Goal: Transaction & Acquisition: Book appointment/travel/reservation

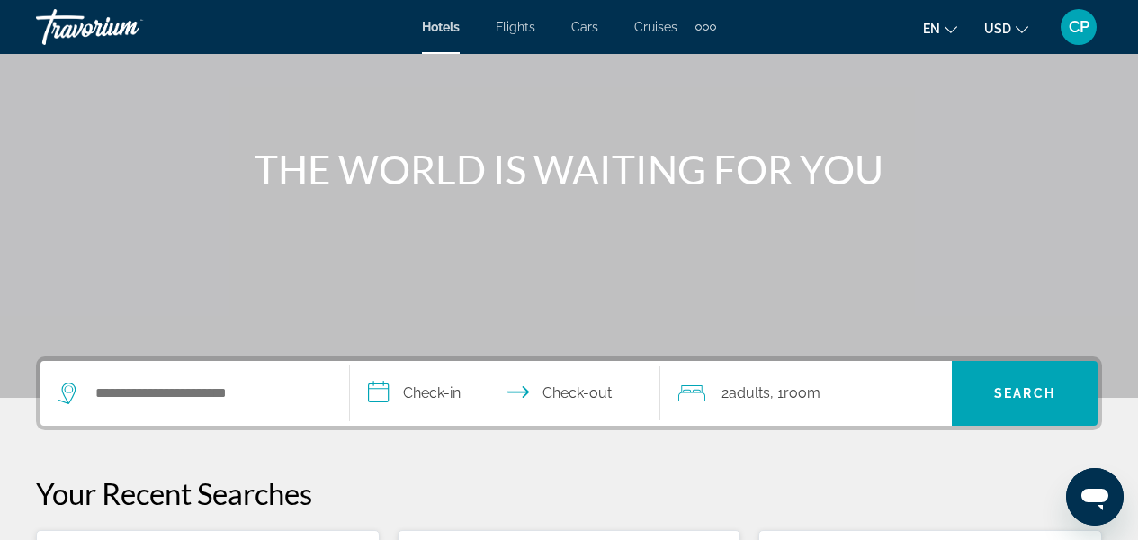
scroll to position [144, 0]
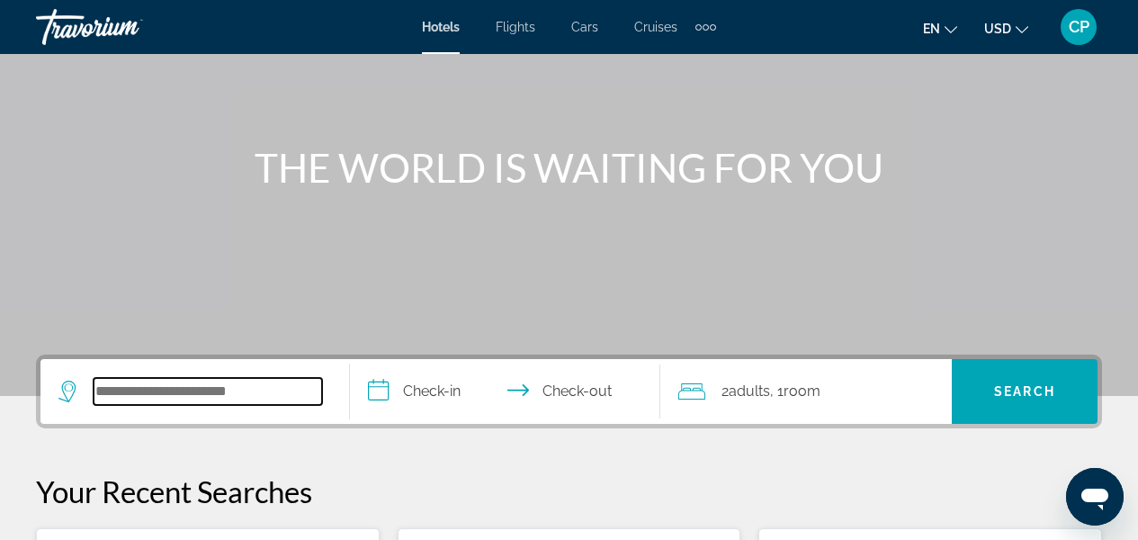
click at [130, 398] on input "Search widget" at bounding box center [208, 391] width 229 height 27
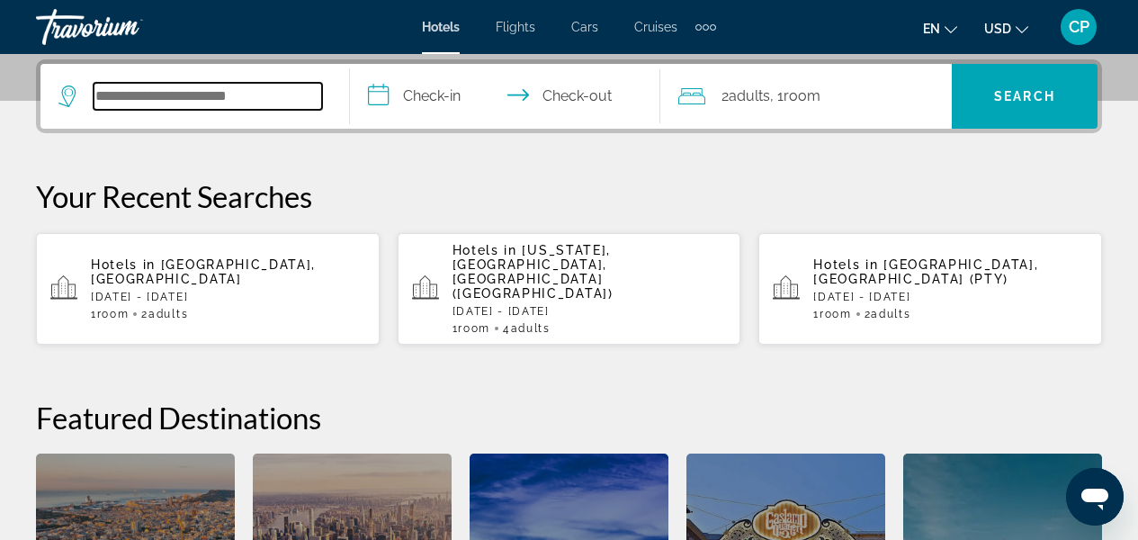
scroll to position [440, 0]
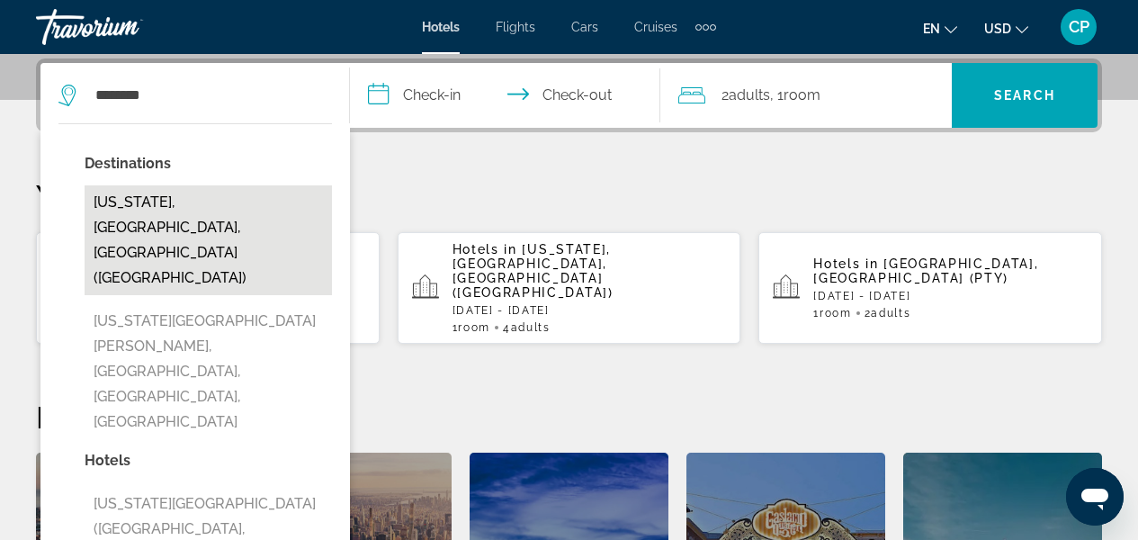
click at [277, 199] on button "[US_STATE], [GEOGRAPHIC_DATA], [GEOGRAPHIC_DATA] ([GEOGRAPHIC_DATA])" at bounding box center [208, 240] width 247 height 110
type input "**********"
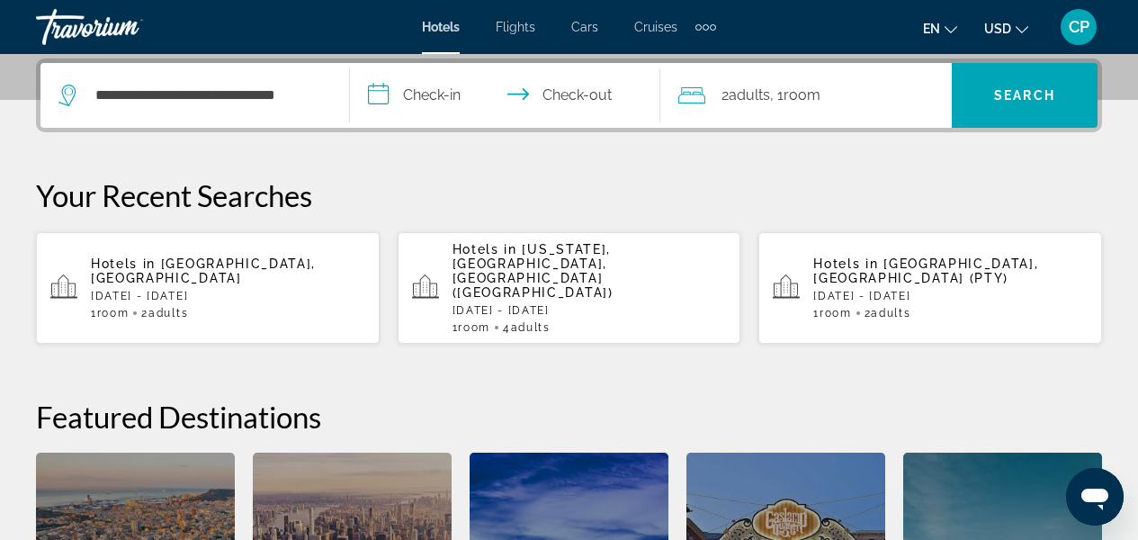
click at [386, 99] on input "**********" at bounding box center [508, 98] width 317 height 70
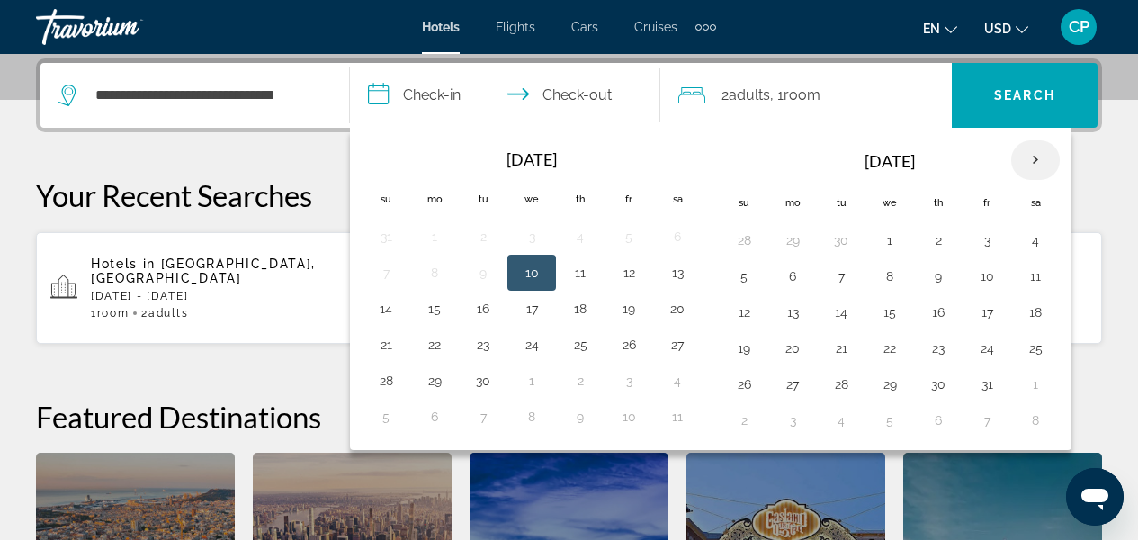
click at [1032, 159] on th "Next month" at bounding box center [1036, 160] width 49 height 40
click at [987, 275] on button "12" at bounding box center [987, 276] width 29 height 25
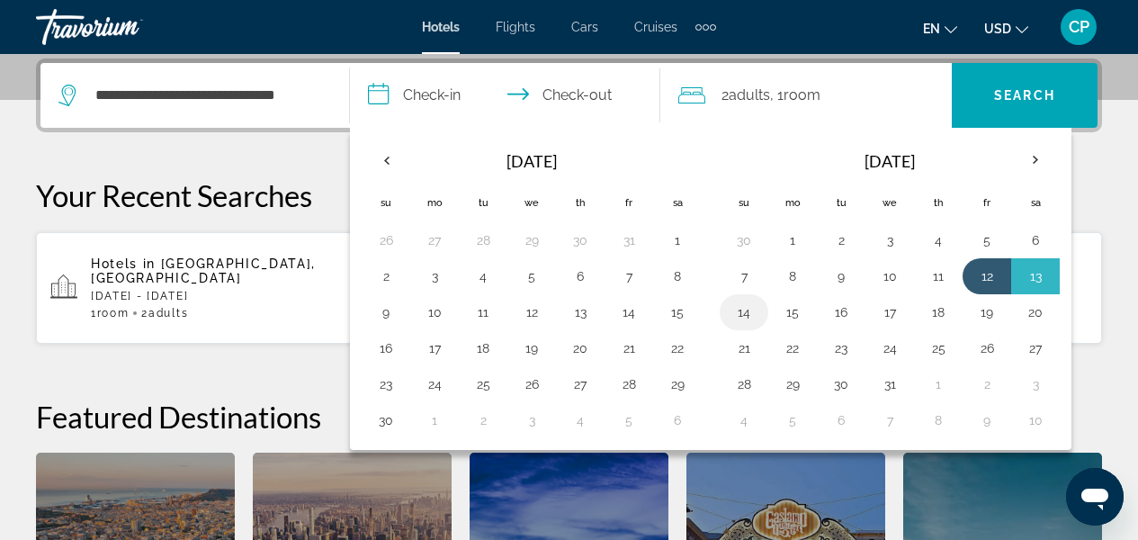
click at [747, 319] on button "14" at bounding box center [744, 312] width 29 height 25
type input "**********"
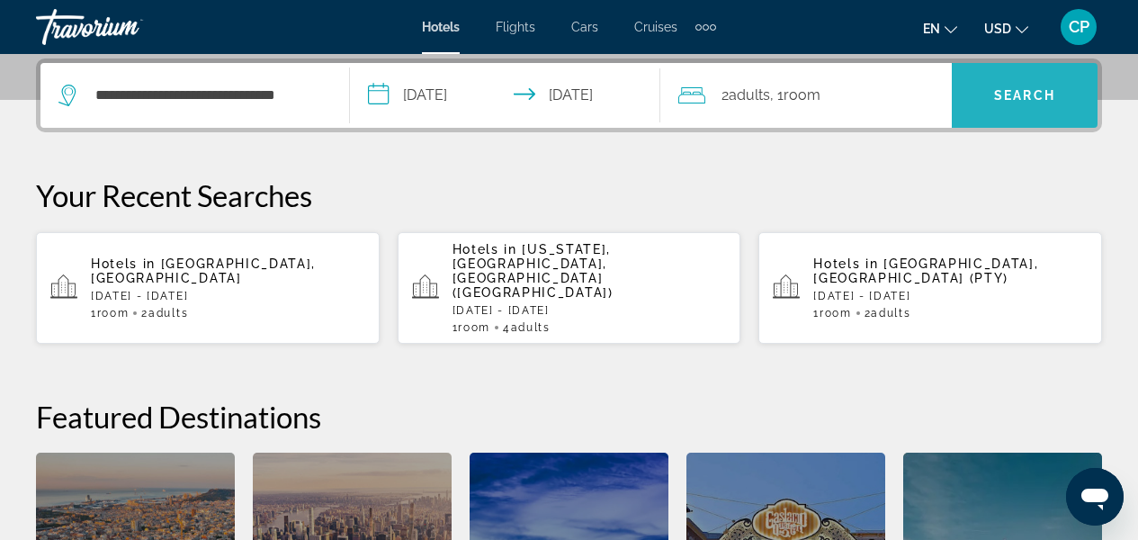
click at [1029, 100] on span "Search" at bounding box center [1024, 95] width 61 height 14
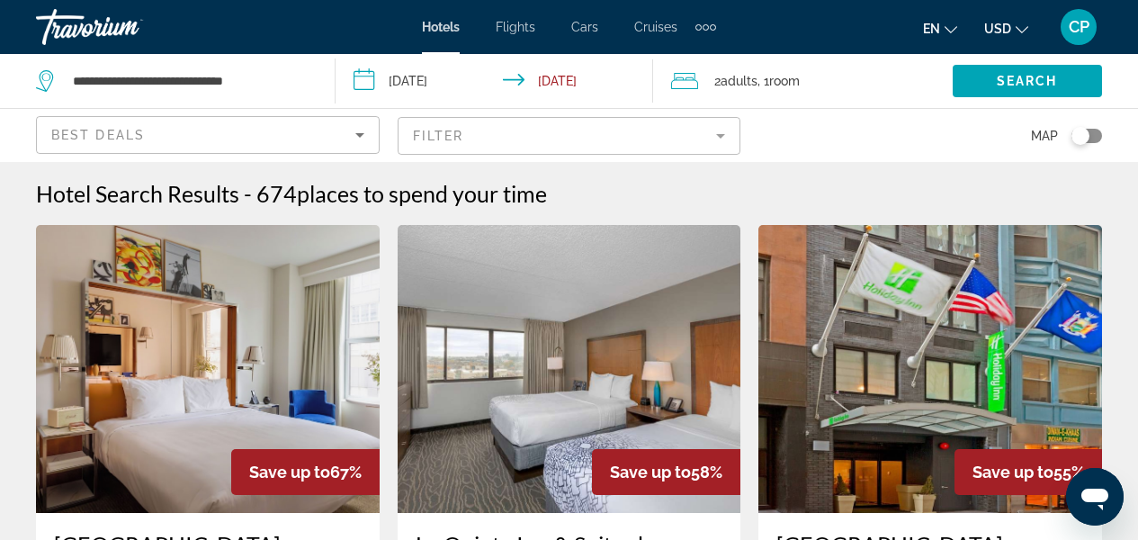
click at [728, 131] on mat-form-field "Filter" at bounding box center [570, 136] width 344 height 38
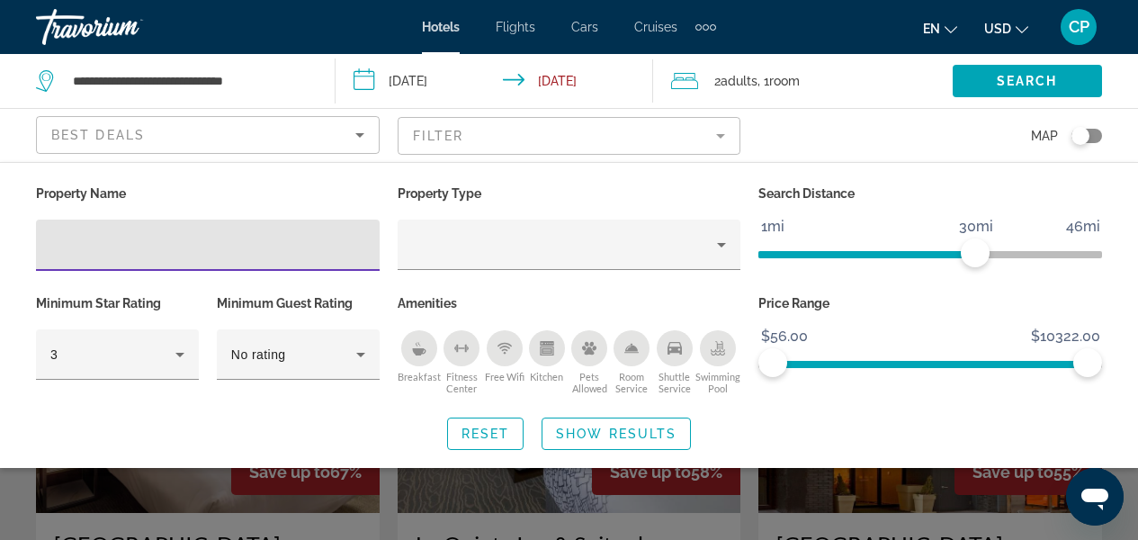
click at [564, 275] on div "Hotel Filters" at bounding box center [570, 280] width 344 height 20
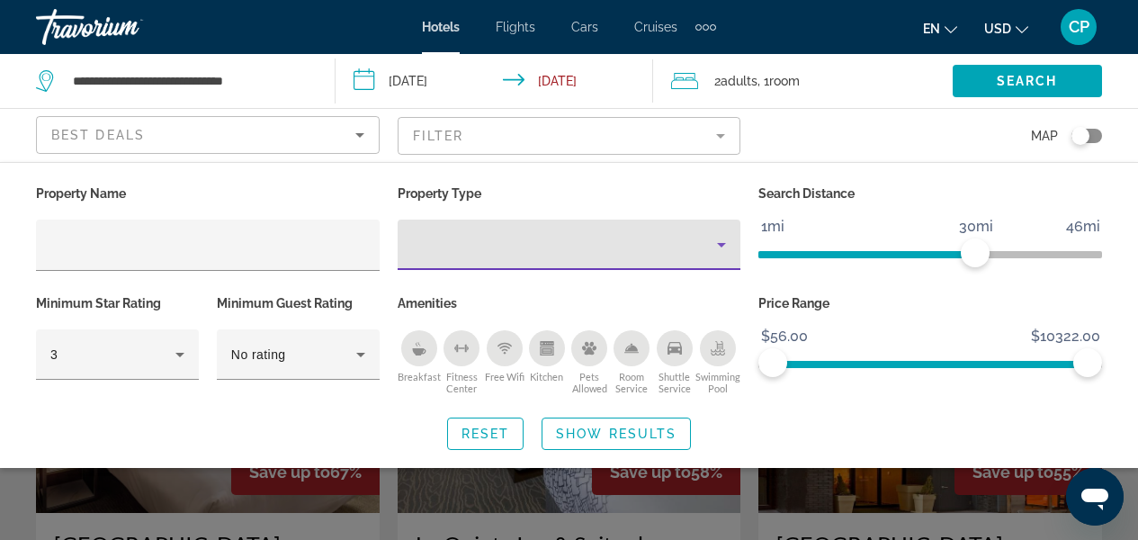
click at [695, 242] on div "Property type" at bounding box center [565, 245] width 306 height 22
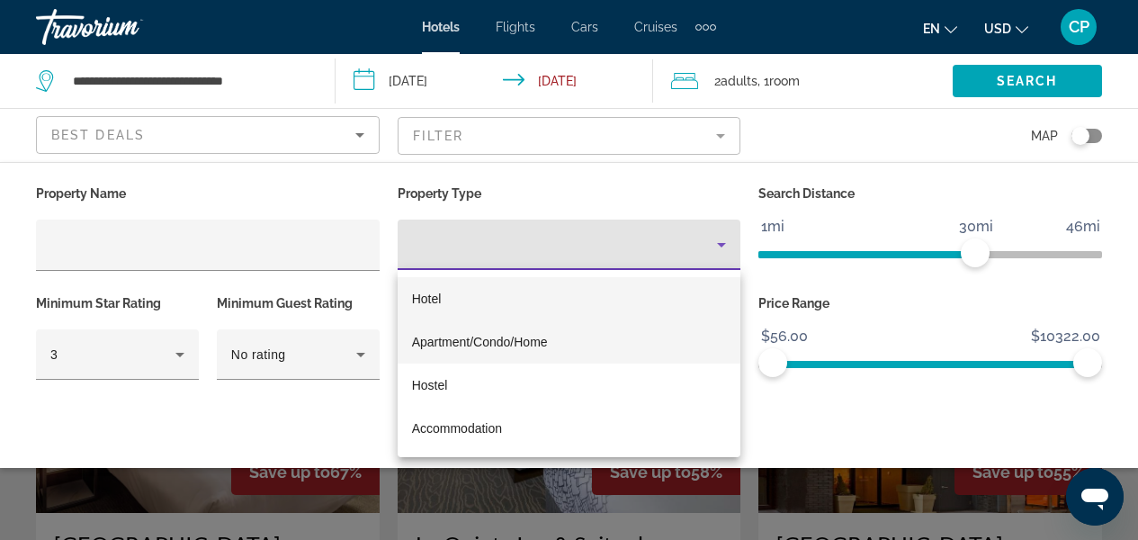
click at [512, 341] on span "Apartment/Condo/Home" at bounding box center [480, 342] width 136 height 14
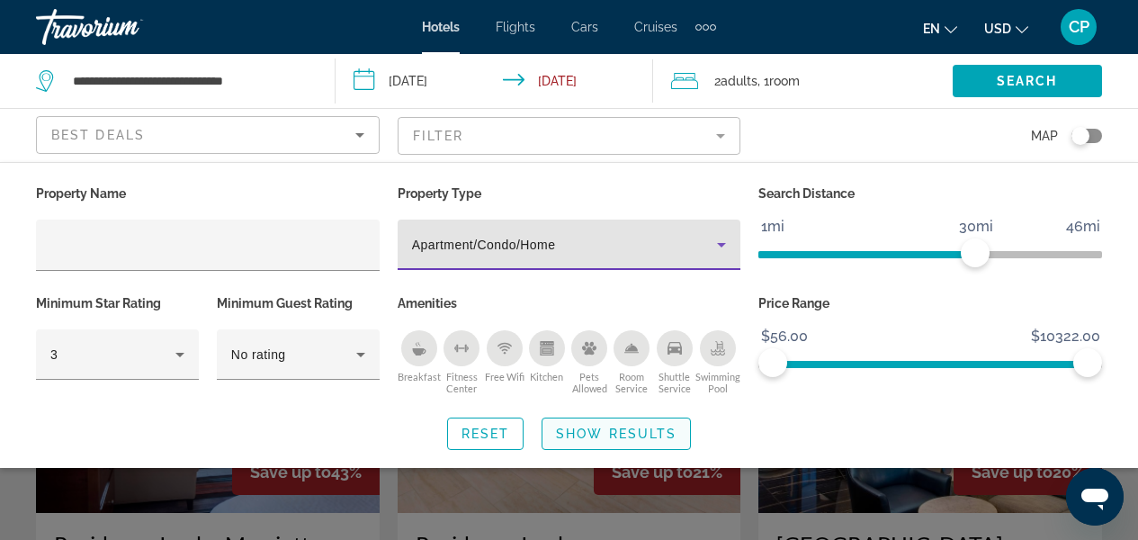
click at [639, 436] on span "Show Results" at bounding box center [616, 434] width 121 height 14
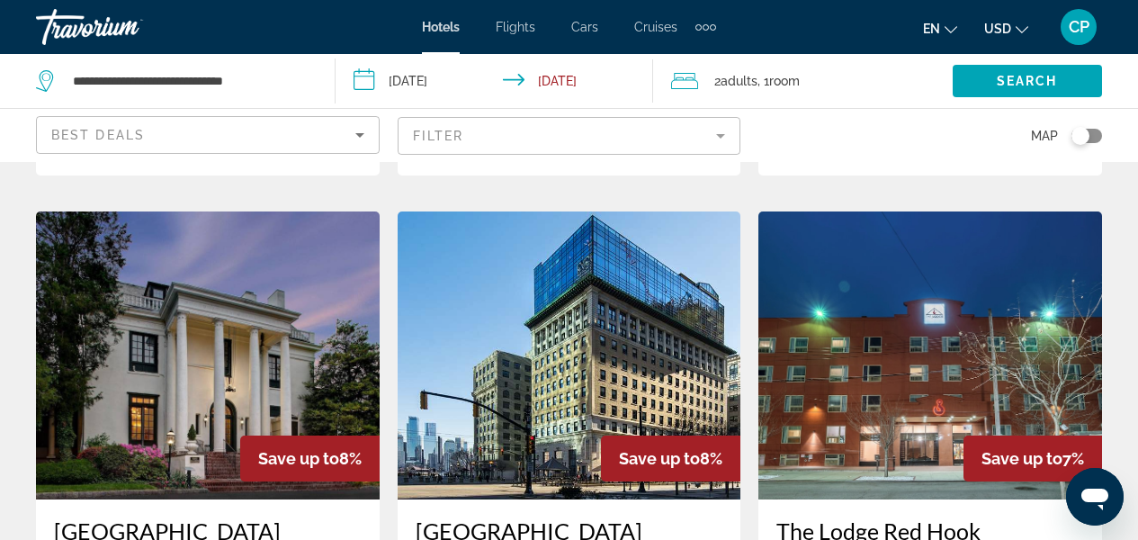
scroll to position [2232, 0]
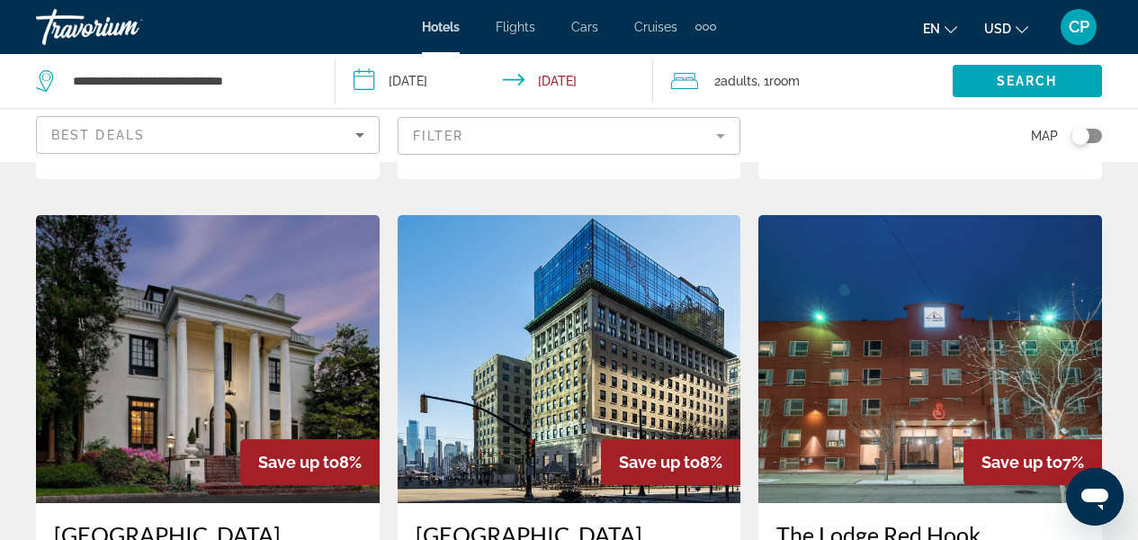
click at [179, 308] on img "Main content" at bounding box center [208, 359] width 344 height 288
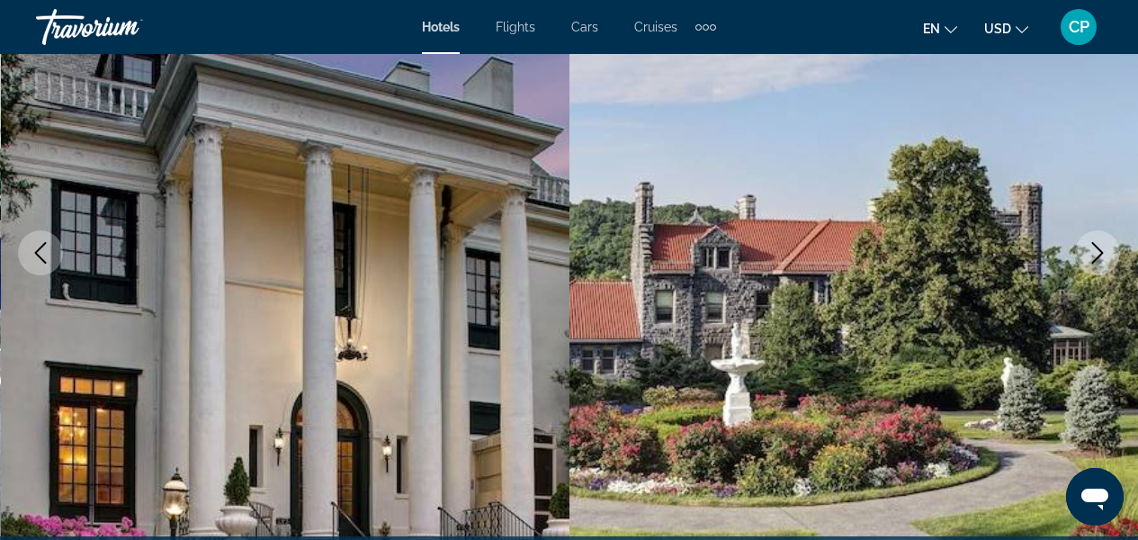
scroll to position [317, 0]
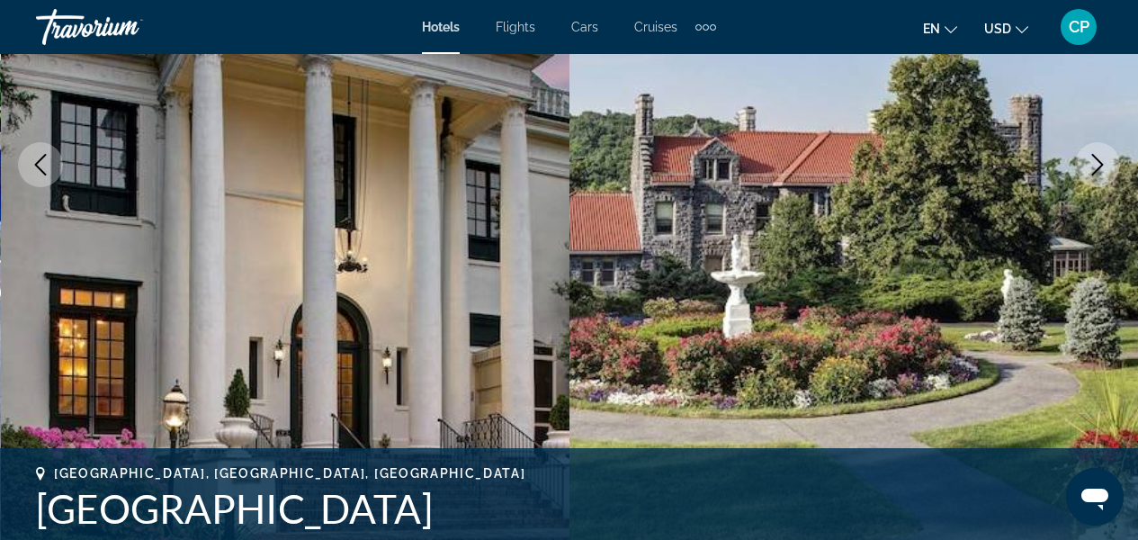
click at [1100, 158] on icon "Next image" at bounding box center [1098, 165] width 22 height 22
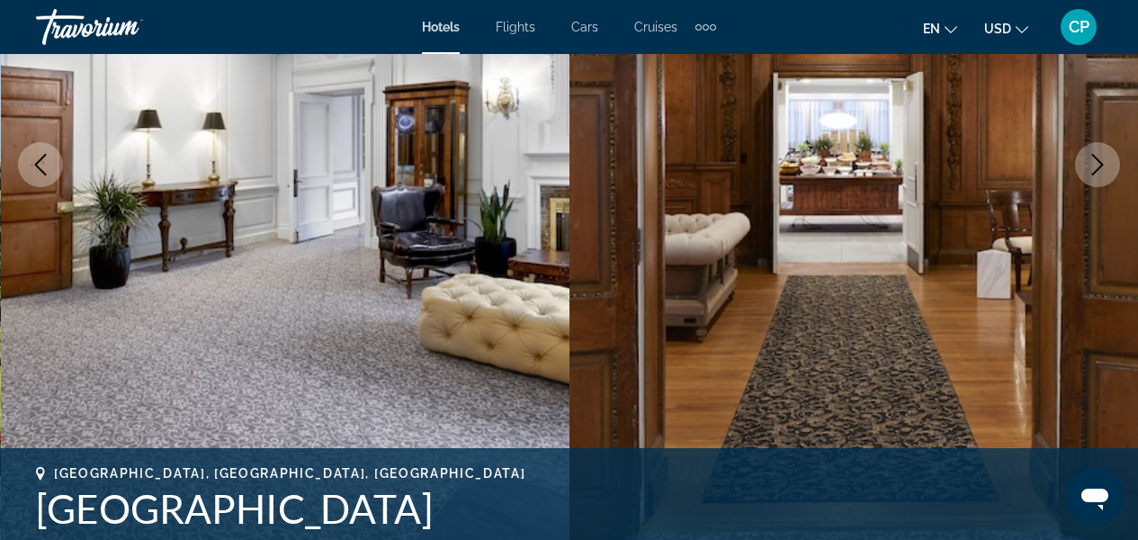
click at [1100, 158] on icon "Next image" at bounding box center [1098, 165] width 22 height 22
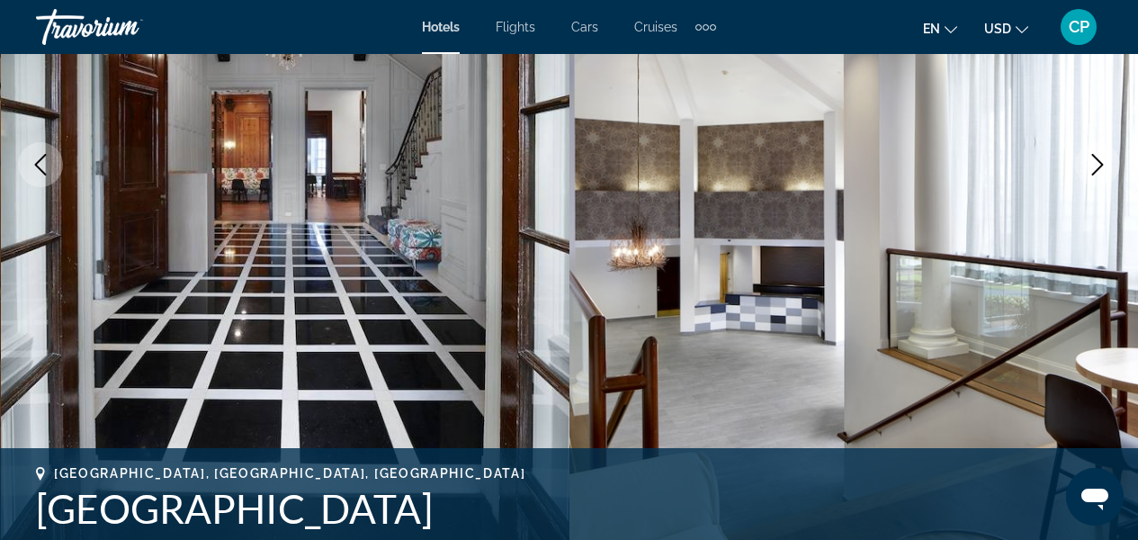
click at [1101, 160] on icon "Next image" at bounding box center [1098, 165] width 22 height 22
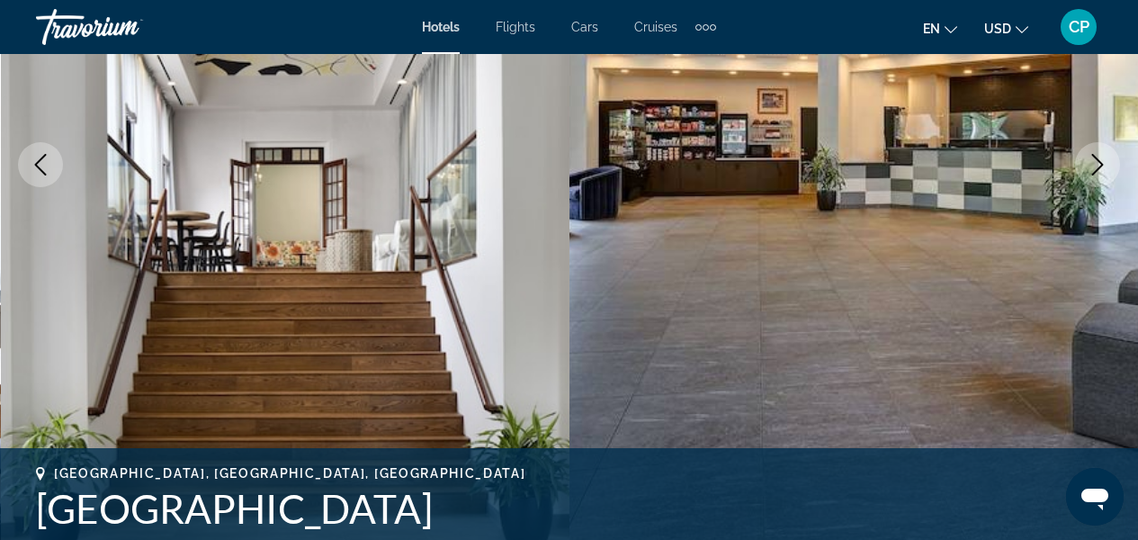
click at [1103, 167] on icon "Next image" at bounding box center [1098, 165] width 22 height 22
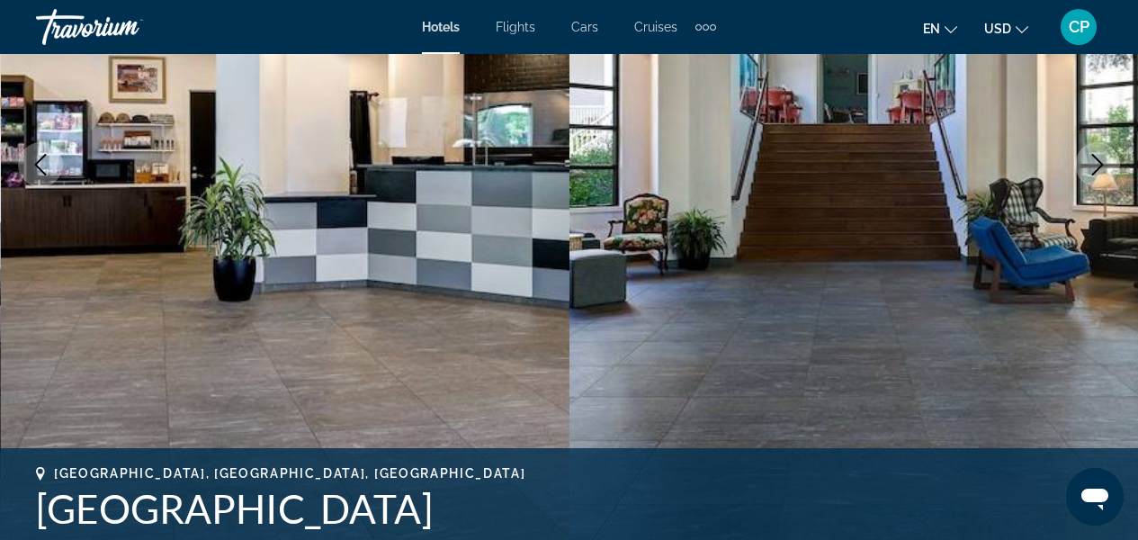
click at [1104, 169] on icon "Next image" at bounding box center [1098, 165] width 22 height 22
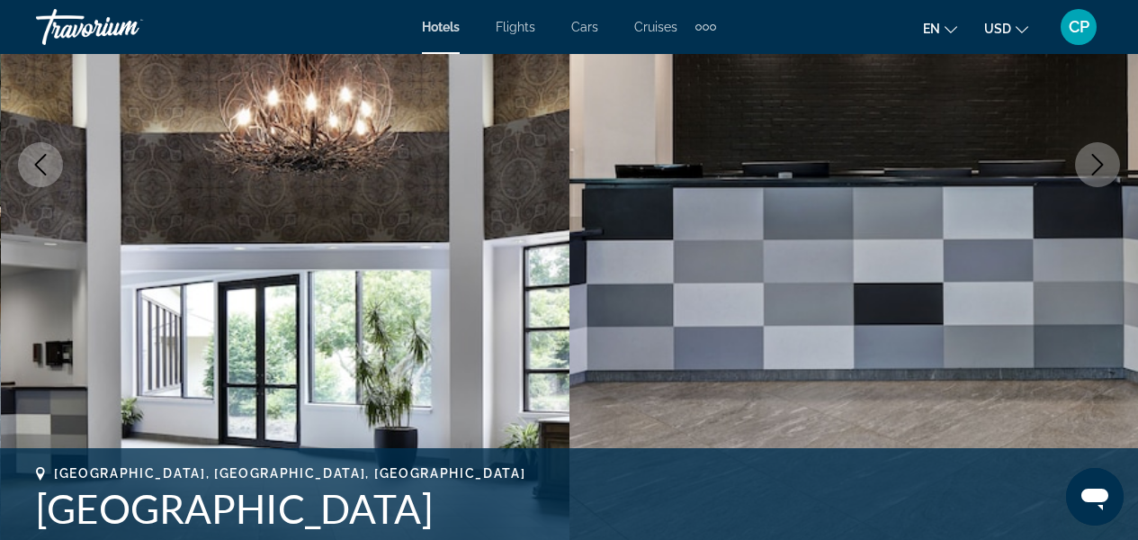
click at [1105, 175] on icon "Next image" at bounding box center [1098, 165] width 22 height 22
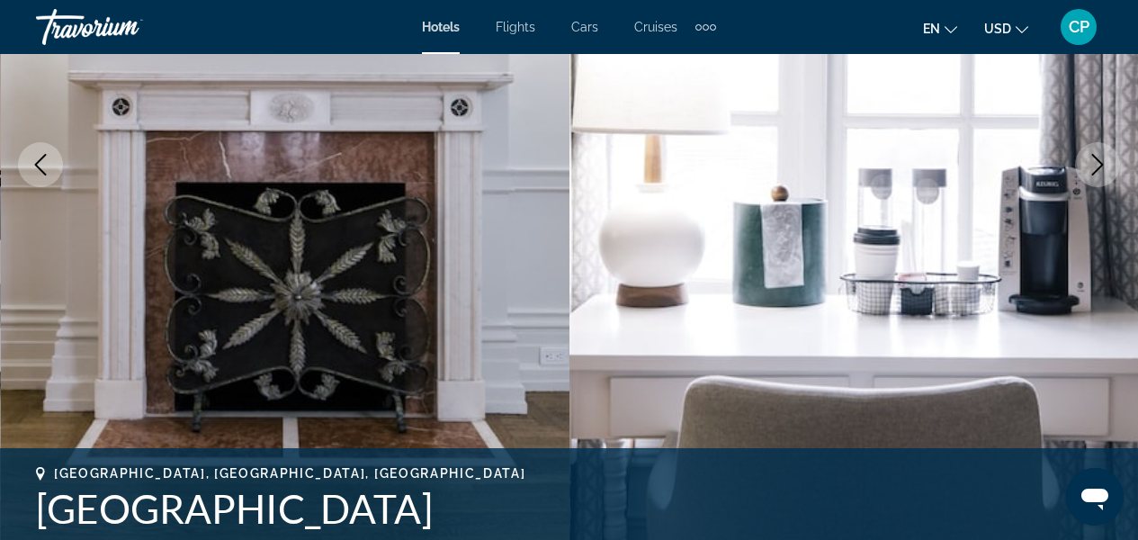
click at [1105, 177] on button "Next image" at bounding box center [1097, 164] width 45 height 45
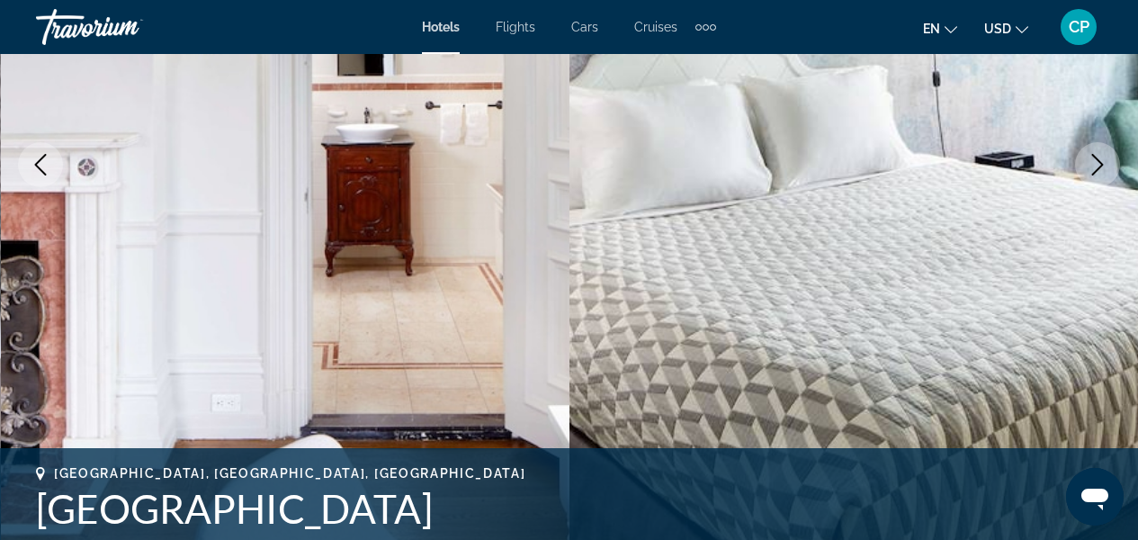
click at [1105, 181] on button "Next image" at bounding box center [1097, 164] width 45 height 45
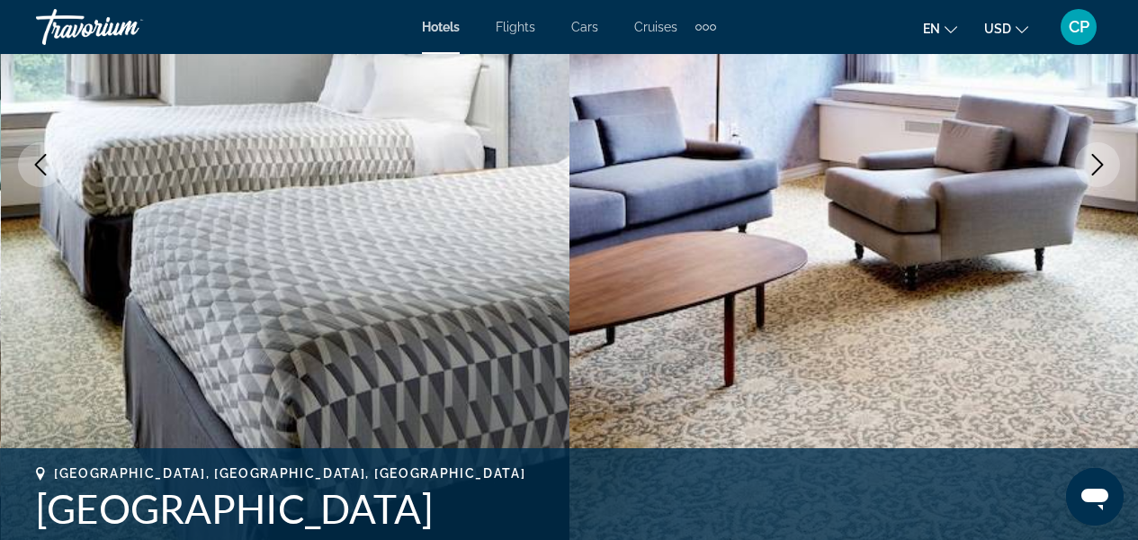
click at [1106, 185] on img "Main content" at bounding box center [855, 164] width 570 height 855
click at [1099, 163] on icon "Next image" at bounding box center [1098, 165] width 22 height 22
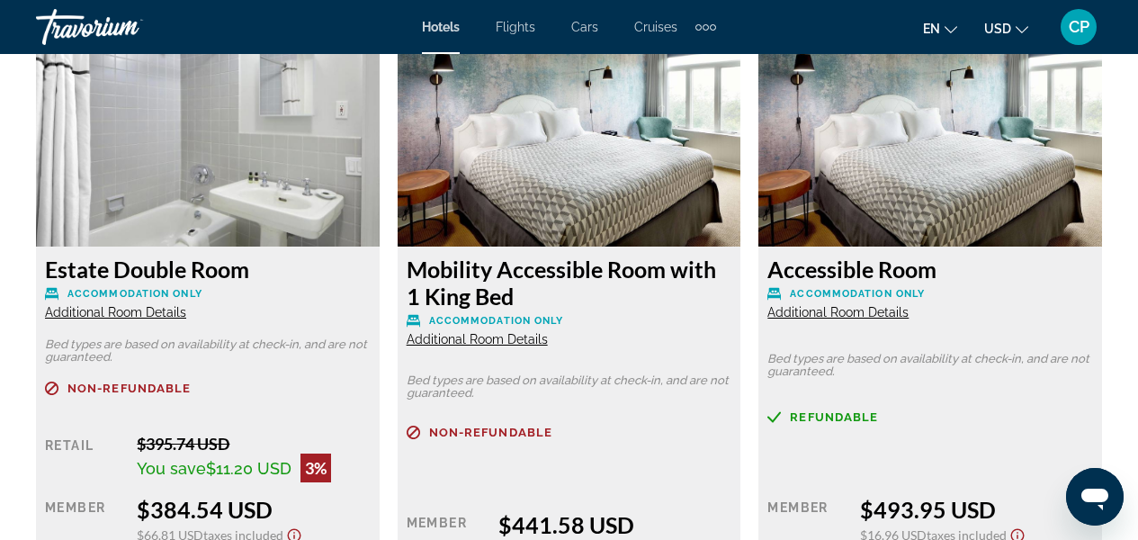
scroll to position [3507, 0]
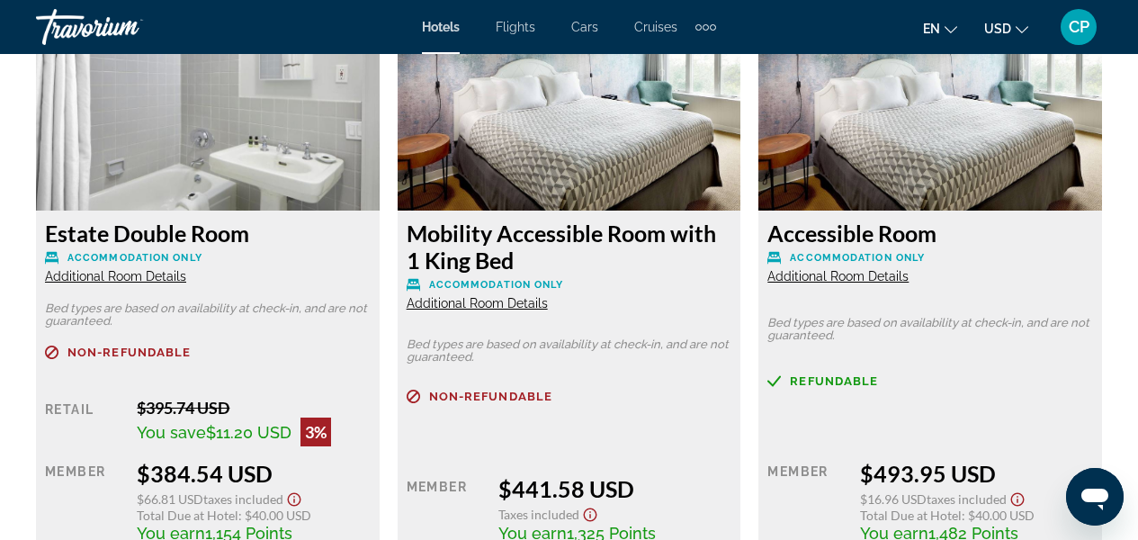
click at [126, 276] on span "Additional Room Details" at bounding box center [115, 276] width 141 height 14
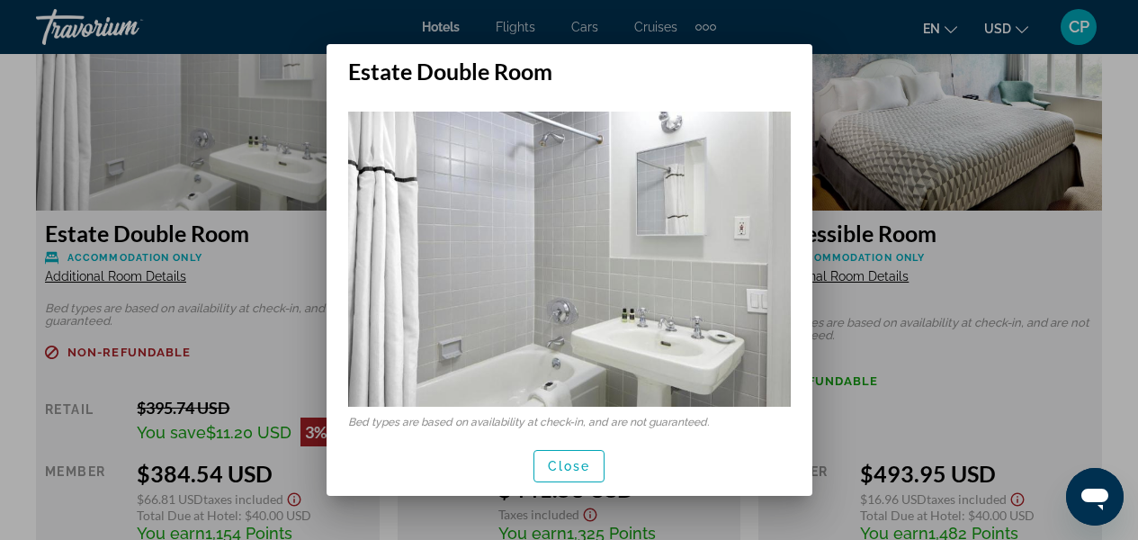
scroll to position [50, 0]
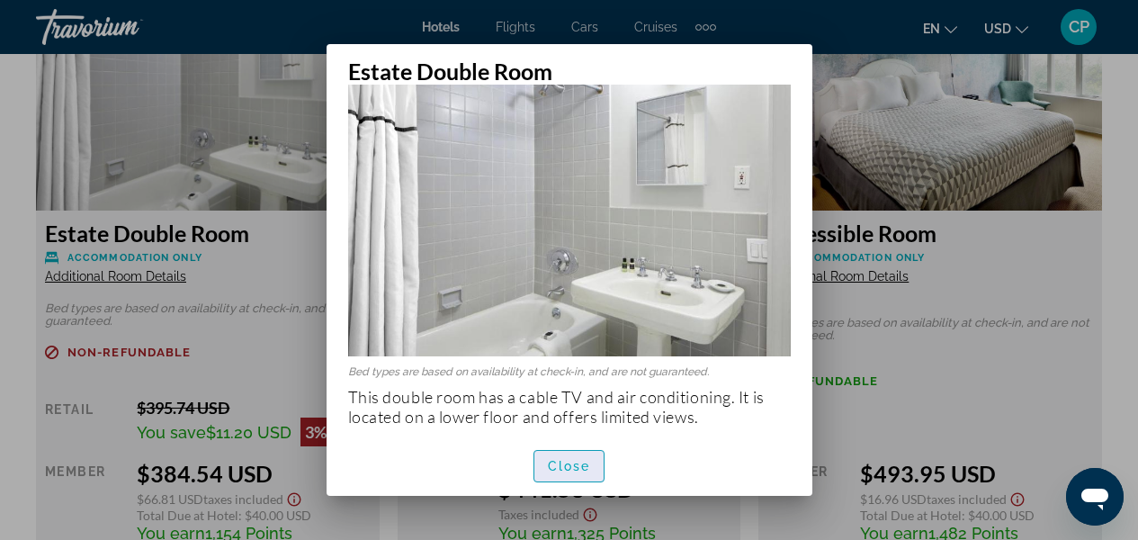
click at [573, 462] on span "Close" at bounding box center [569, 466] width 43 height 14
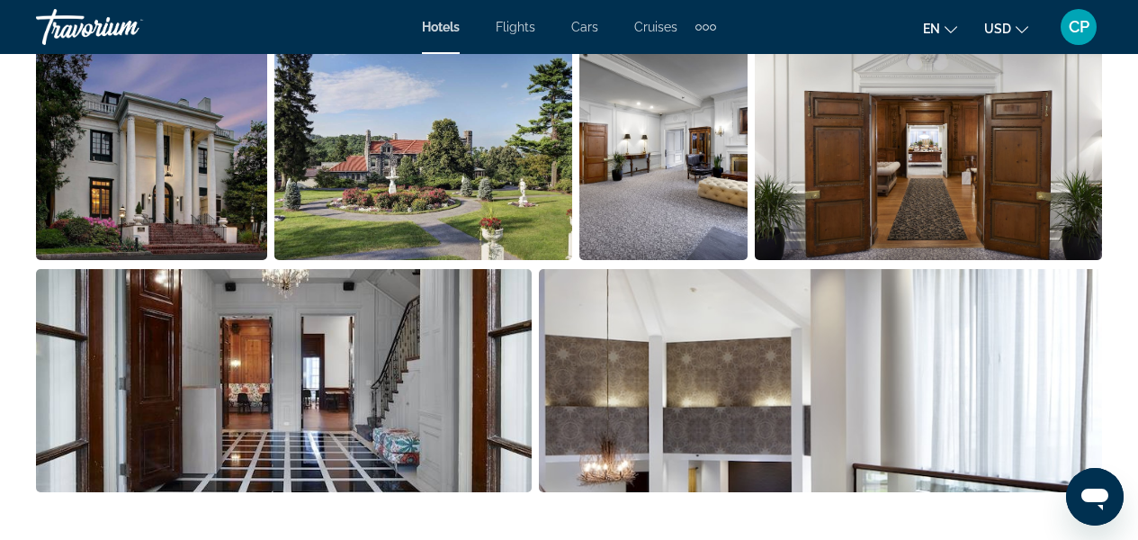
scroll to position [1271, 0]
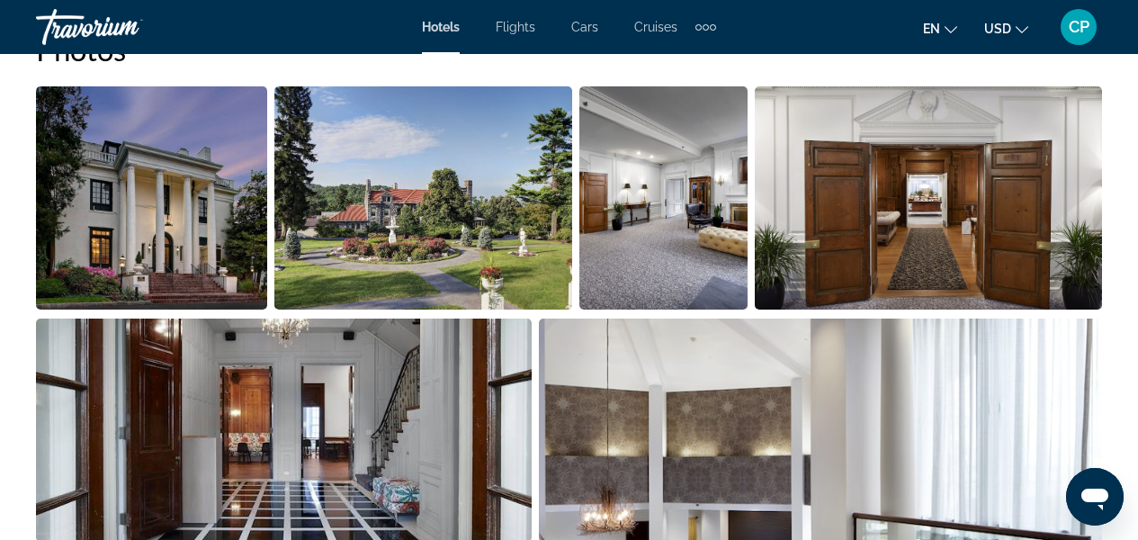
click at [132, 257] on img "Open full-screen image slider" at bounding box center [151, 197] width 231 height 223
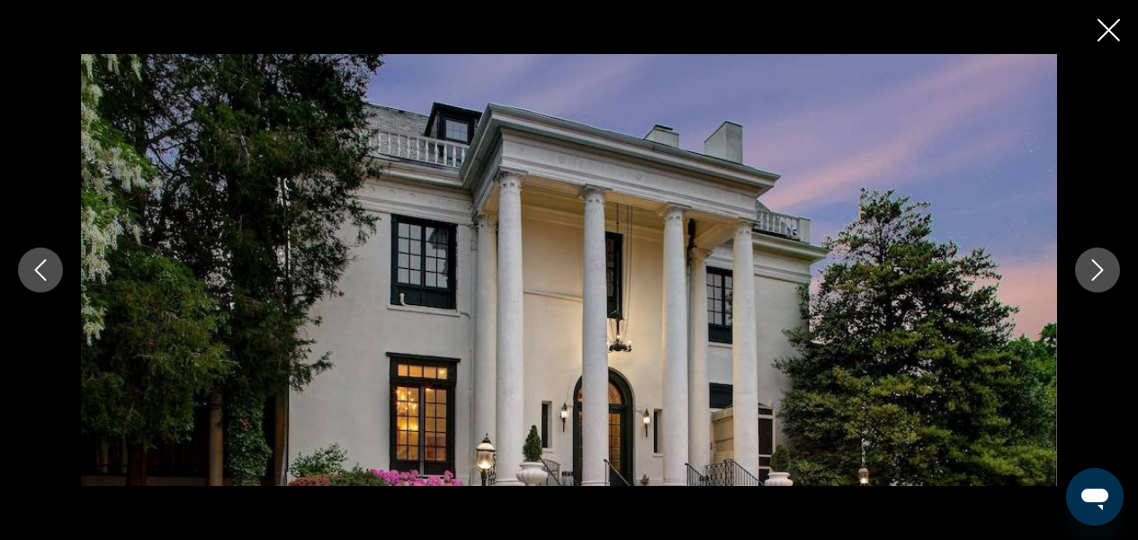
scroll to position [1451, 0]
click at [1102, 273] on icon "Next image" at bounding box center [1098, 270] width 22 height 22
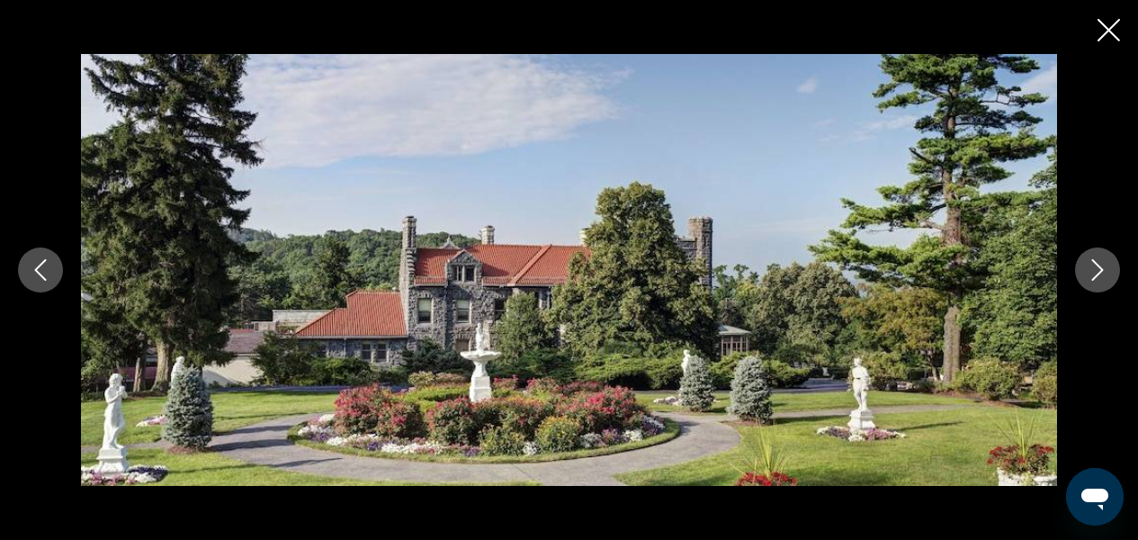
click at [1102, 273] on icon "Next image" at bounding box center [1098, 270] width 22 height 22
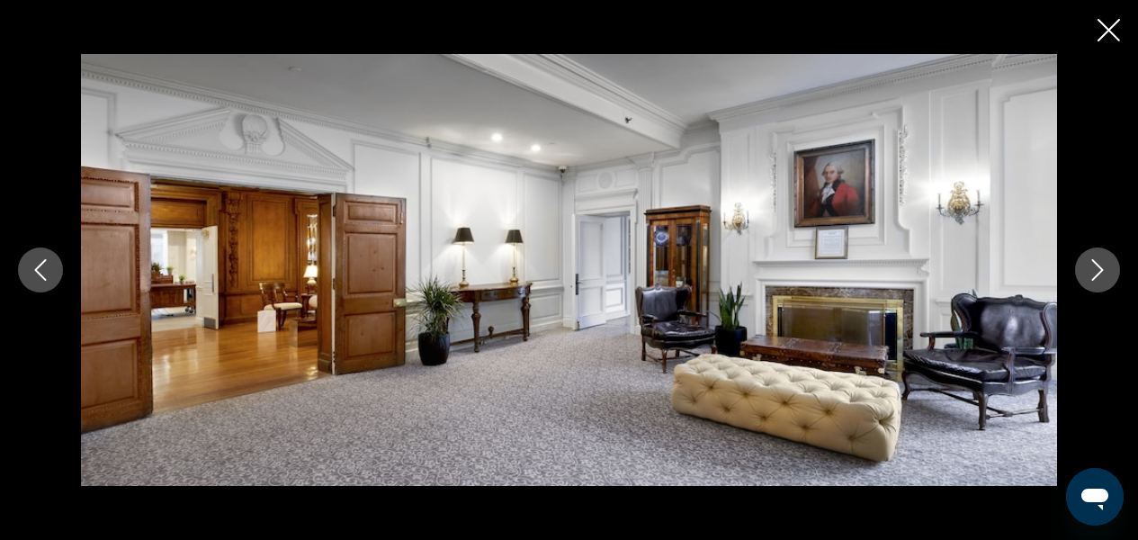
click at [1102, 274] on icon "Next image" at bounding box center [1098, 270] width 22 height 22
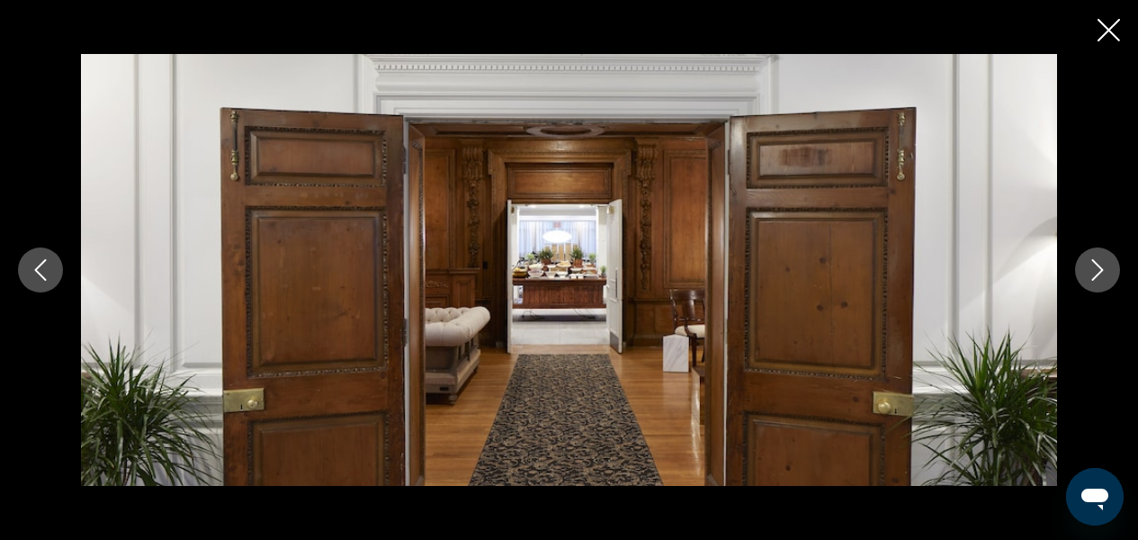
click at [1100, 272] on icon "Next image" at bounding box center [1099, 270] width 12 height 22
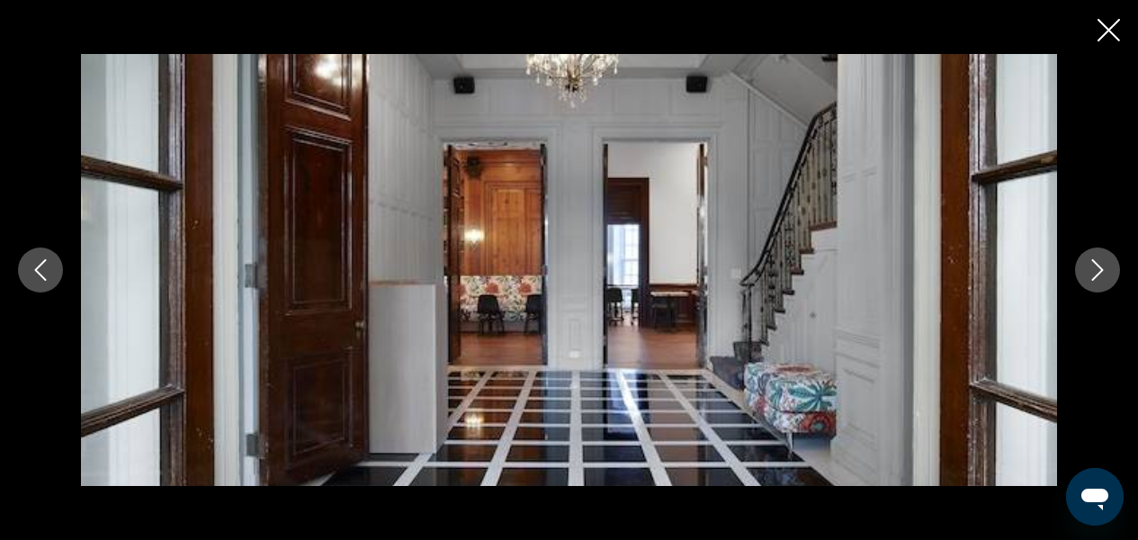
click at [1099, 271] on icon "Next image" at bounding box center [1098, 270] width 22 height 22
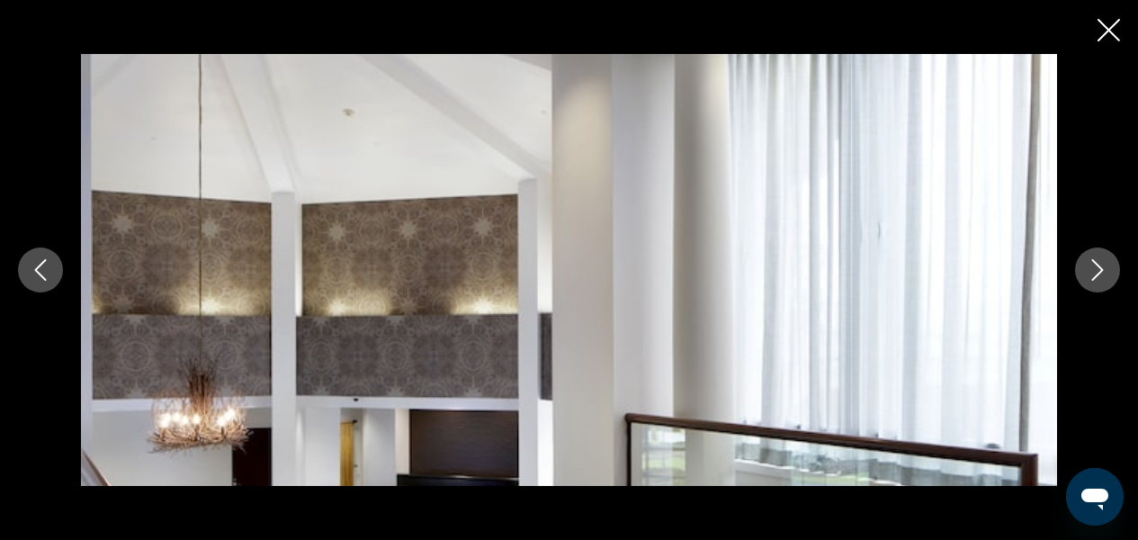
click at [1099, 271] on icon "Next image" at bounding box center [1098, 270] width 22 height 22
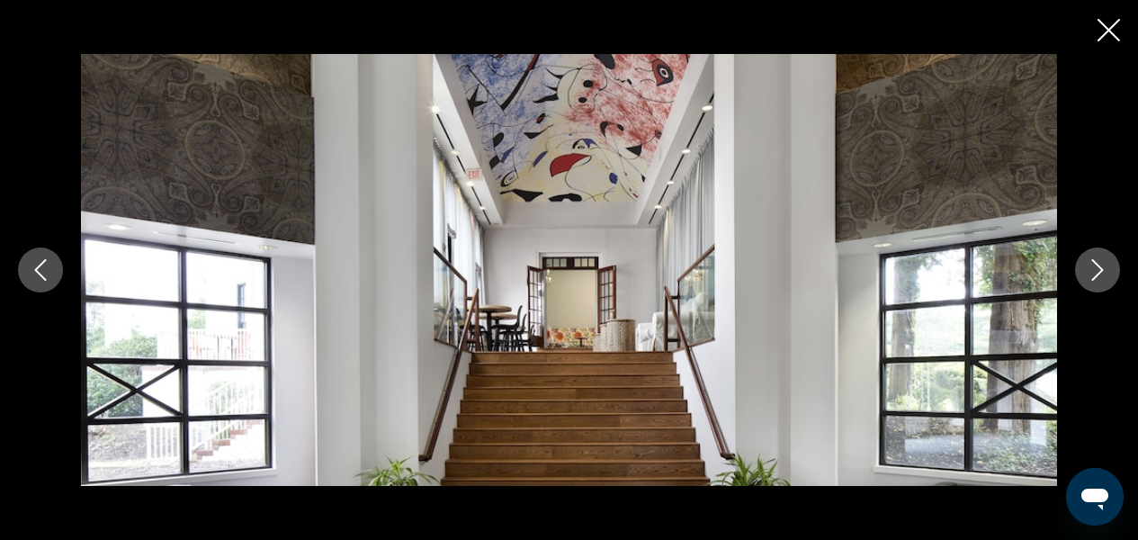
click at [1099, 271] on icon "Next image" at bounding box center [1098, 270] width 22 height 22
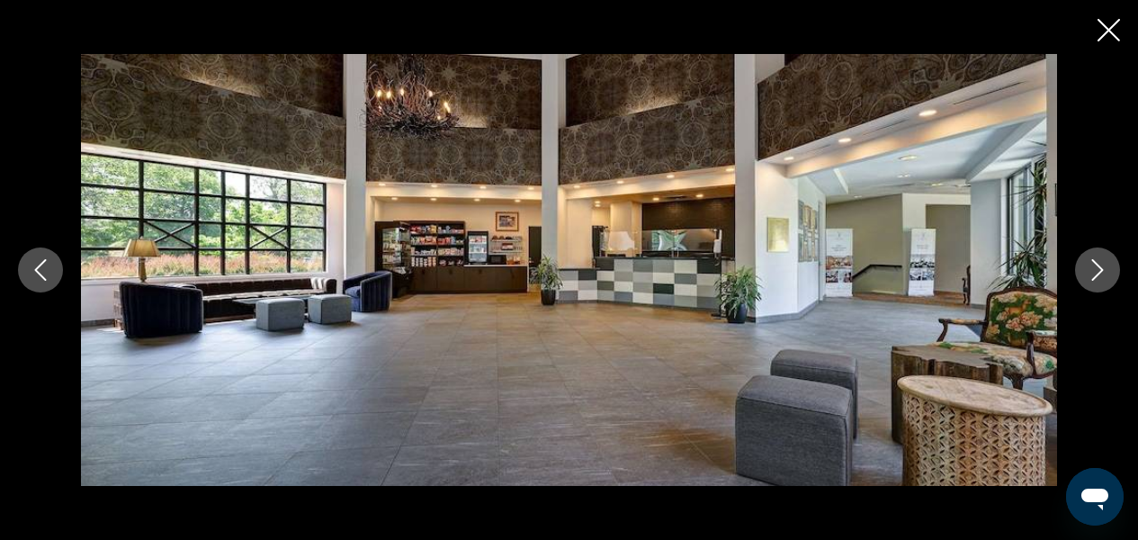
click at [1098, 271] on icon "Next image" at bounding box center [1098, 270] width 22 height 22
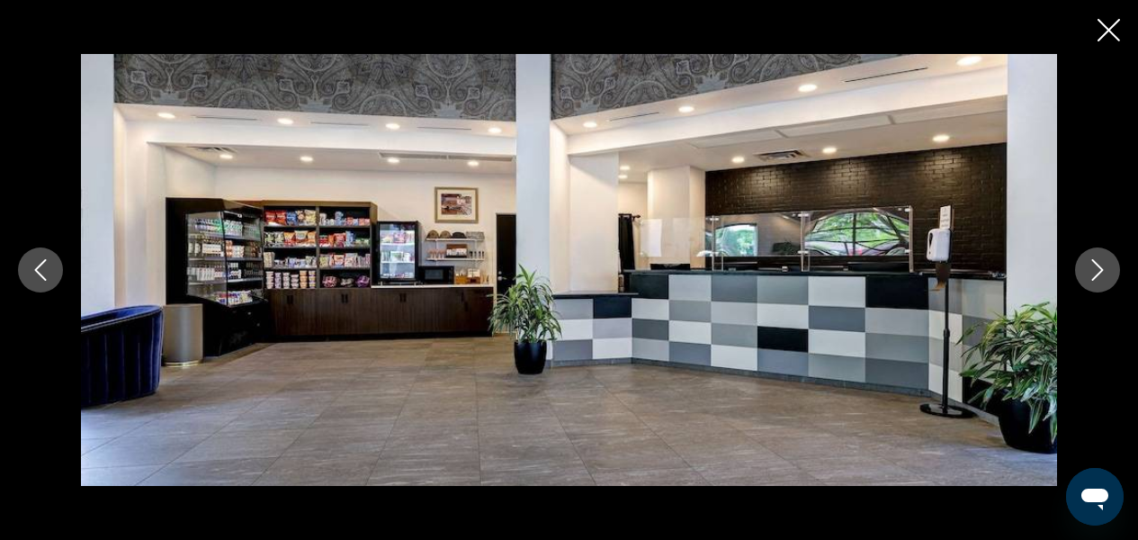
click at [1098, 271] on icon "Next image" at bounding box center [1098, 270] width 22 height 22
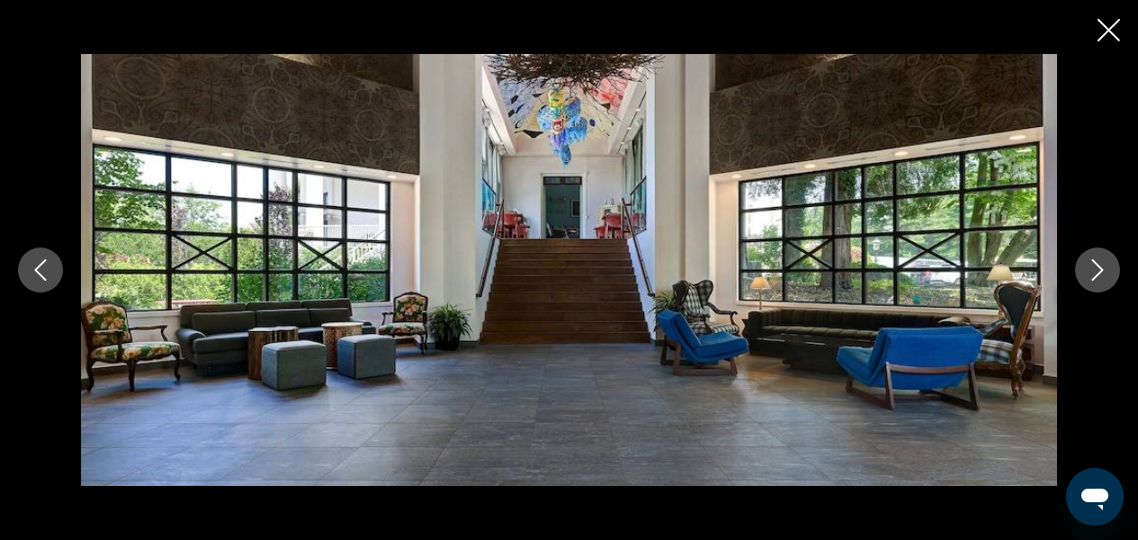
click at [1099, 270] on icon "Next image" at bounding box center [1098, 270] width 22 height 22
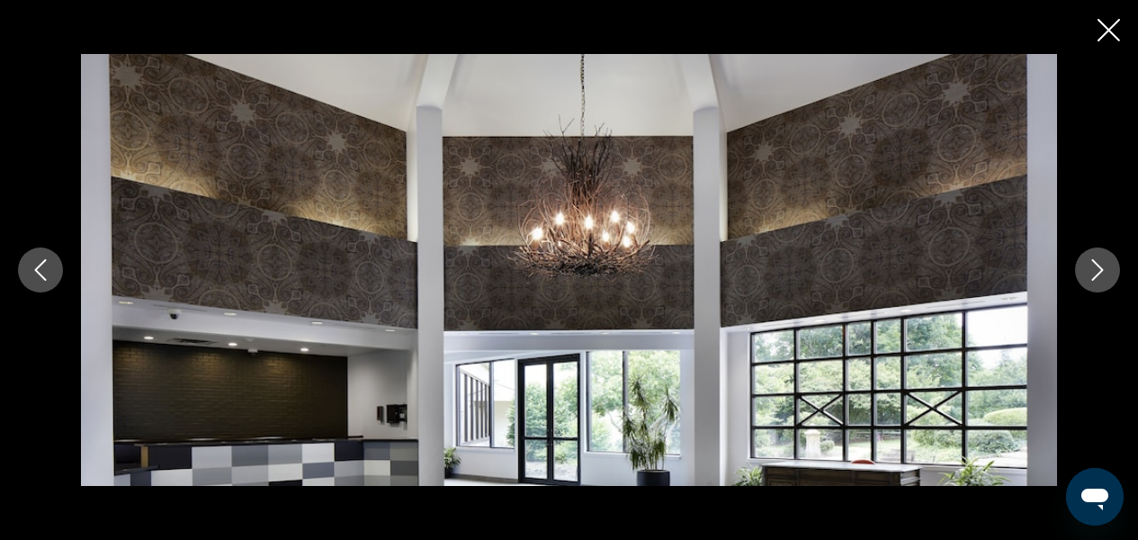
click at [1098, 270] on icon "Next image" at bounding box center [1098, 270] width 22 height 22
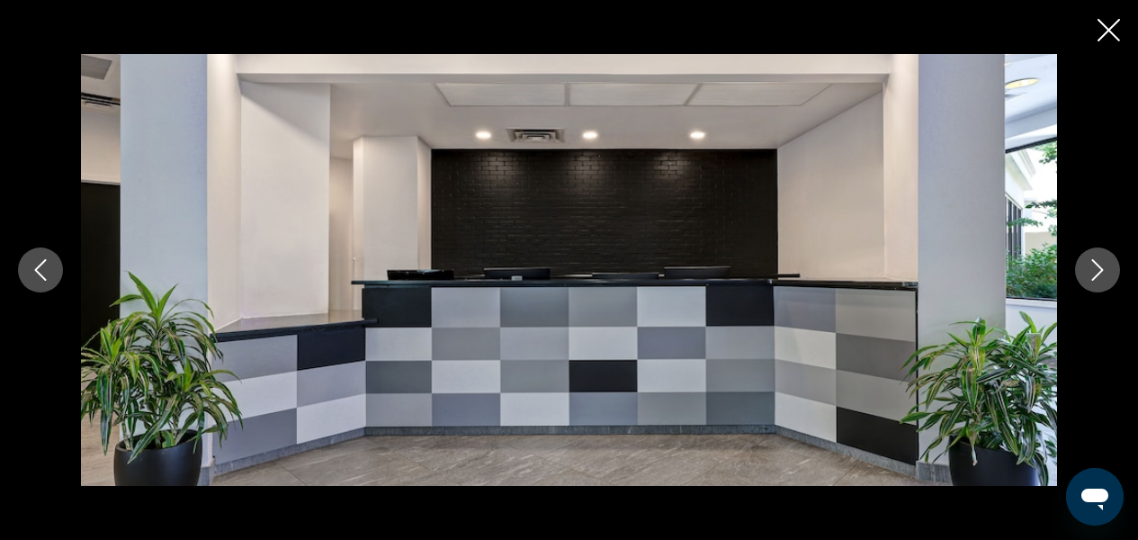
click at [1098, 269] on icon "Next image" at bounding box center [1098, 270] width 22 height 22
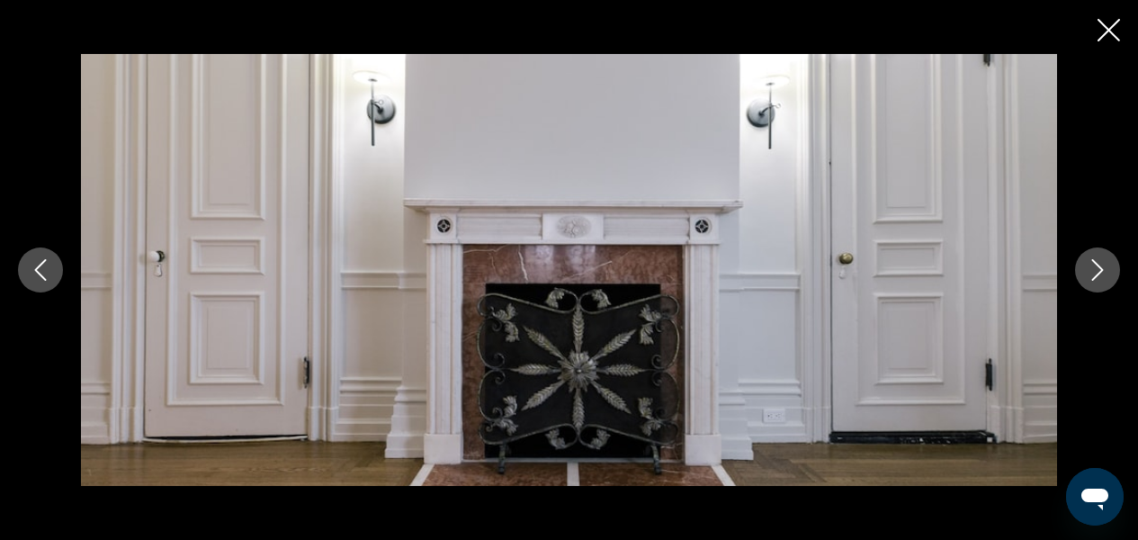
click at [1098, 269] on icon "Next image" at bounding box center [1098, 270] width 22 height 22
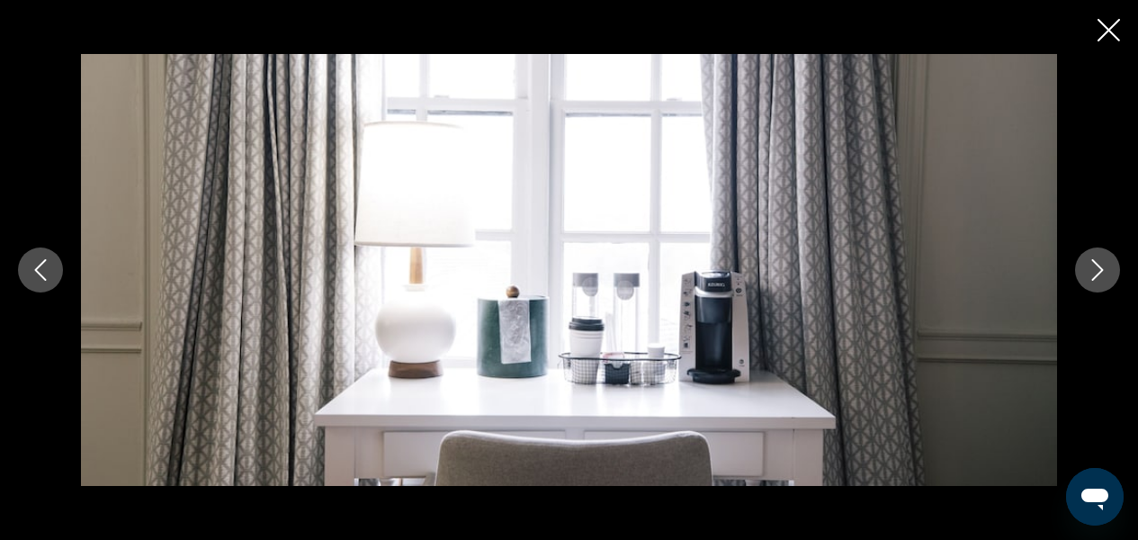
click at [1098, 269] on icon "Next image" at bounding box center [1098, 270] width 22 height 22
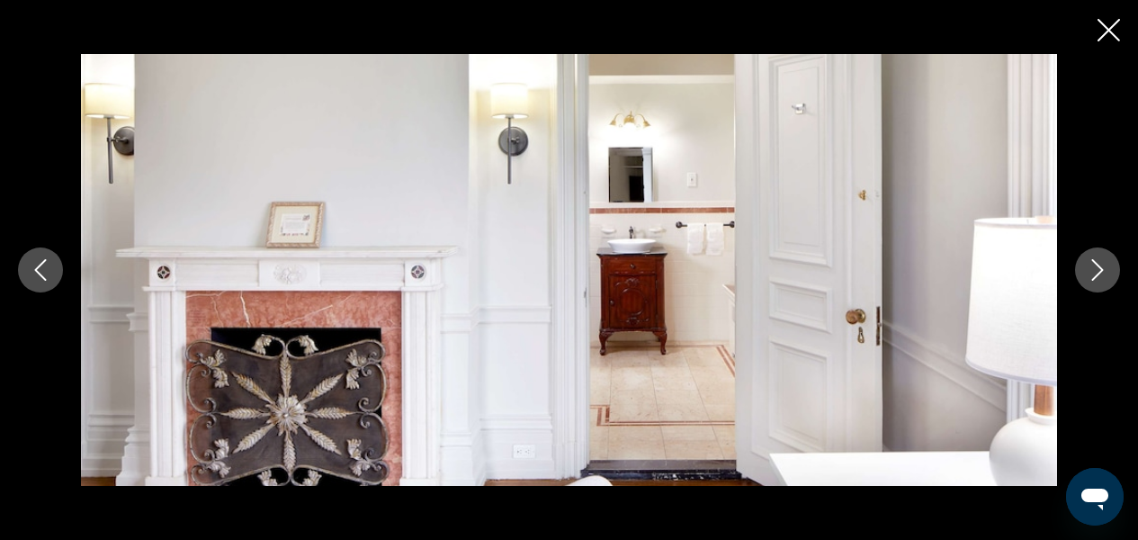
click at [1098, 269] on icon "Next image" at bounding box center [1098, 270] width 22 height 22
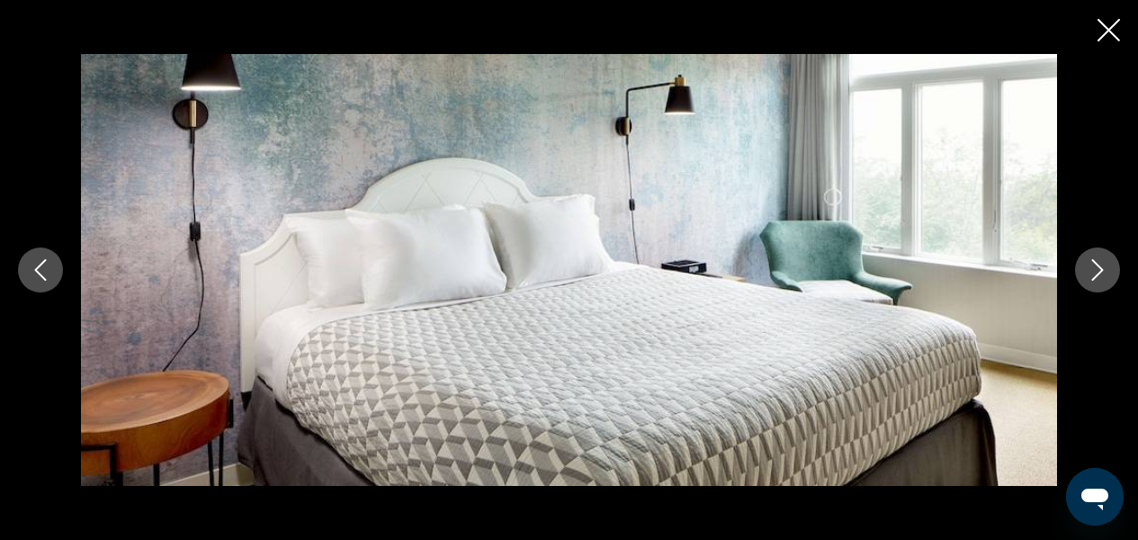
click at [1098, 269] on icon "Next image" at bounding box center [1098, 270] width 22 height 22
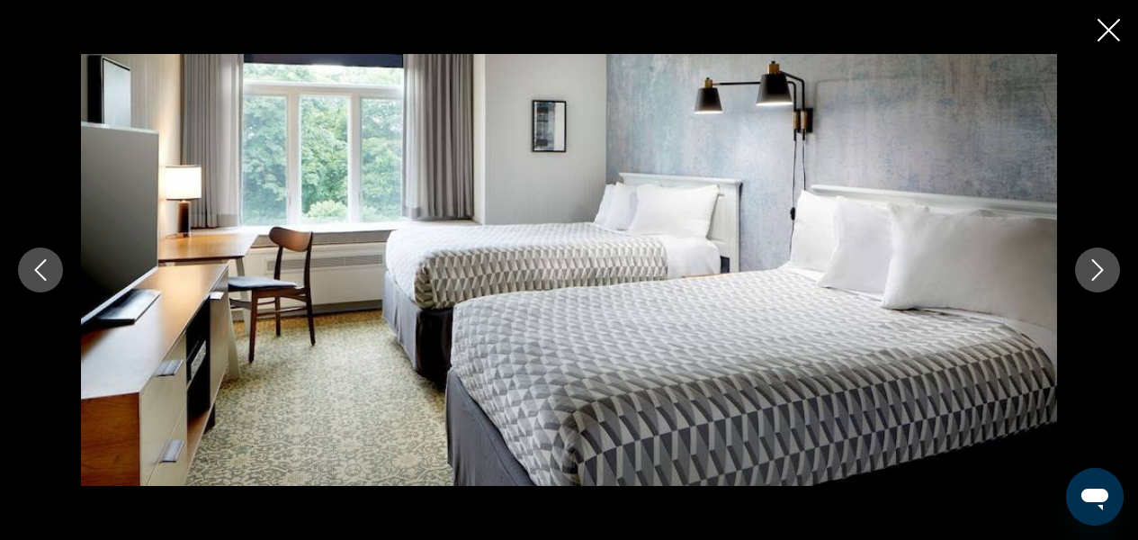
click at [1098, 267] on icon "Next image" at bounding box center [1098, 270] width 22 height 22
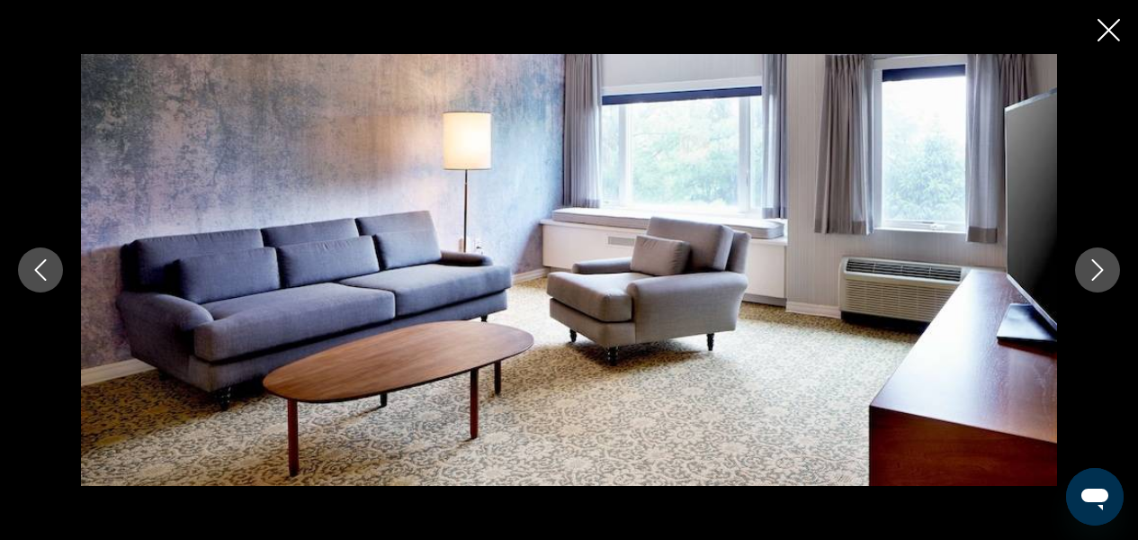
click at [1111, 24] on icon "Close slideshow" at bounding box center [1109, 30] width 22 height 22
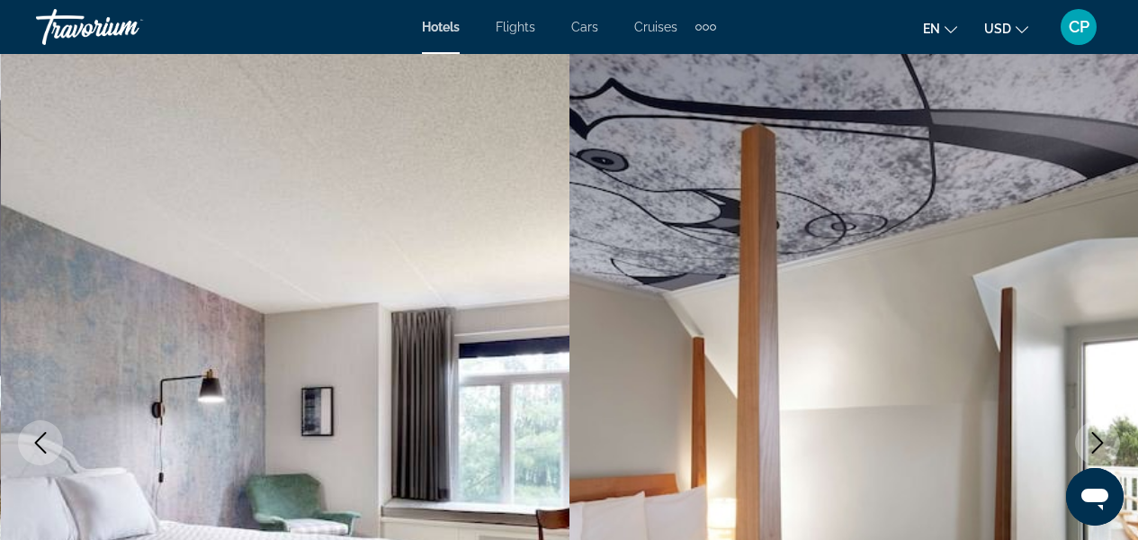
scroll to position [0, 0]
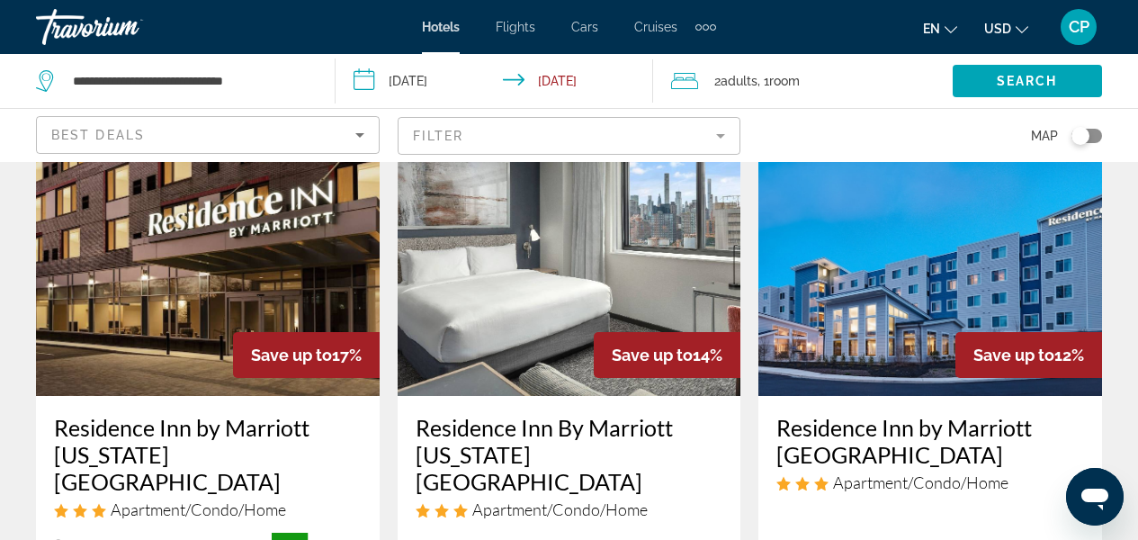
scroll to position [828, 0]
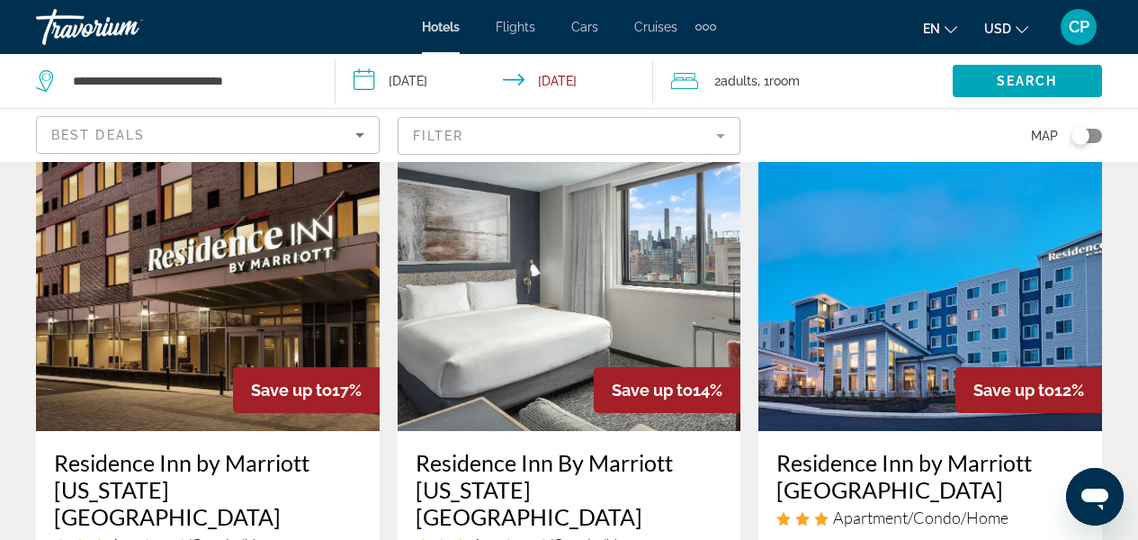
click at [503, 303] on img "Main content" at bounding box center [570, 287] width 344 height 288
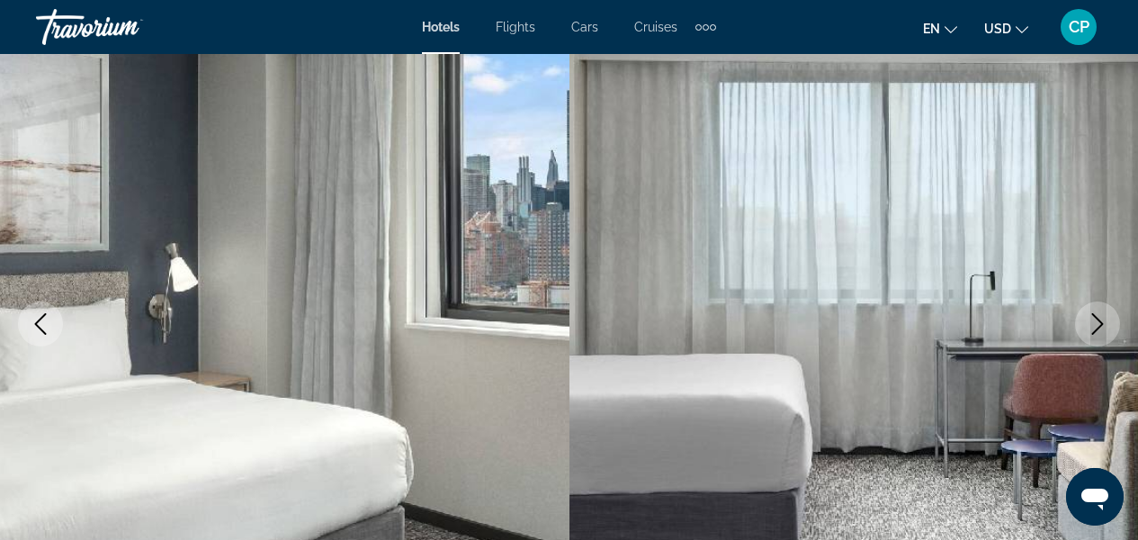
scroll to position [180, 0]
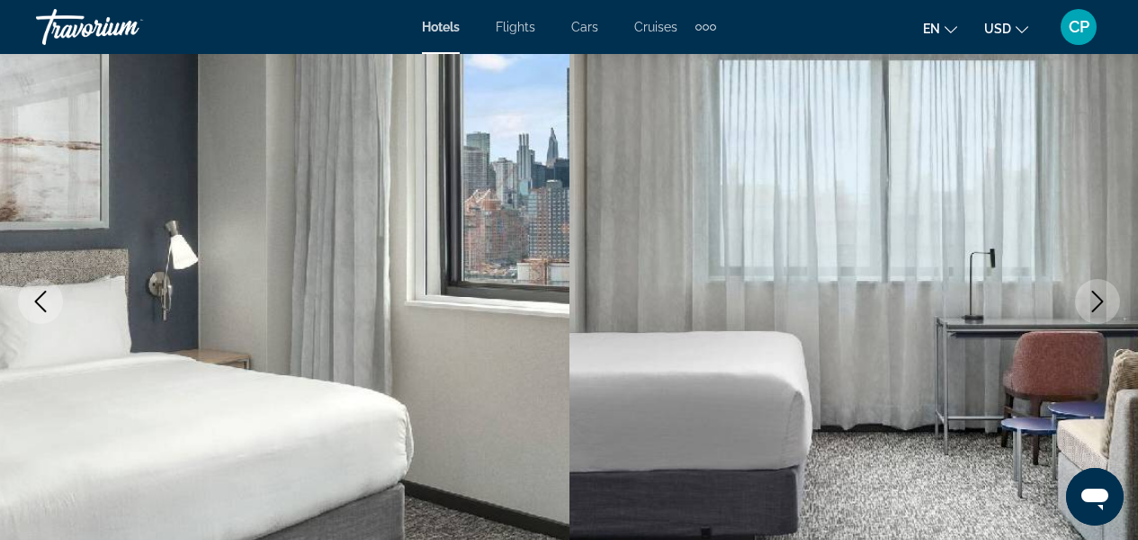
click at [1104, 303] on icon "Next image" at bounding box center [1098, 302] width 22 height 22
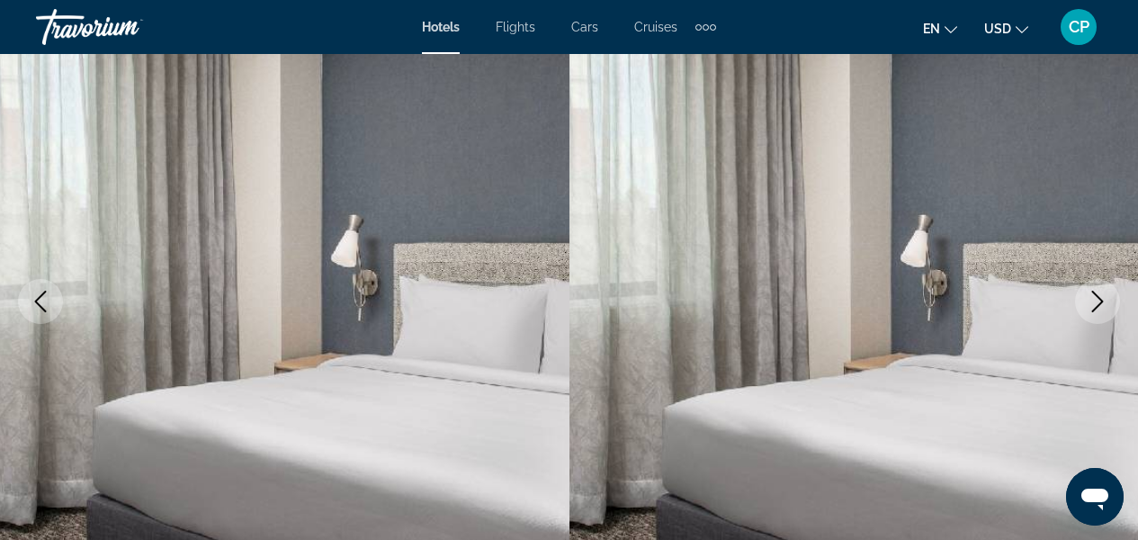
click at [1104, 303] on icon "Next image" at bounding box center [1098, 302] width 22 height 22
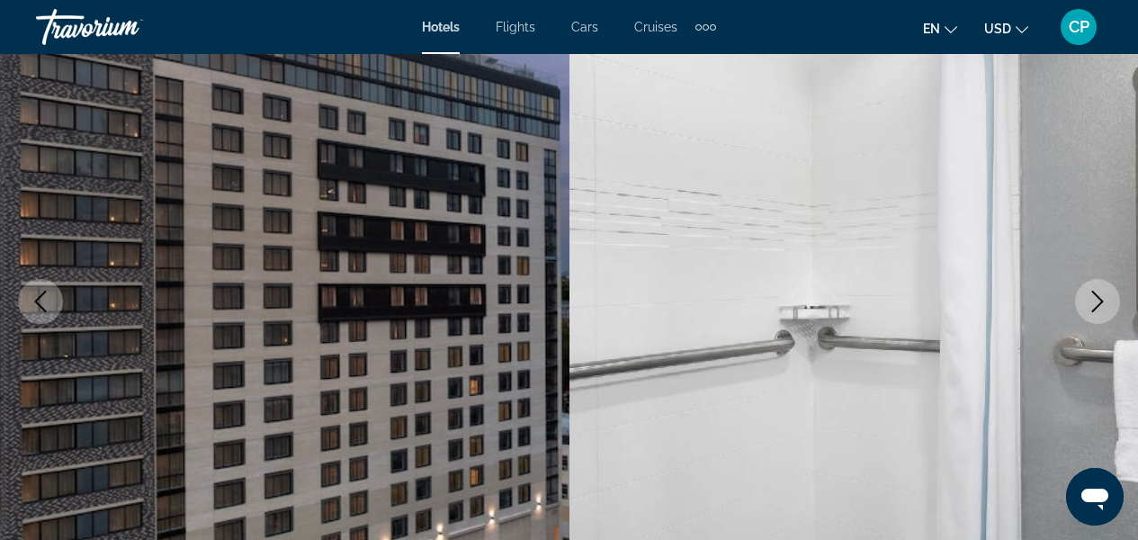
click at [1104, 303] on icon "Next image" at bounding box center [1098, 302] width 22 height 22
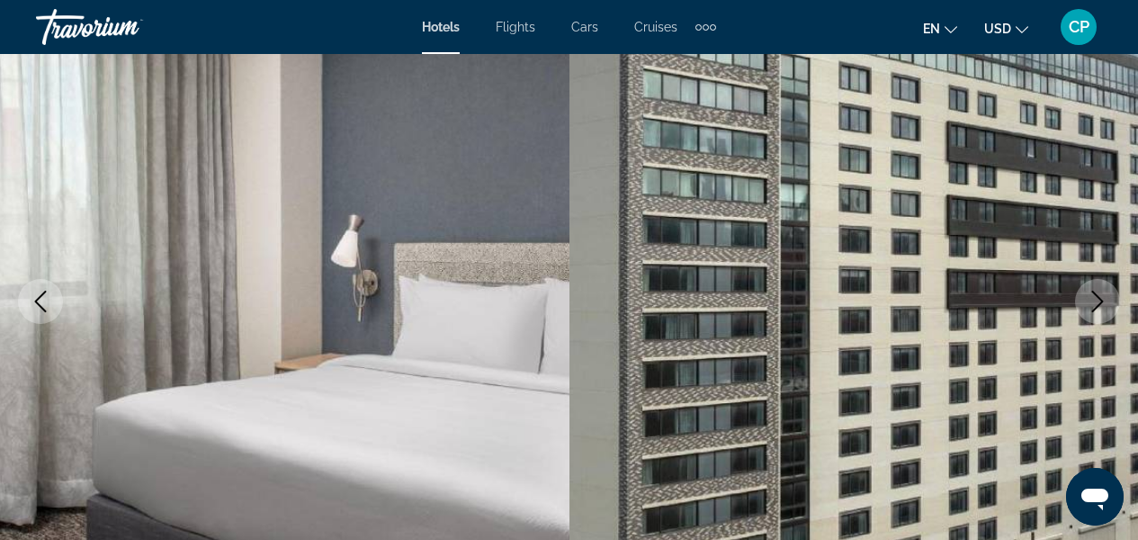
click at [1104, 303] on icon "Next image" at bounding box center [1098, 302] width 22 height 22
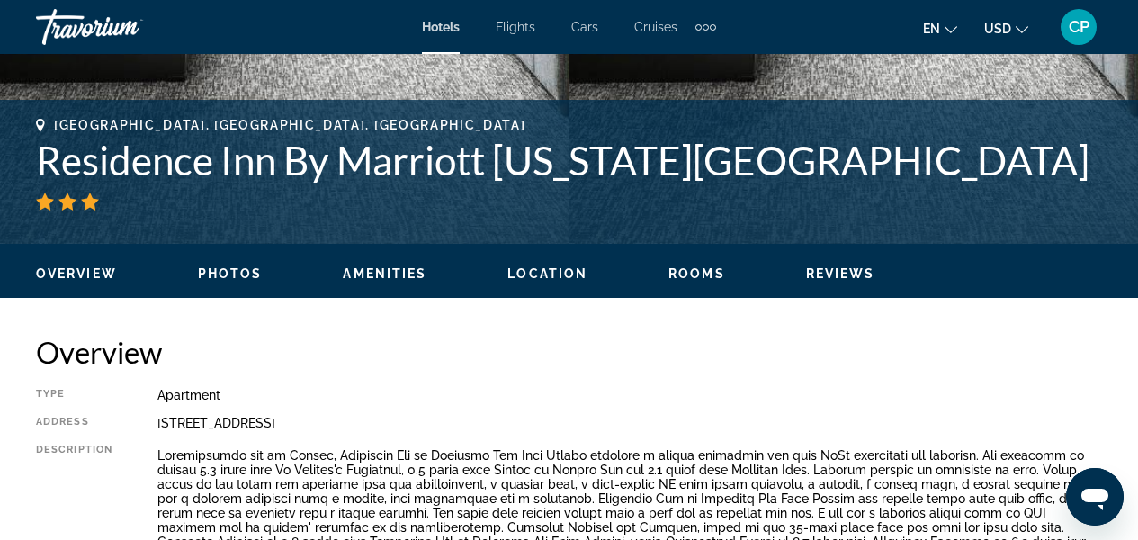
scroll to position [672, 0]
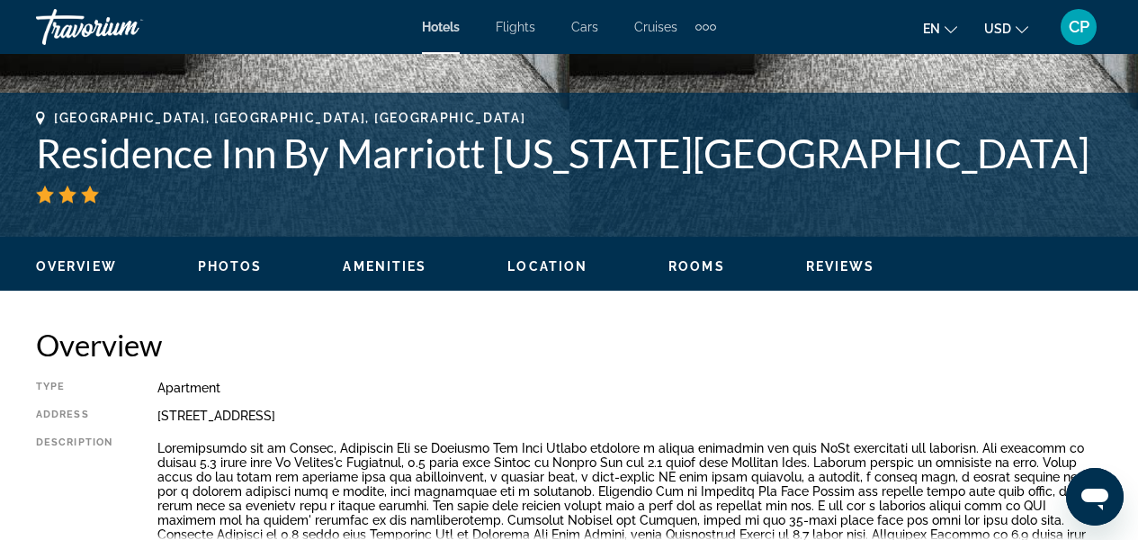
click at [705, 265] on span "Rooms" at bounding box center [697, 266] width 57 height 14
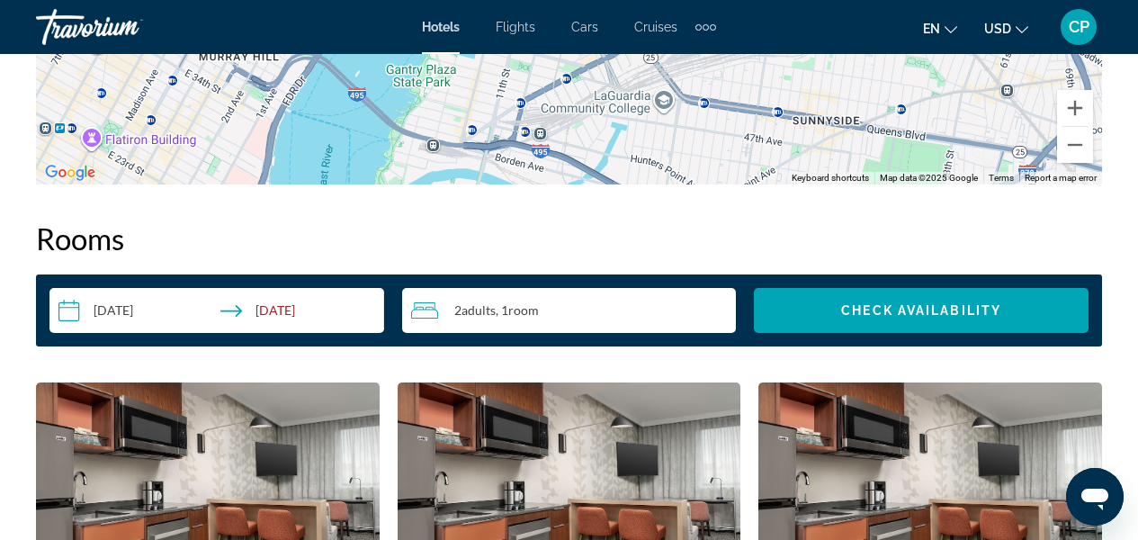
scroll to position [2321, 0]
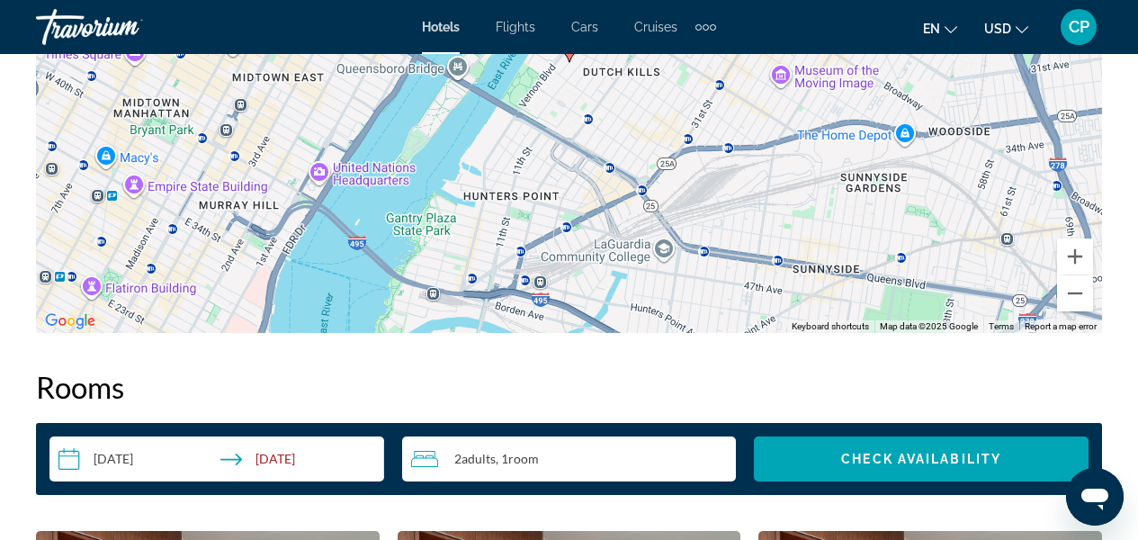
click at [533, 451] on span "Room" at bounding box center [523, 458] width 31 height 15
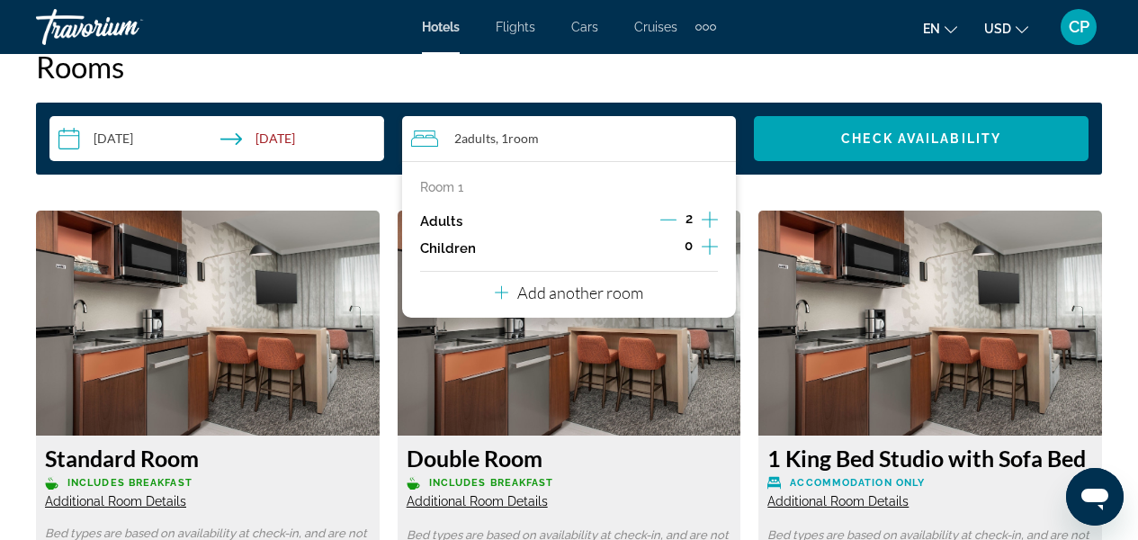
scroll to position [2627, 0]
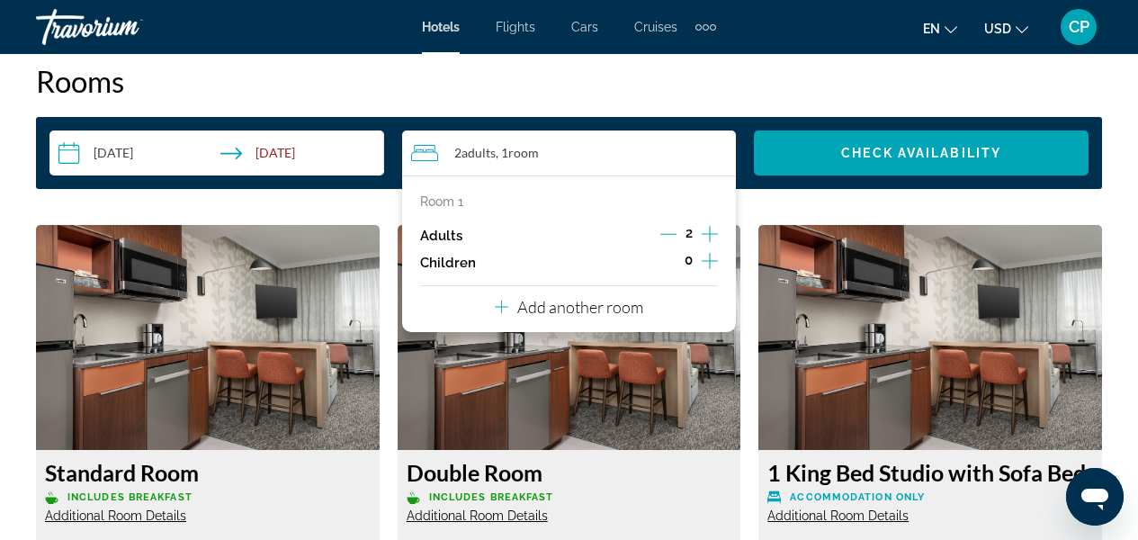
click at [727, 79] on h2 "Rooms" at bounding box center [569, 81] width 1066 height 36
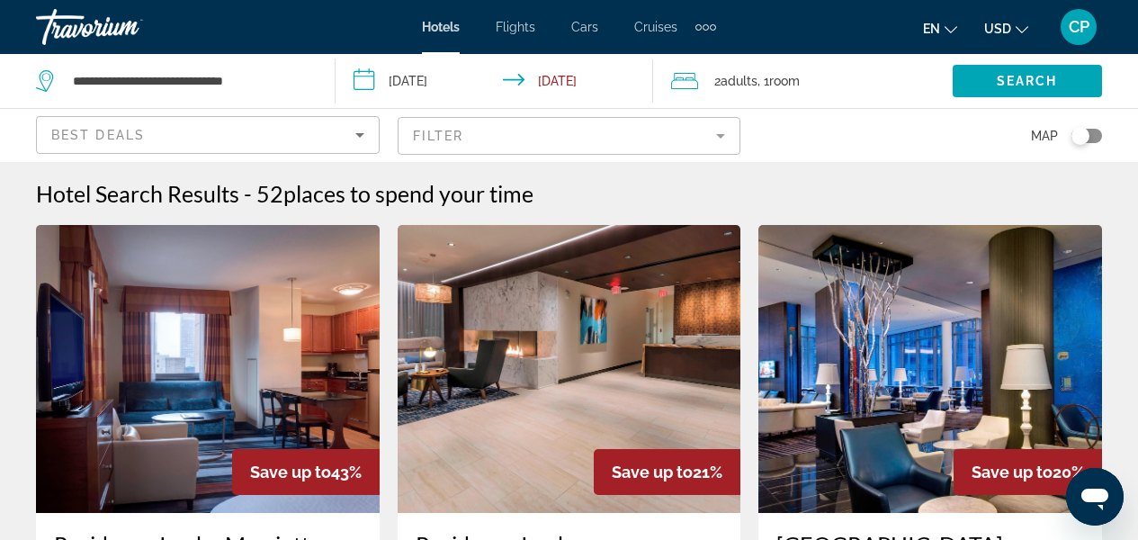
click at [748, 76] on span "Adults" at bounding box center [739, 81] width 37 height 14
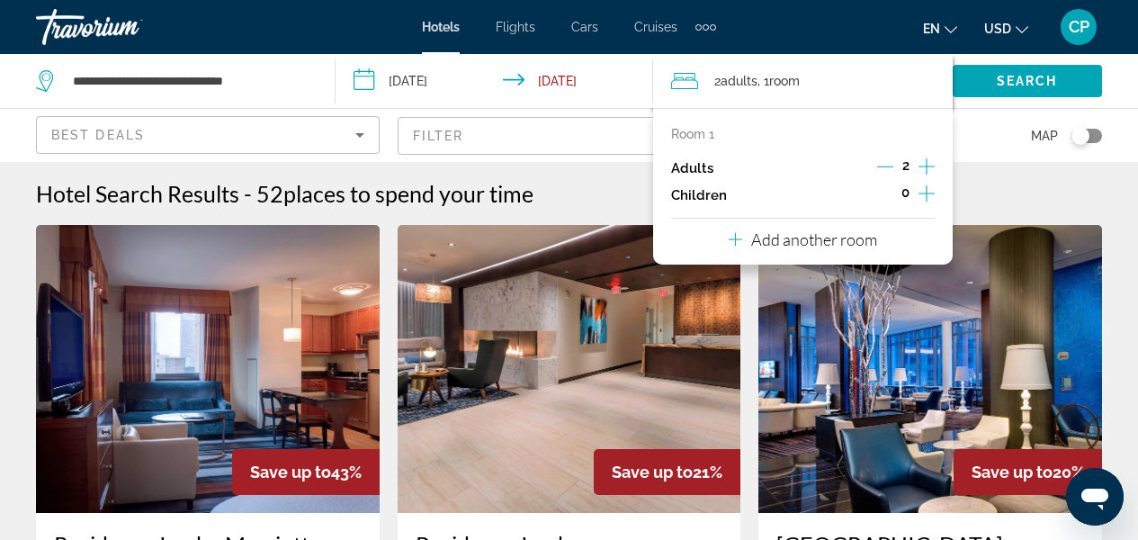
click at [926, 167] on icon "Increment adults" at bounding box center [927, 167] width 16 height 22
click at [927, 166] on icon "Increment adults" at bounding box center [927, 166] width 16 height 16
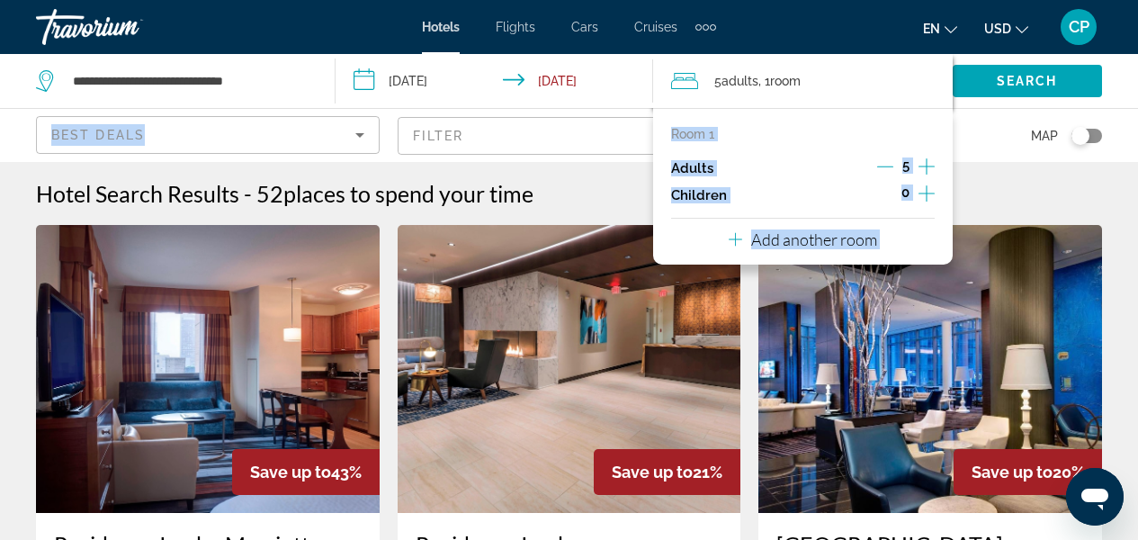
drag, startPoint x: 954, startPoint y: 111, endPoint x: 950, endPoint y: 101, distance: 10.5
click at [950, 101] on div "**********" at bounding box center [569, 81] width 1138 height 54
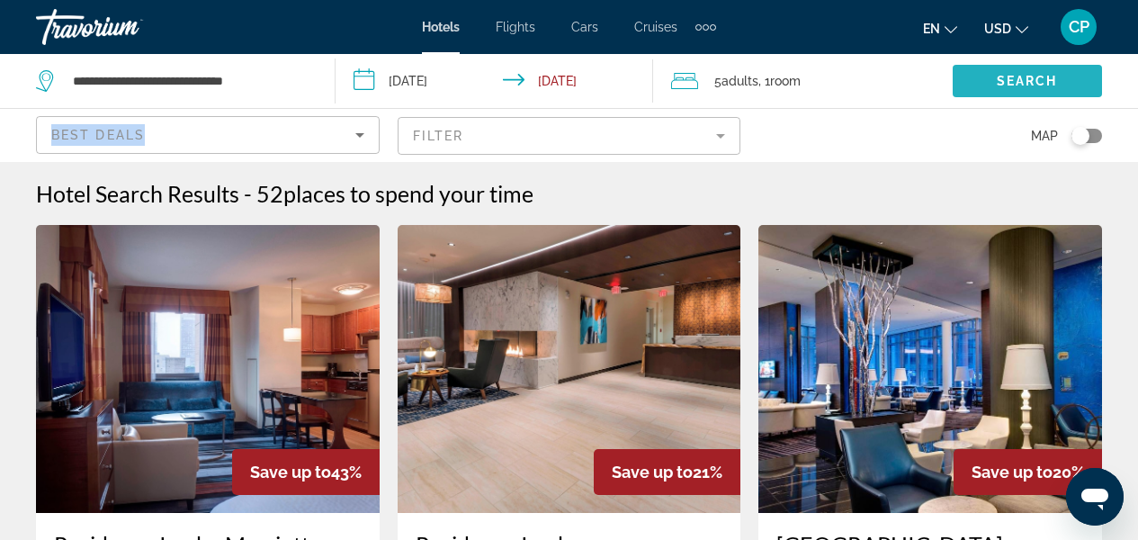
click at [1022, 85] on button "Search" at bounding box center [1027, 81] width 149 height 32
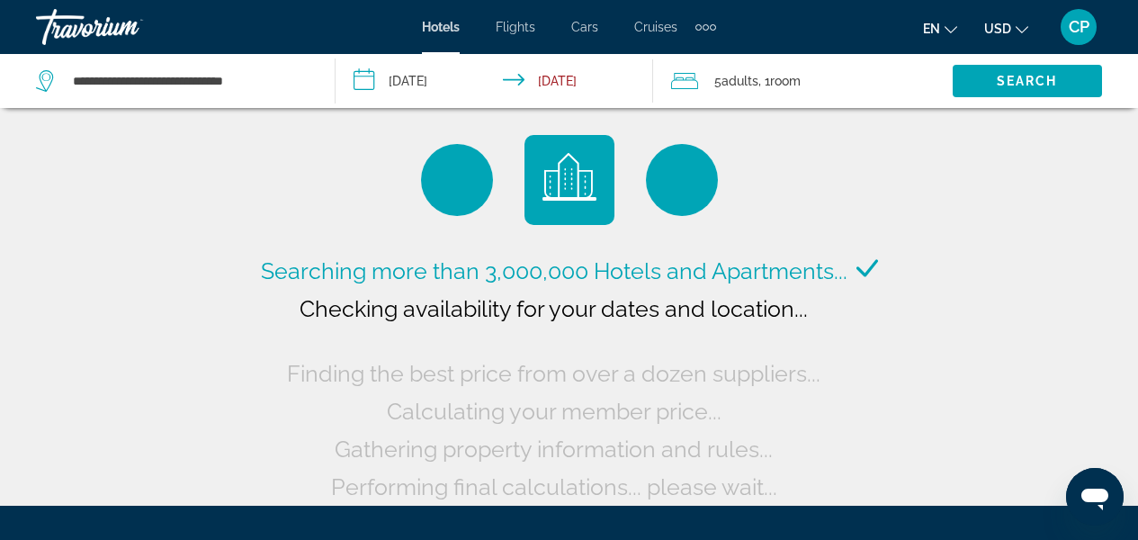
scroll to position [4, 0]
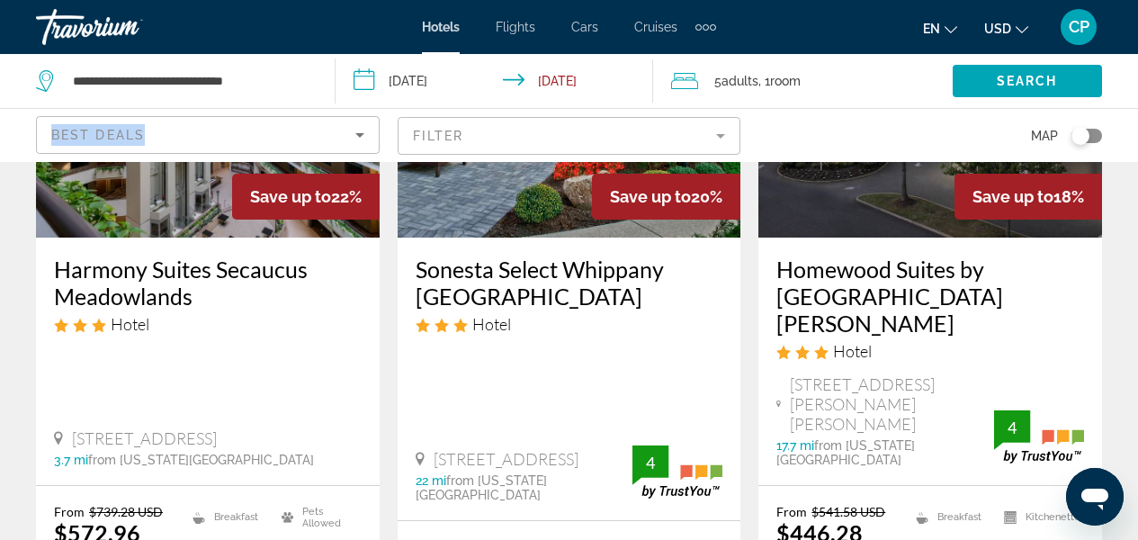
scroll to position [1631, 0]
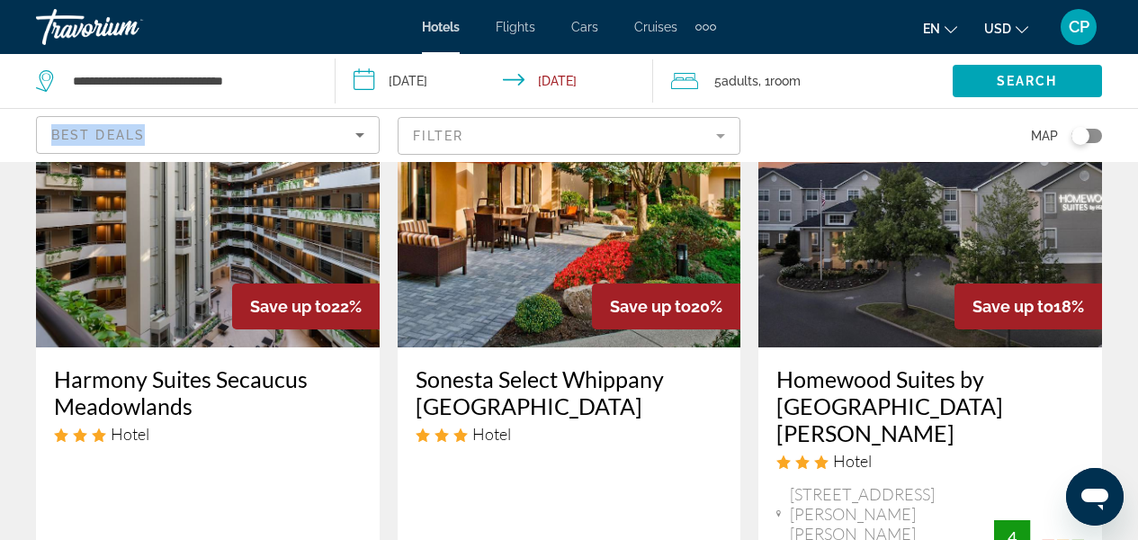
click at [898, 285] on img "Main content" at bounding box center [931, 203] width 344 height 288
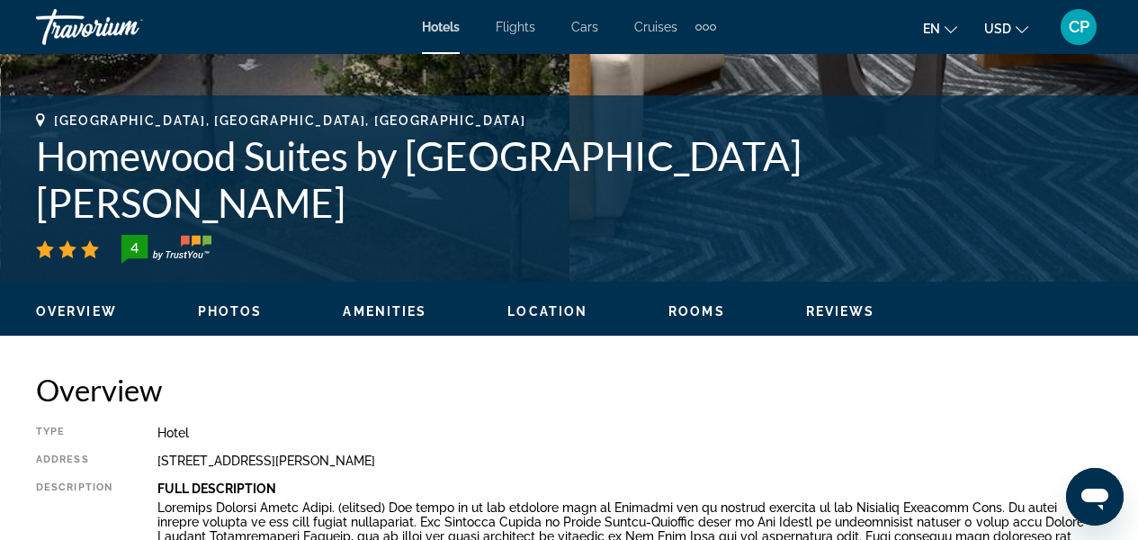
scroll to position [632, 0]
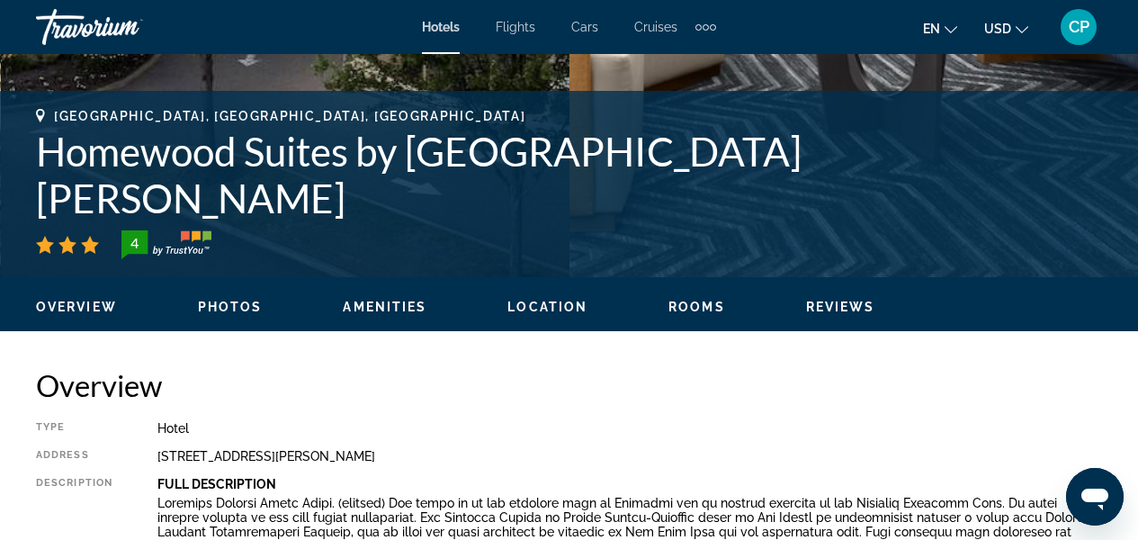
click at [696, 300] on span "Rooms" at bounding box center [697, 307] width 57 height 14
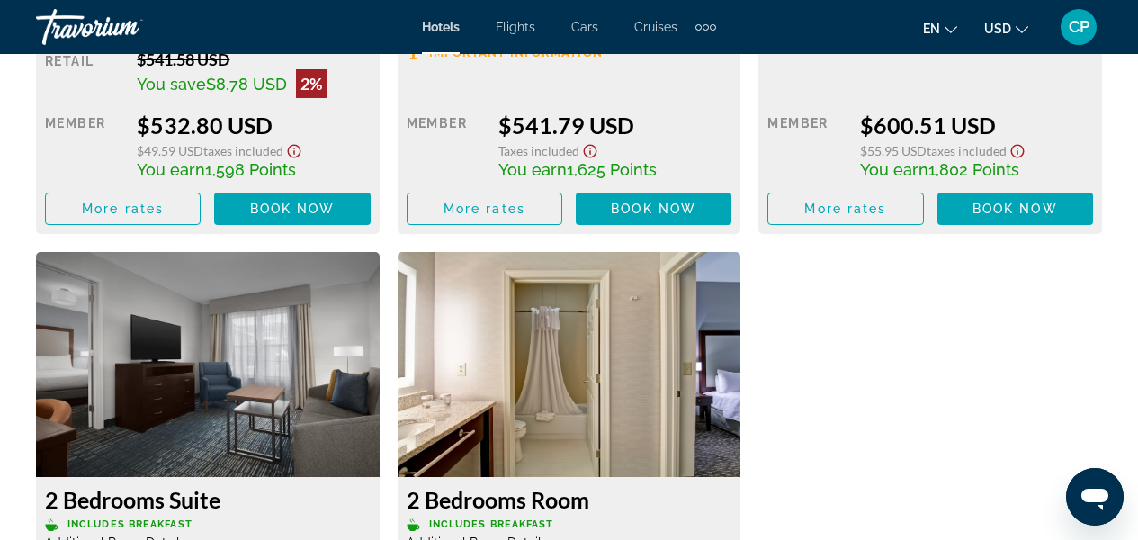
scroll to position [3871, 0]
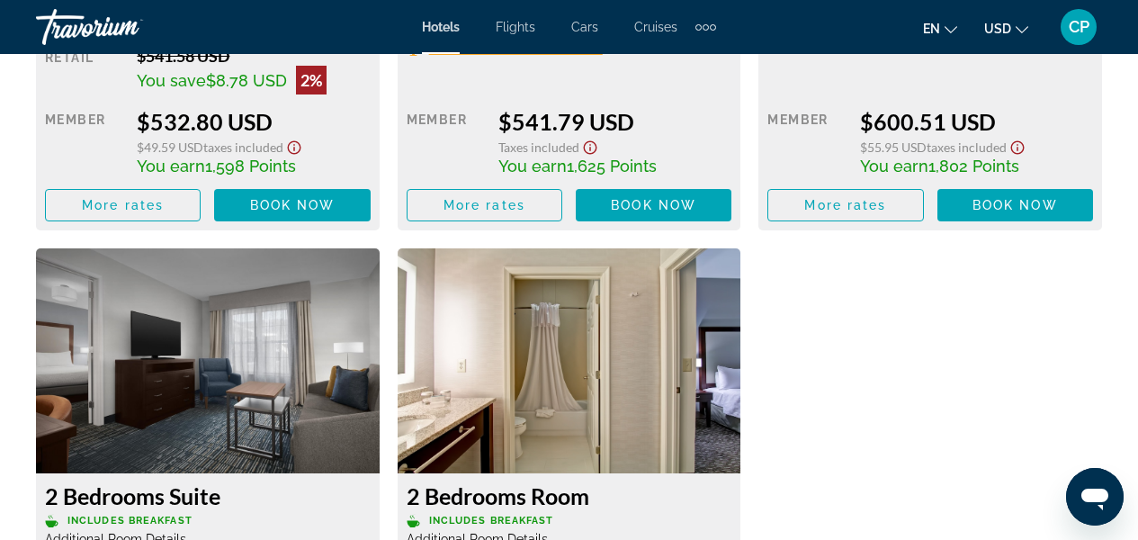
click at [295, 372] on img "Main content" at bounding box center [208, 360] width 344 height 225
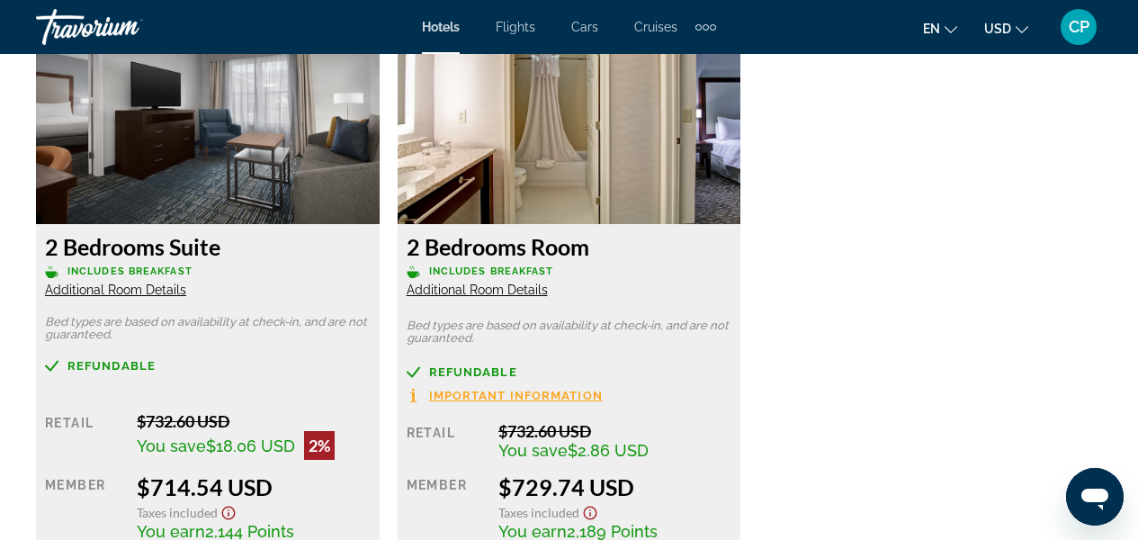
scroll to position [4088, 0]
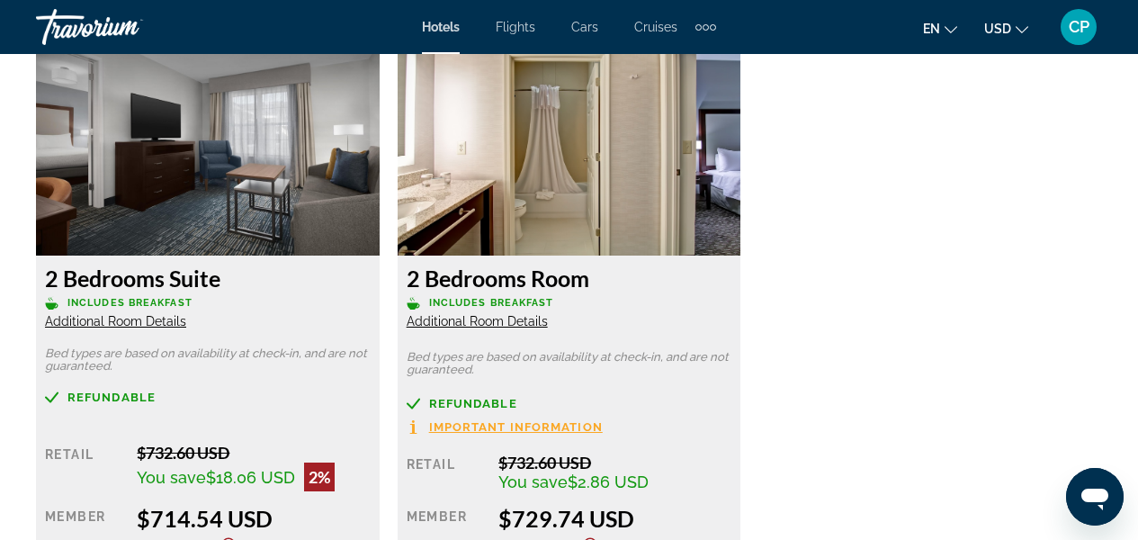
click at [133, 320] on span "Additional Room Details" at bounding box center [115, 321] width 141 height 14
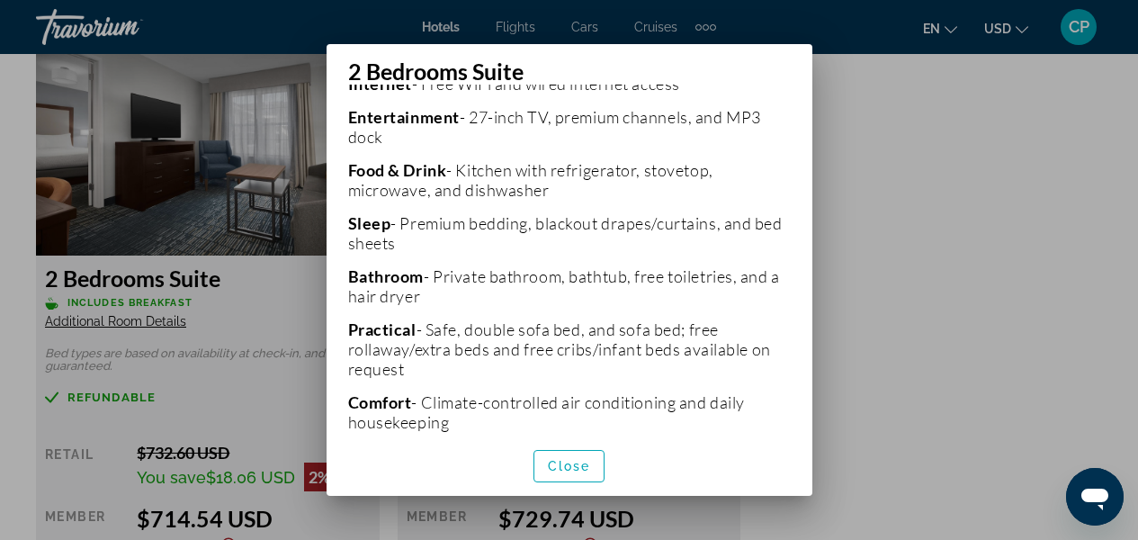
scroll to position [569, 0]
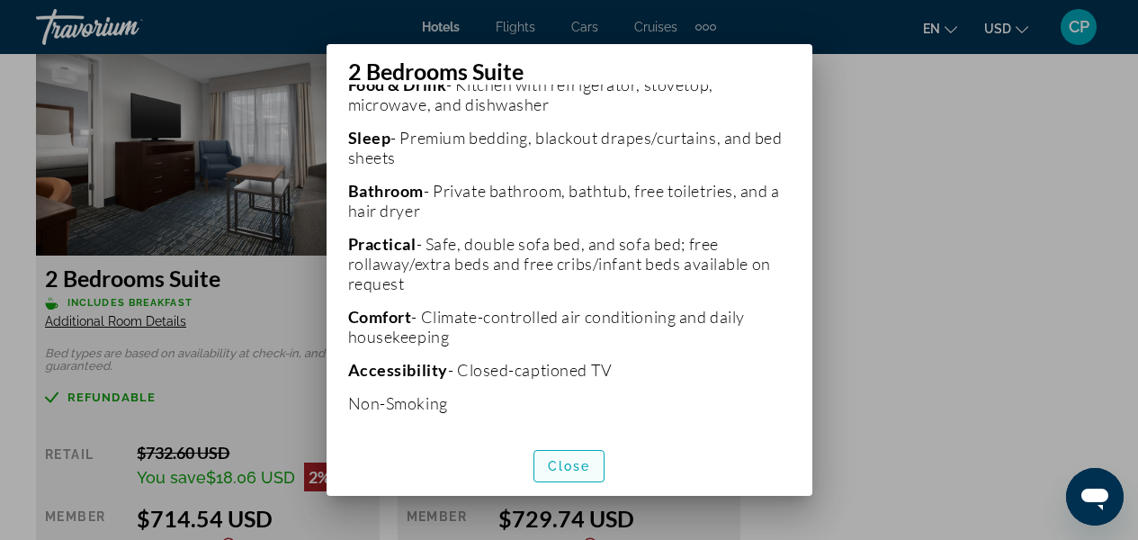
click at [572, 465] on span "Close" at bounding box center [569, 466] width 43 height 14
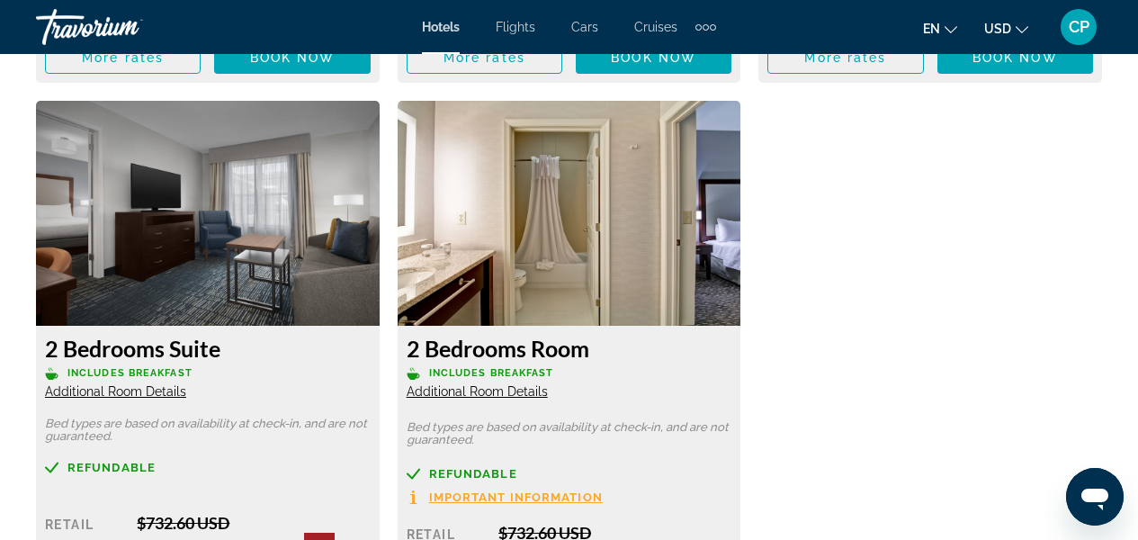
scroll to position [4033, 0]
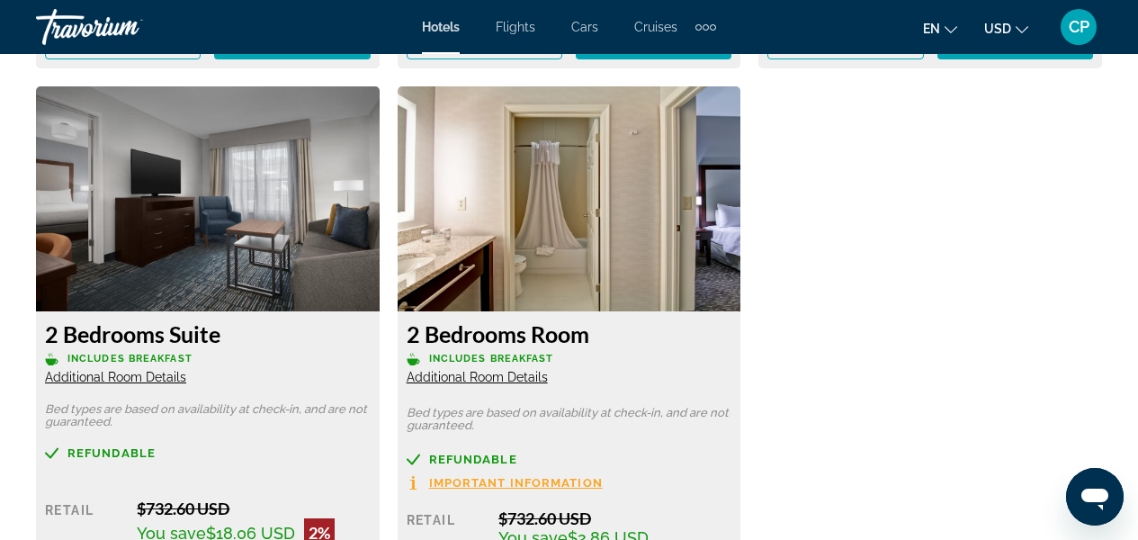
click at [179, 335] on h3 "2 Bedrooms Suite" at bounding box center [208, 333] width 326 height 27
click at [218, 274] on img "Main content" at bounding box center [208, 198] width 344 height 225
click at [208, 387] on div "2 Bedrooms Suite Includes Breakfast Additional Room Details Bed types are based…" at bounding box center [208, 497] width 344 height 372
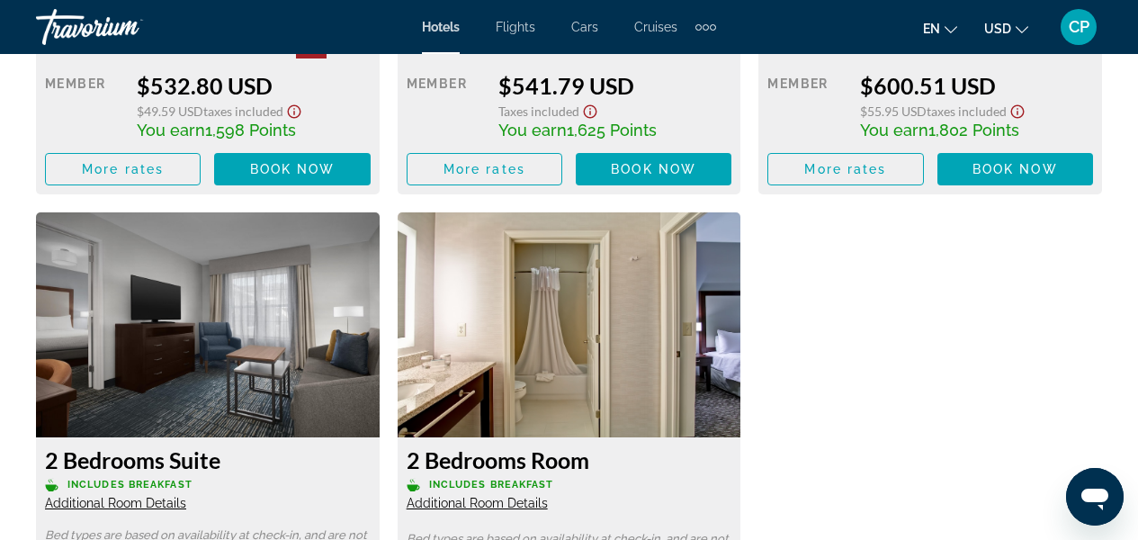
scroll to position [3928, 0]
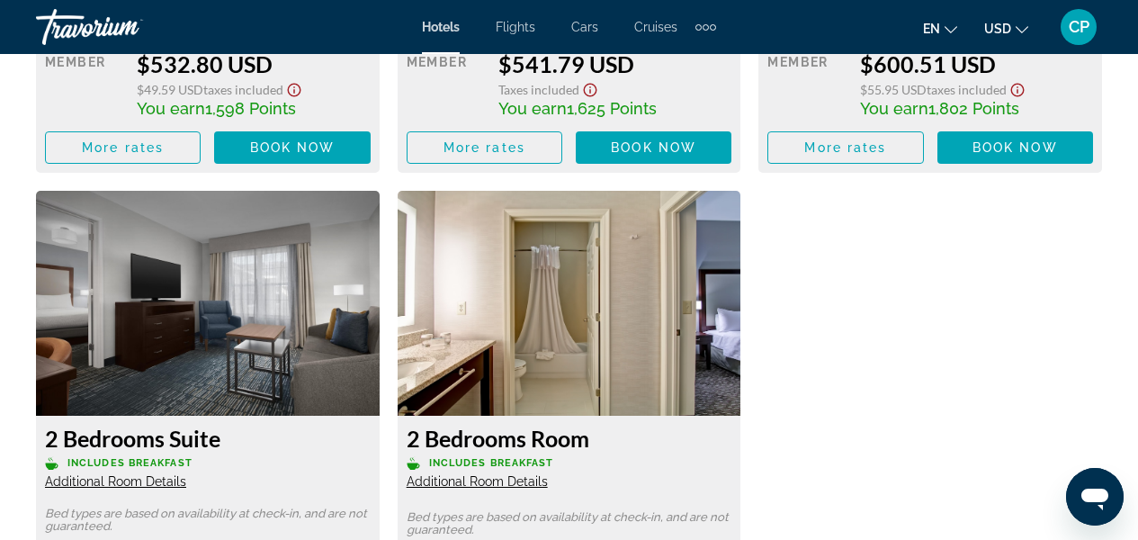
click at [92, 448] on h3 "2 Bedrooms Suite" at bounding box center [208, 438] width 326 height 27
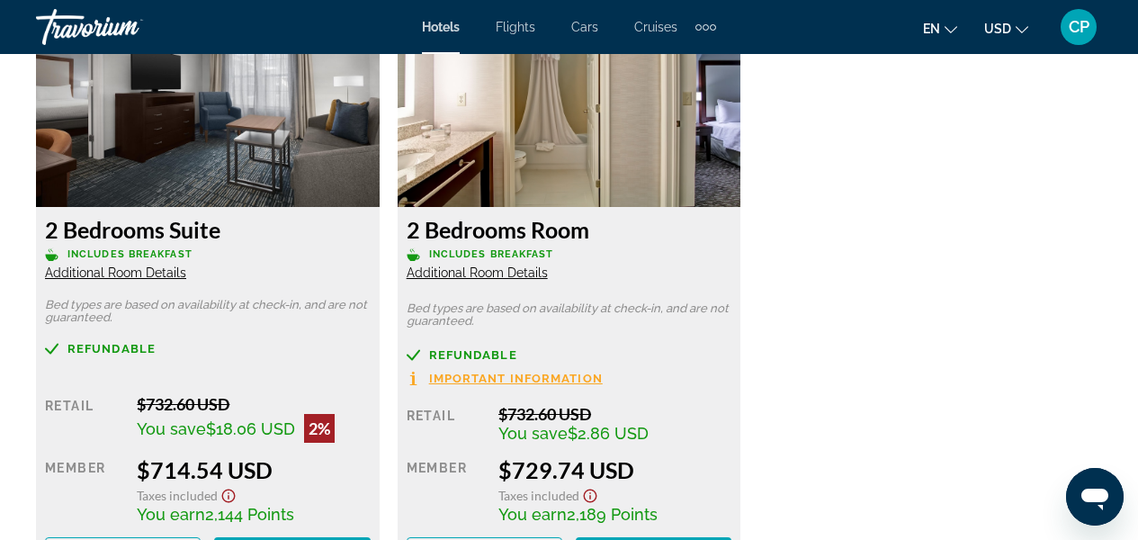
scroll to position [4127, 0]
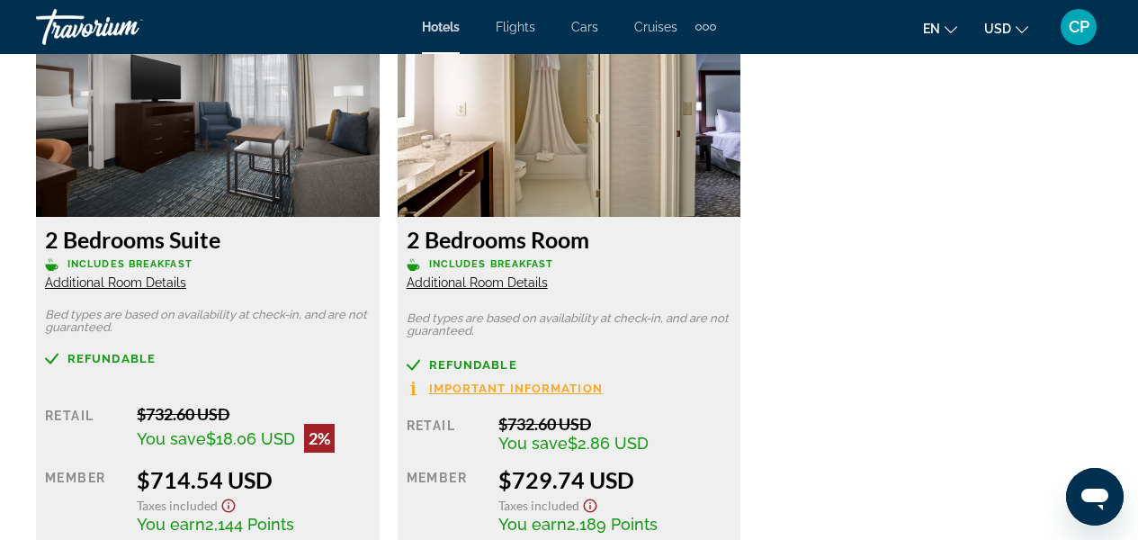
click at [138, 257] on p "Includes Breakfast" at bounding box center [208, 263] width 326 height 13
click at [164, 244] on h3 "2 Bedrooms Suite" at bounding box center [208, 239] width 326 height 27
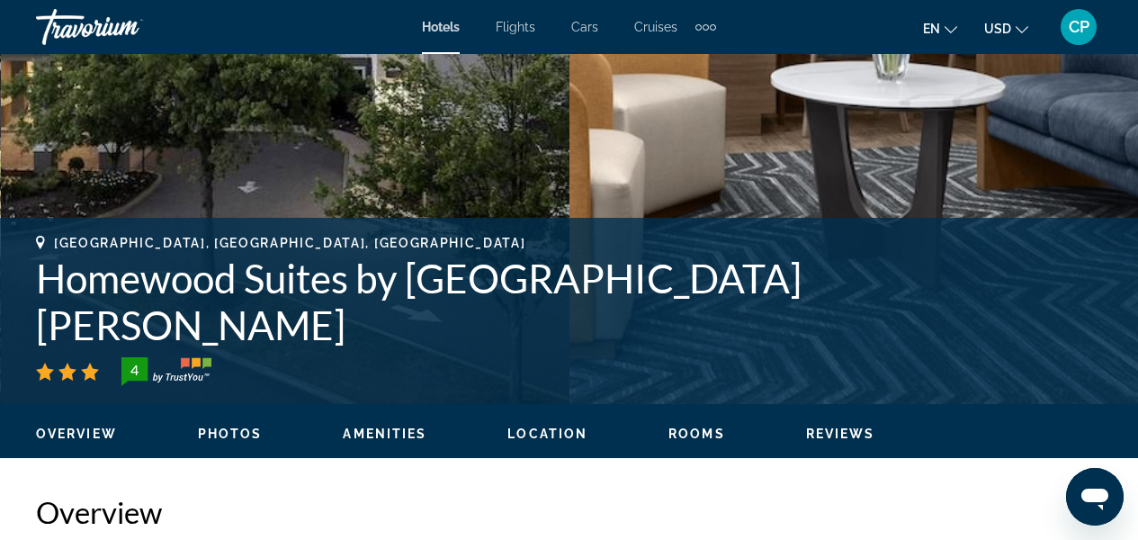
scroll to position [1220, 0]
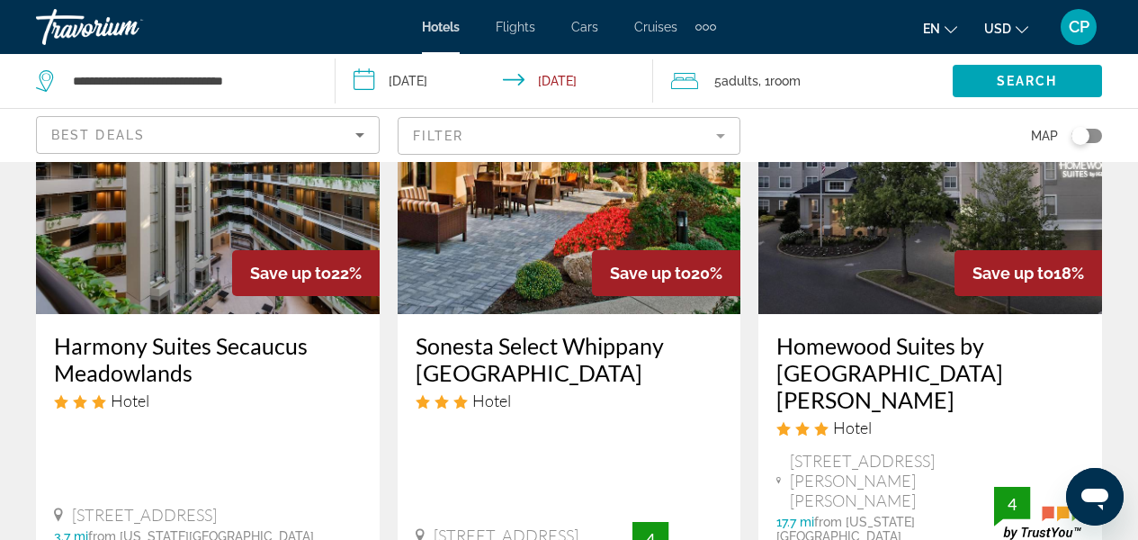
scroll to position [1704, 0]
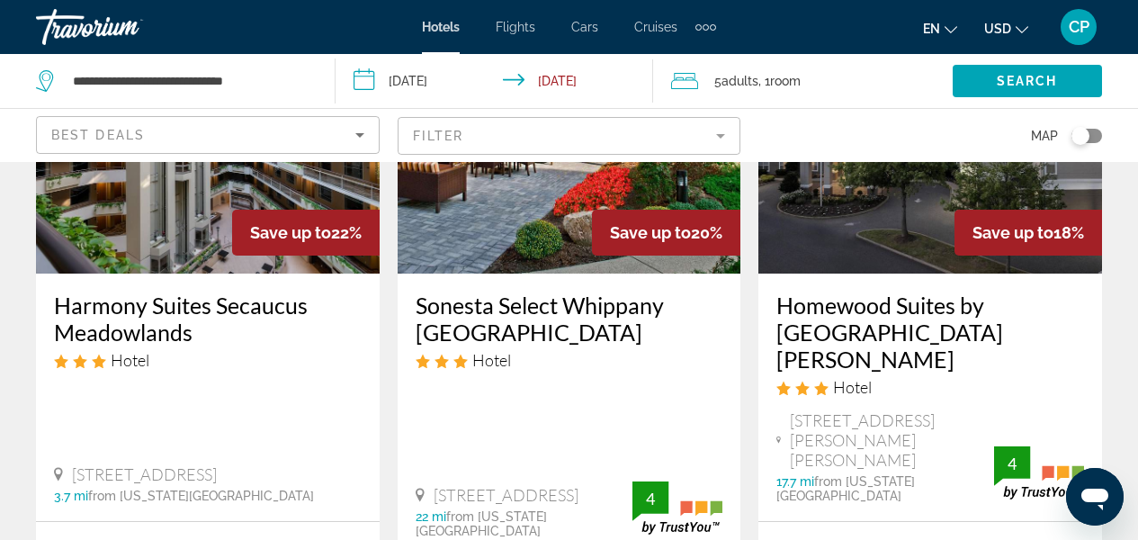
click at [134, 292] on h3 "Harmony Suites Secaucus Meadowlands" at bounding box center [208, 319] width 308 height 54
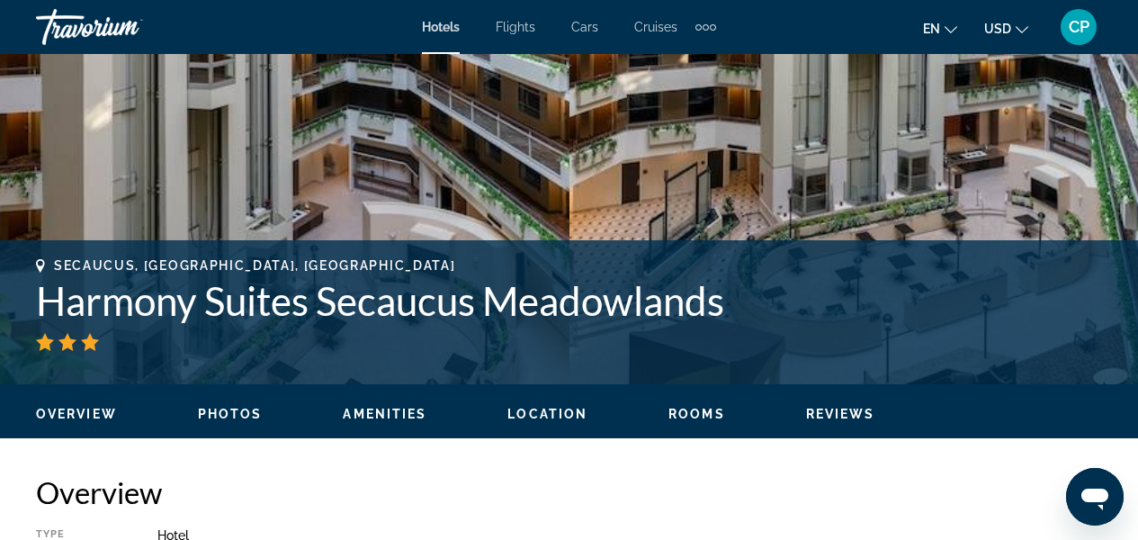
scroll to position [620, 0]
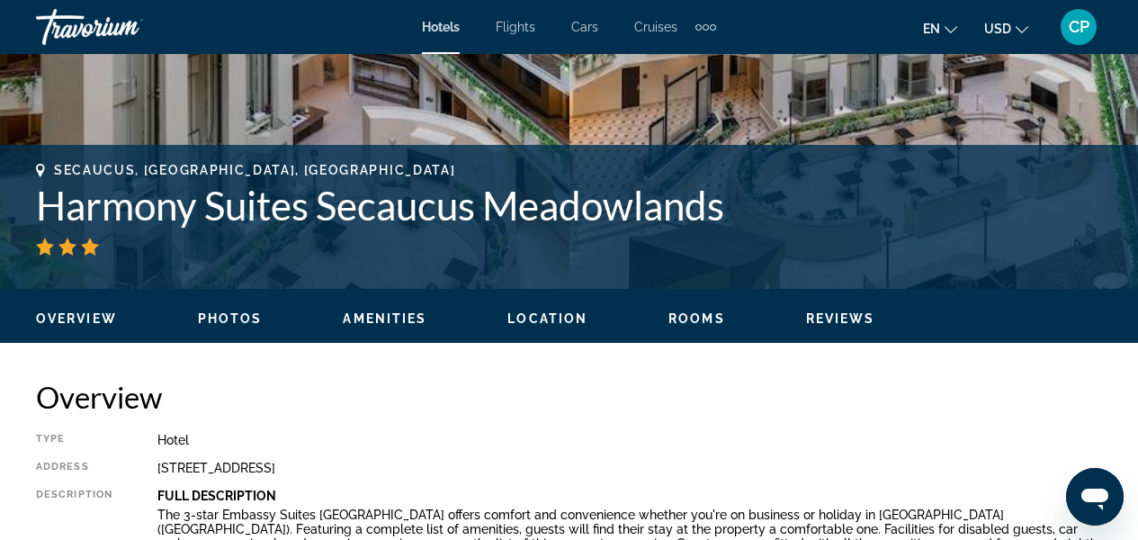
click at [715, 327] on div "Overview Photos Amenities Location Rooms Reviews Check Availability" at bounding box center [569, 317] width 1138 height 56
click at [697, 316] on span "Rooms" at bounding box center [697, 318] width 57 height 14
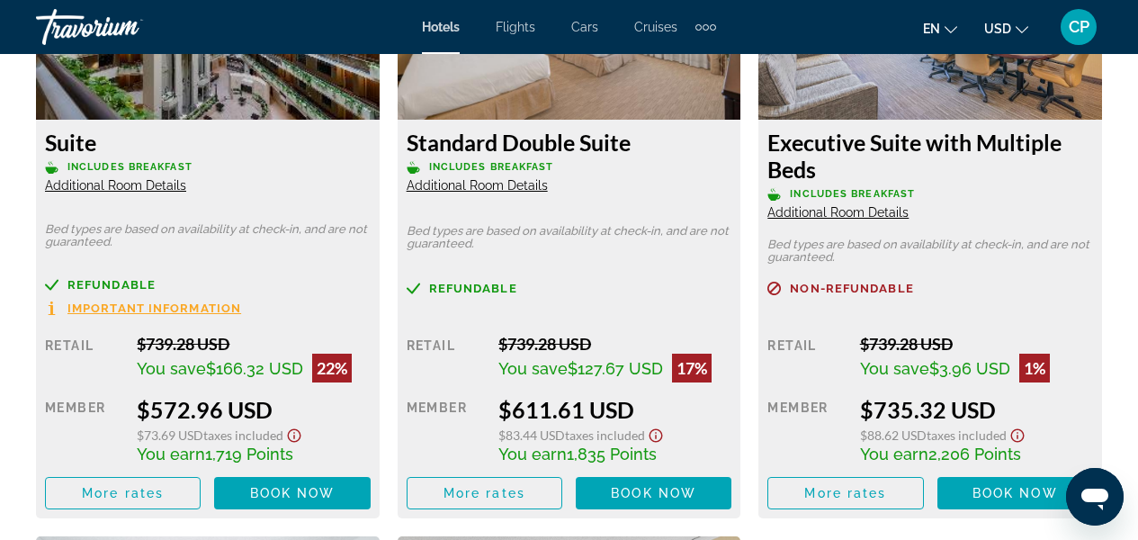
scroll to position [2986, 0]
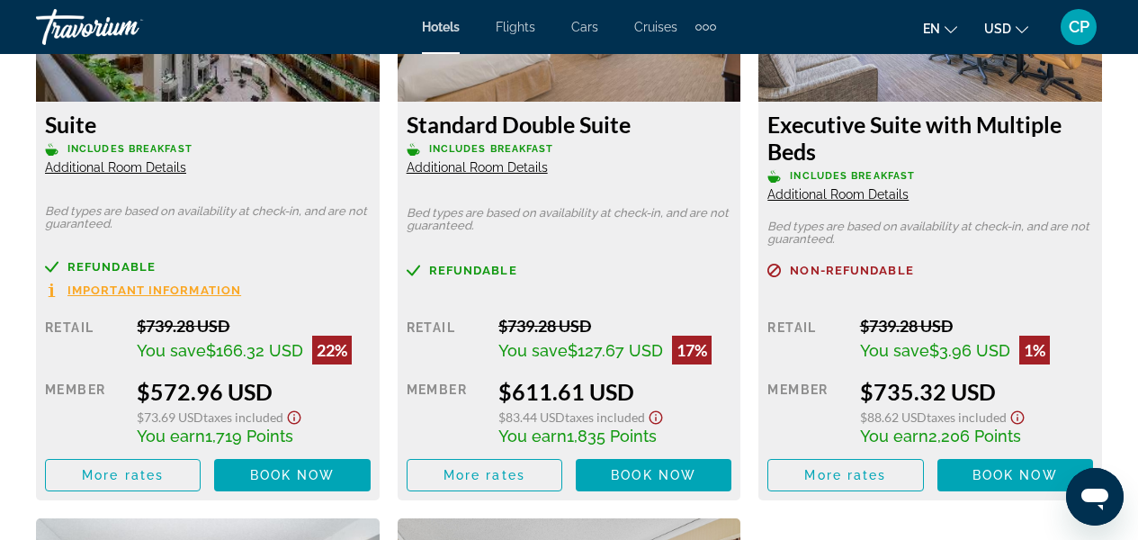
click at [815, 126] on h3 "Executive Suite with Multiple Beds" at bounding box center [931, 138] width 326 height 54
click at [843, 485] on span "Main content" at bounding box center [846, 475] width 154 height 43
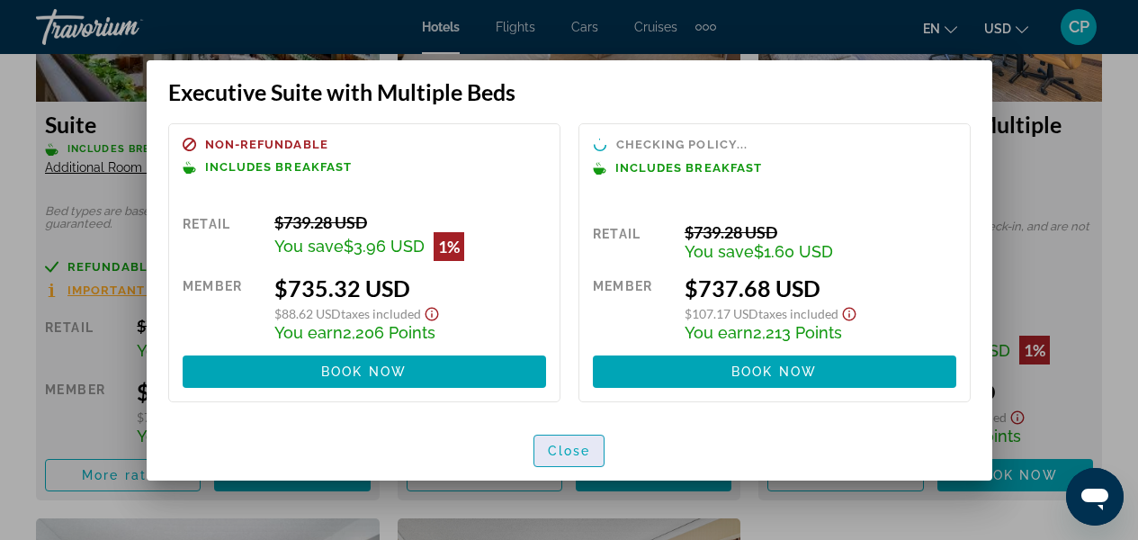
click at [582, 462] on span "button" at bounding box center [570, 450] width 70 height 43
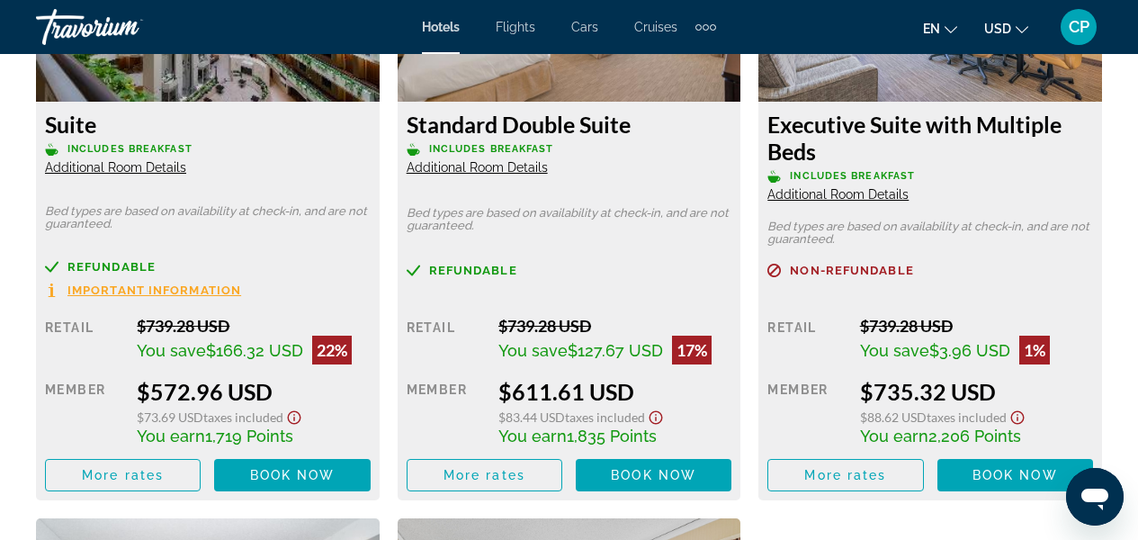
click at [858, 192] on span "Additional Room Details" at bounding box center [838, 194] width 141 height 14
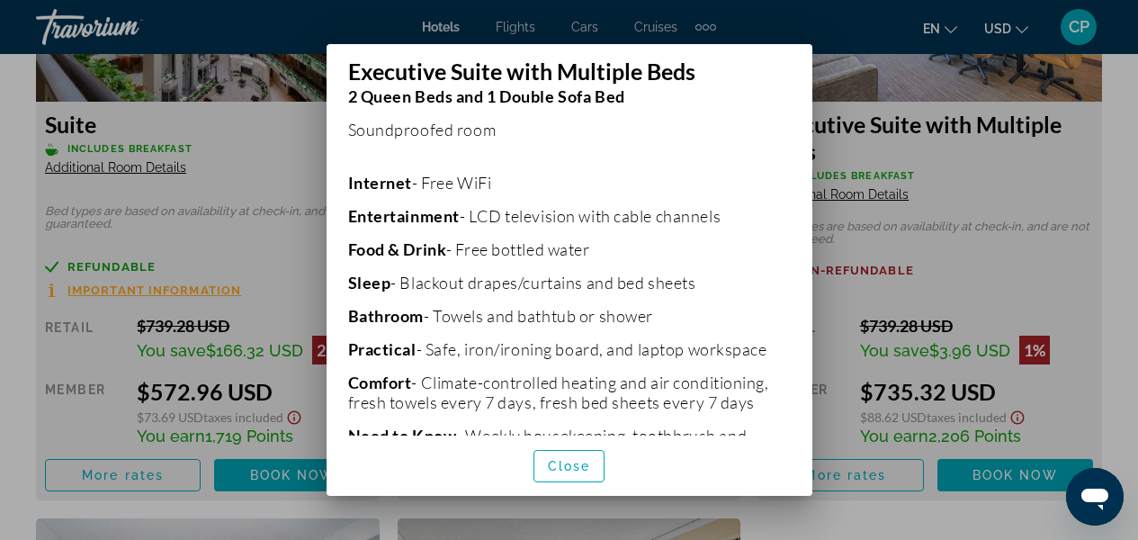
scroll to position [320, 0]
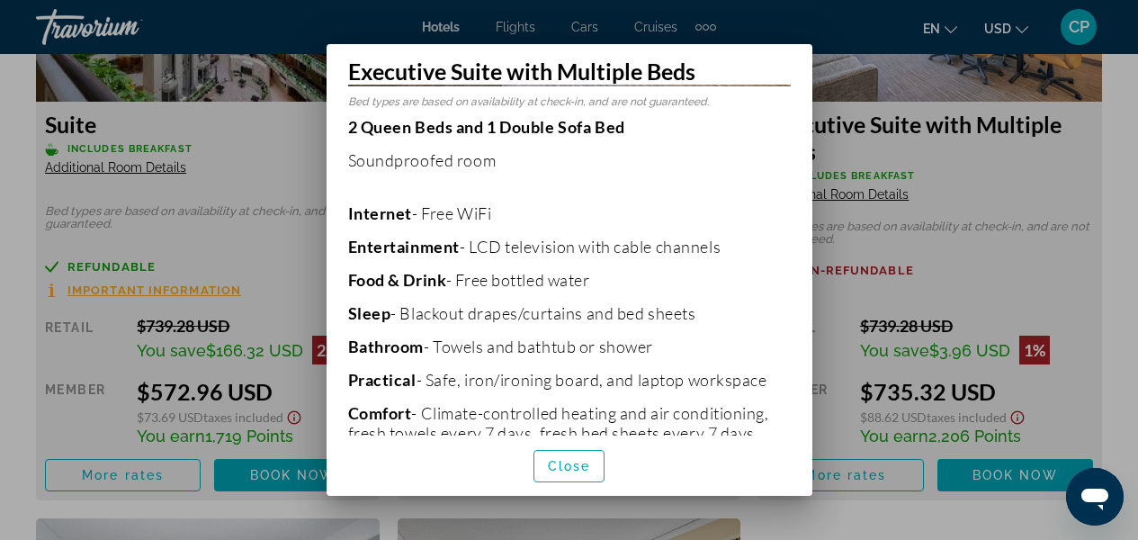
click at [896, 145] on div at bounding box center [569, 270] width 1138 height 540
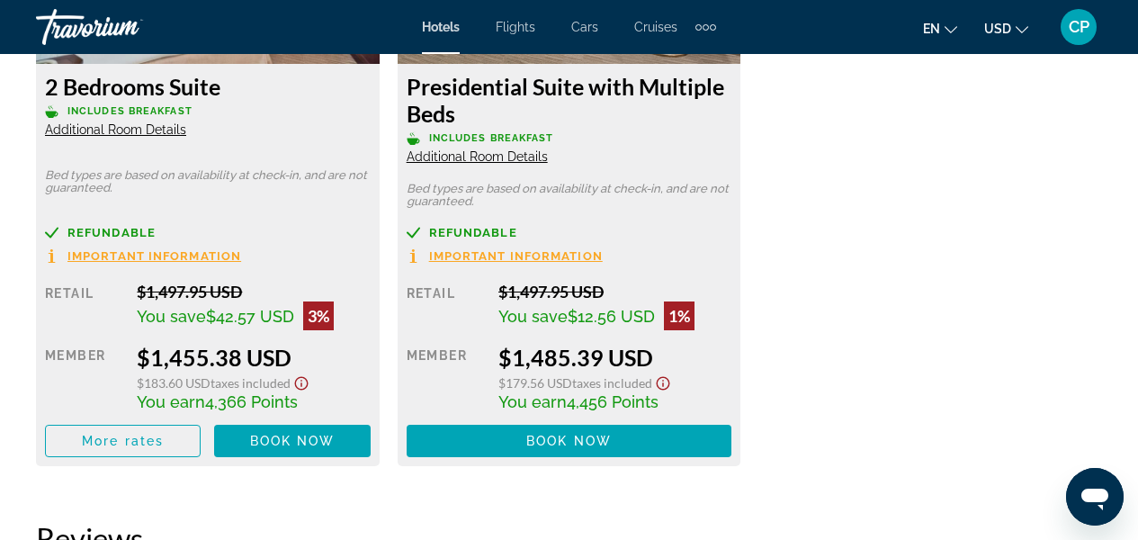
scroll to position [3666, 0]
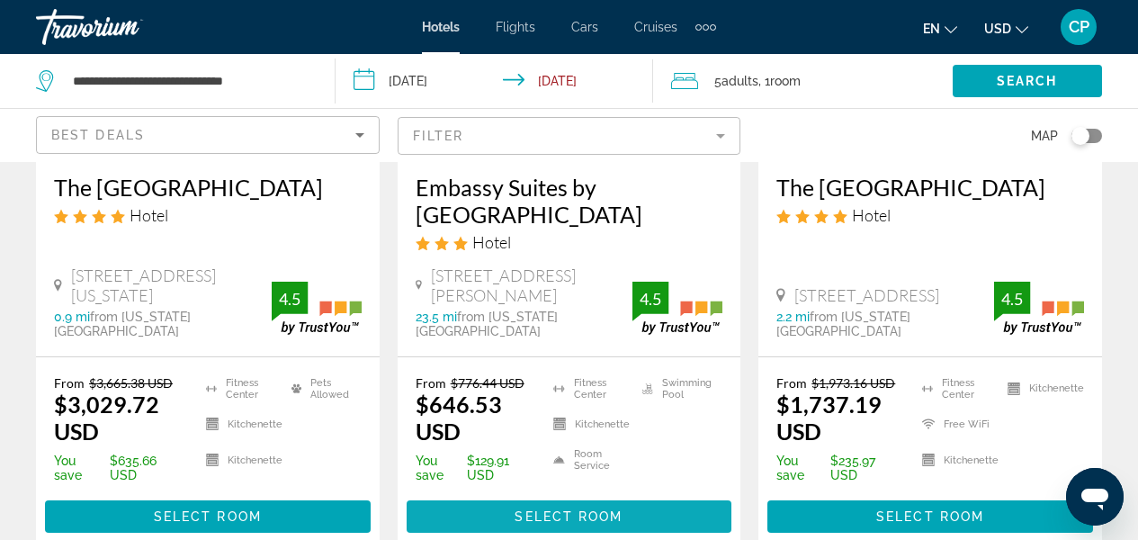
scroll to position [2584, 0]
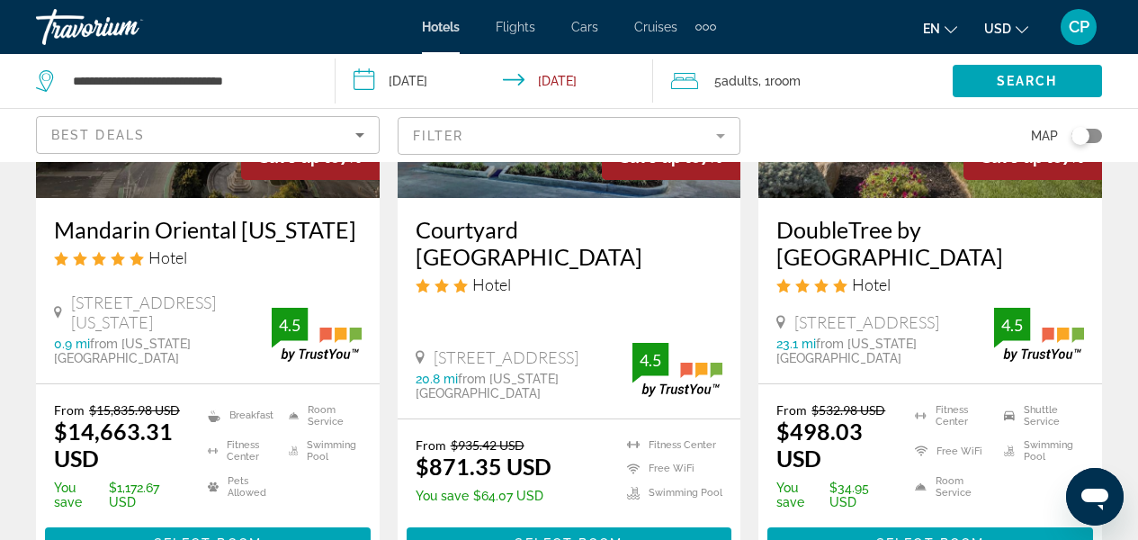
scroll to position [2809, 0]
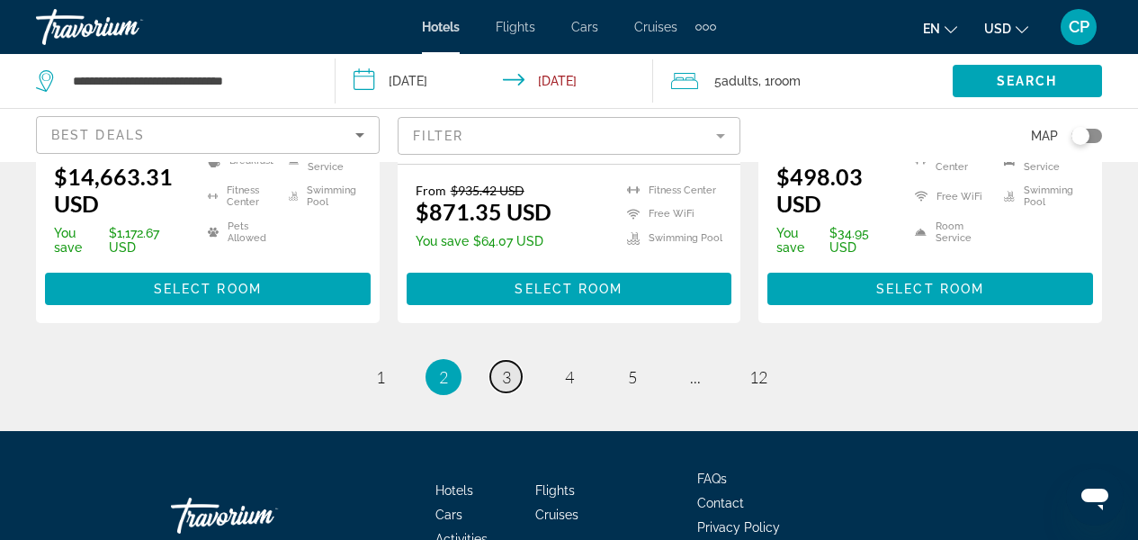
click at [510, 367] on span "3" at bounding box center [506, 377] width 9 height 20
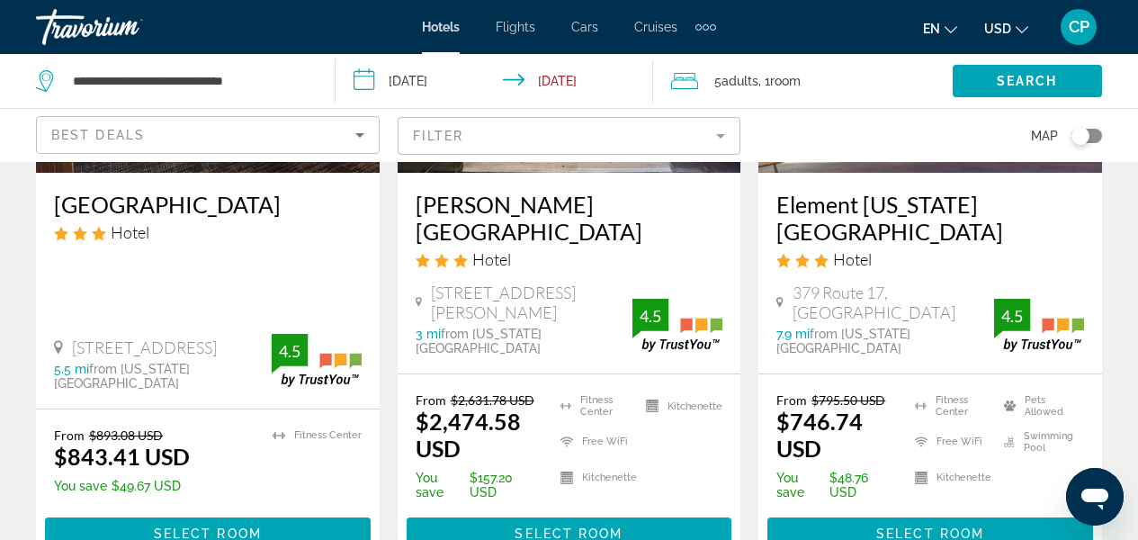
scroll to position [1055, 0]
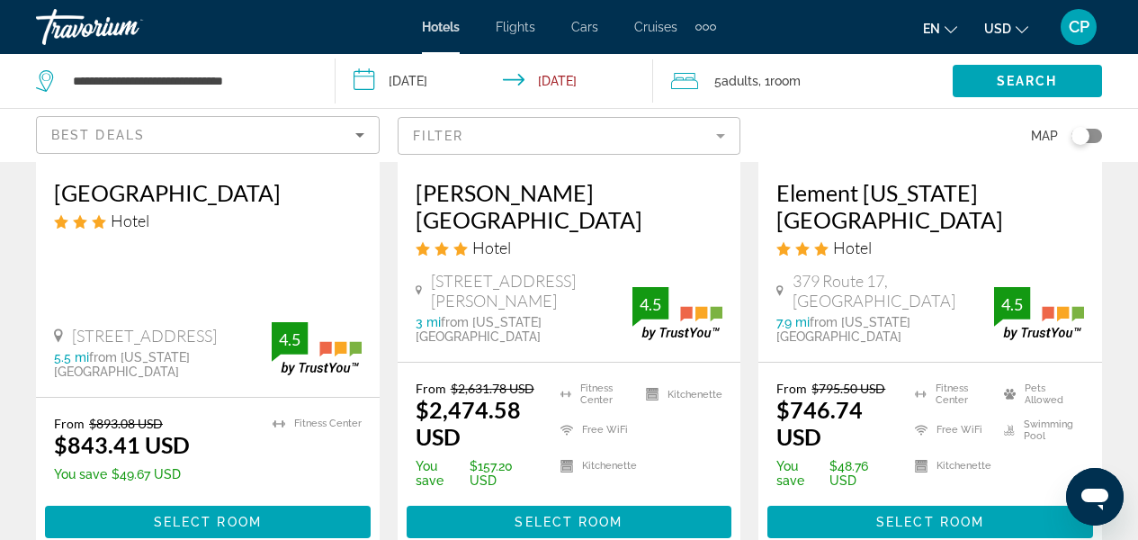
click at [209, 199] on h3 "[GEOGRAPHIC_DATA]" at bounding box center [208, 192] width 308 height 27
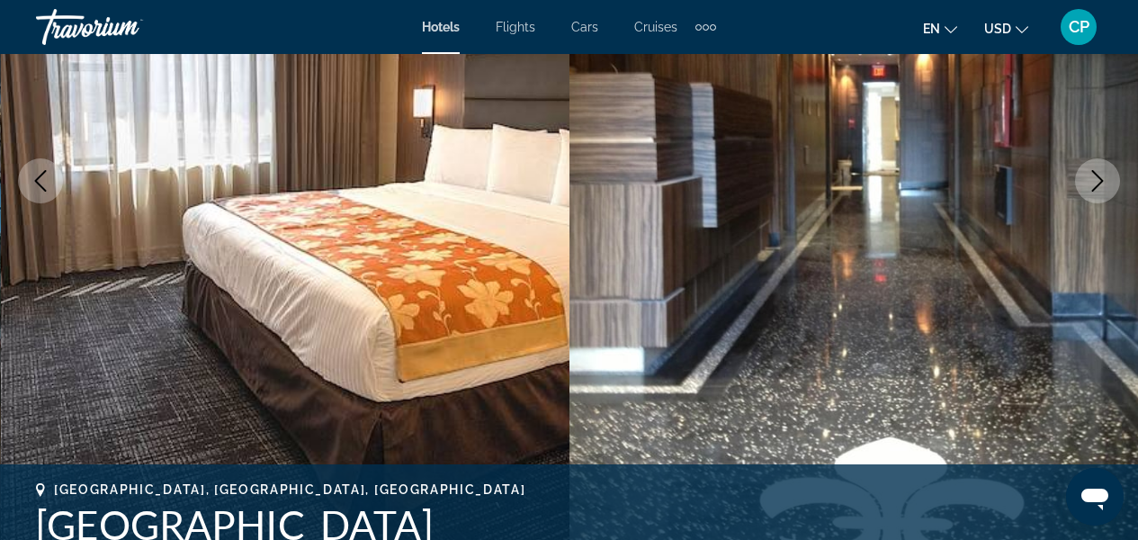
scroll to position [284, 0]
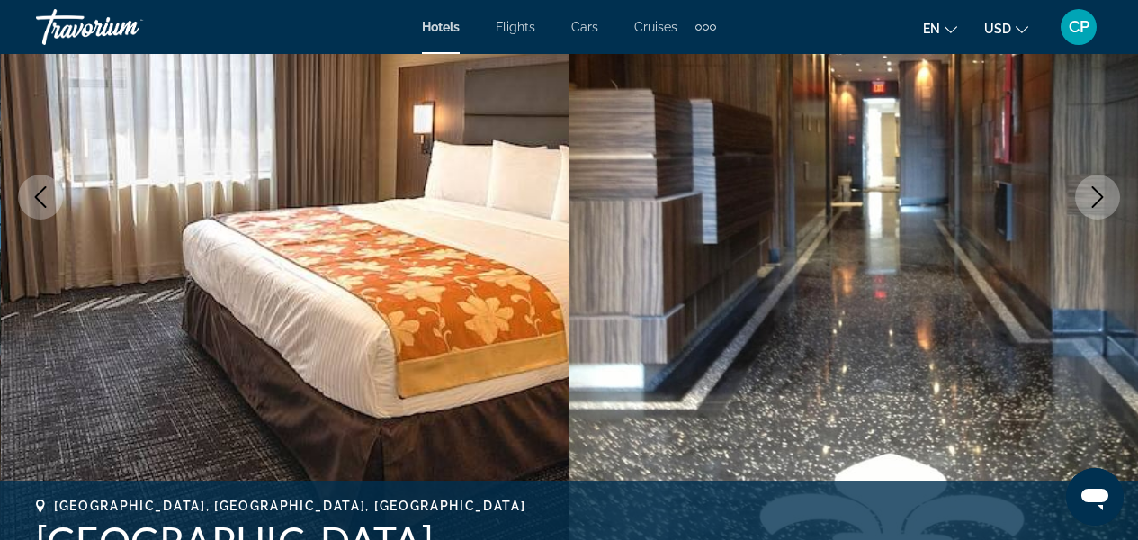
click at [1093, 209] on button "Next image" at bounding box center [1097, 197] width 45 height 45
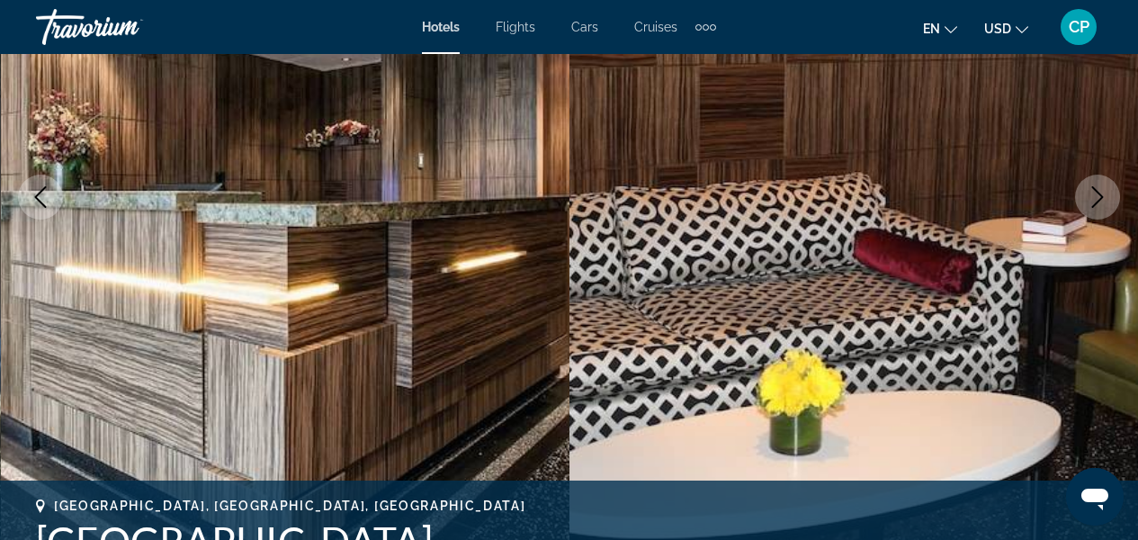
click at [1092, 209] on button "Next image" at bounding box center [1097, 197] width 45 height 45
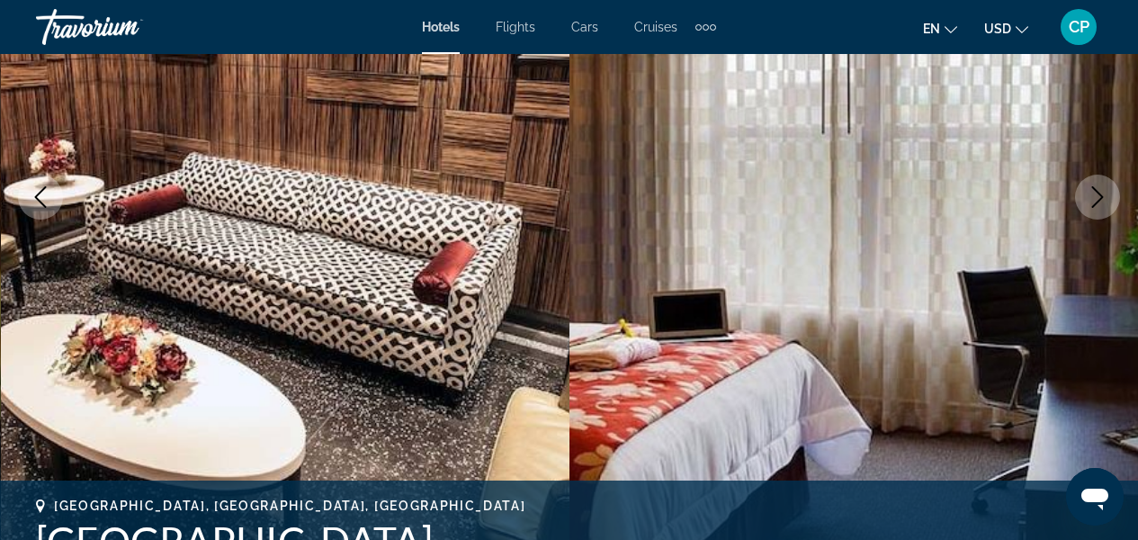
click at [1091, 210] on button "Next image" at bounding box center [1097, 197] width 45 height 45
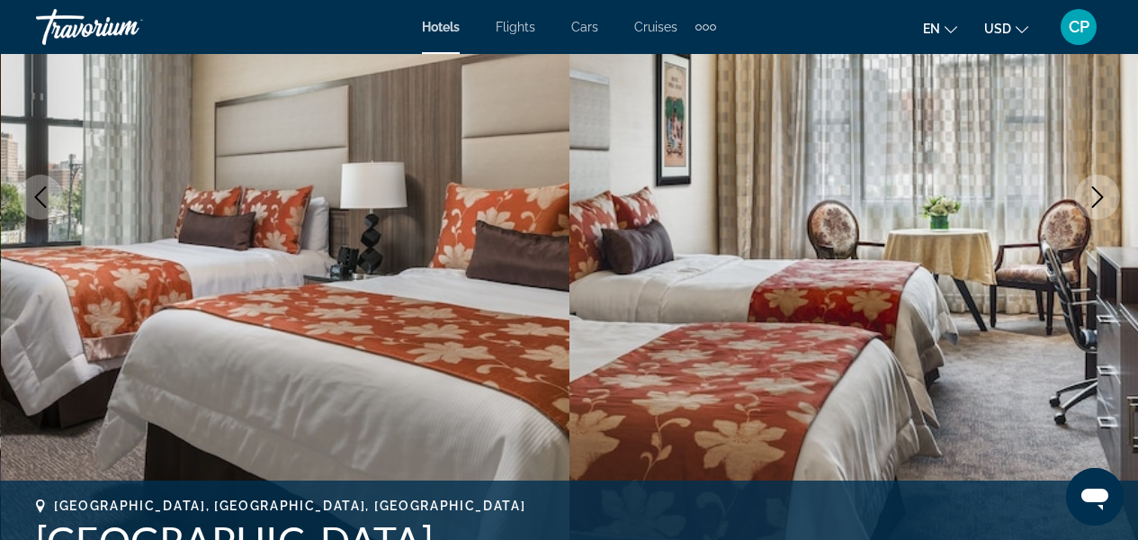
click at [1111, 201] on button "Next image" at bounding box center [1097, 197] width 45 height 45
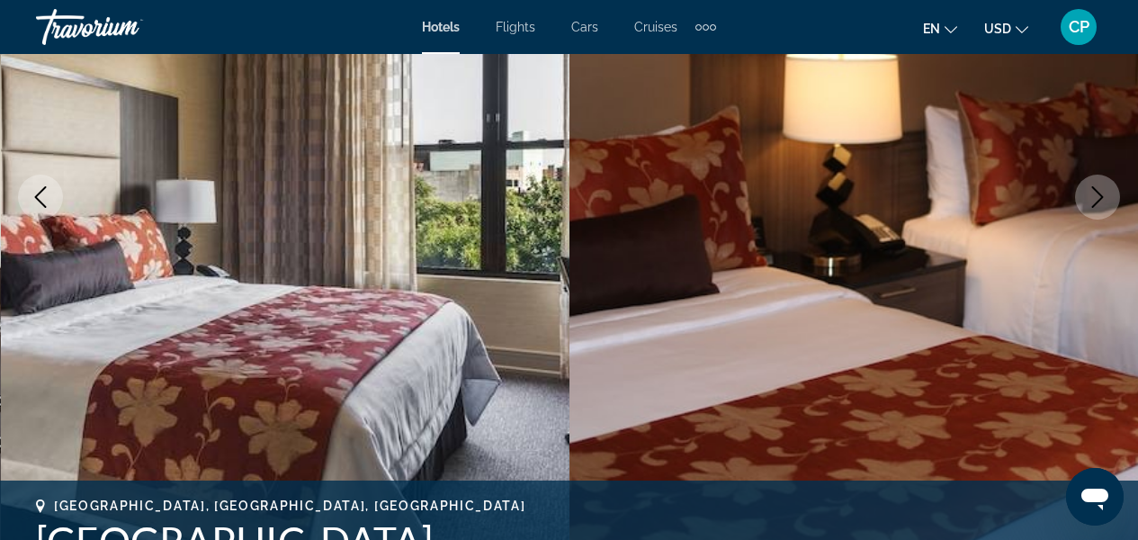
click at [1101, 205] on icon "Next image" at bounding box center [1098, 197] width 22 height 22
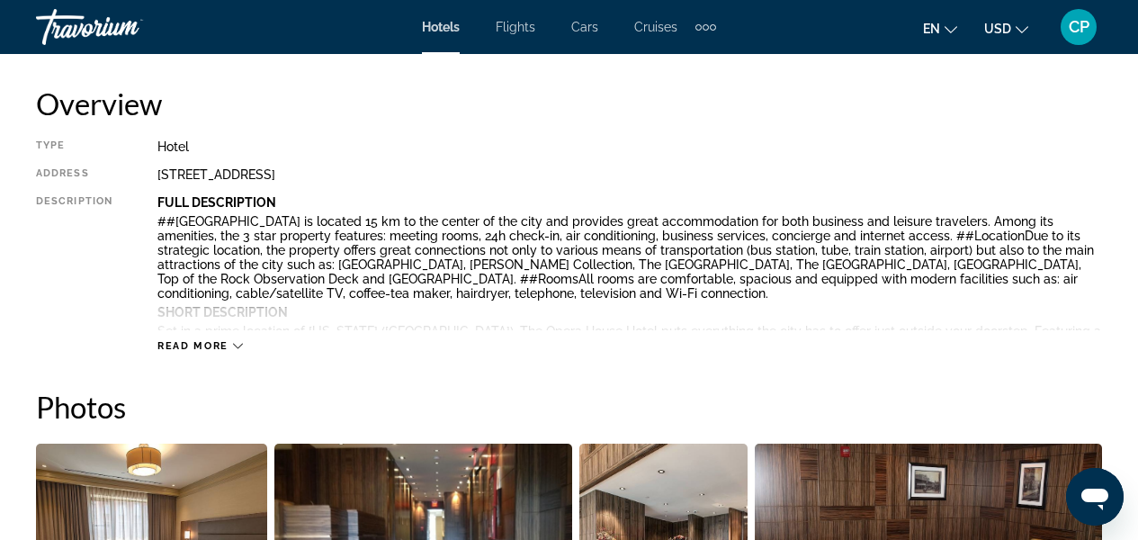
scroll to position [723, 0]
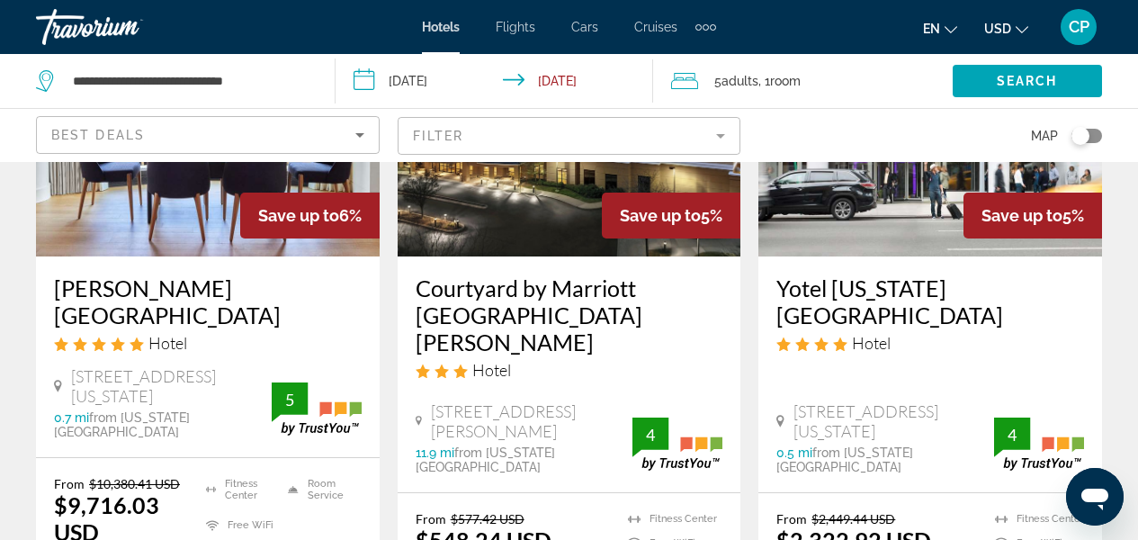
scroll to position [1666, 0]
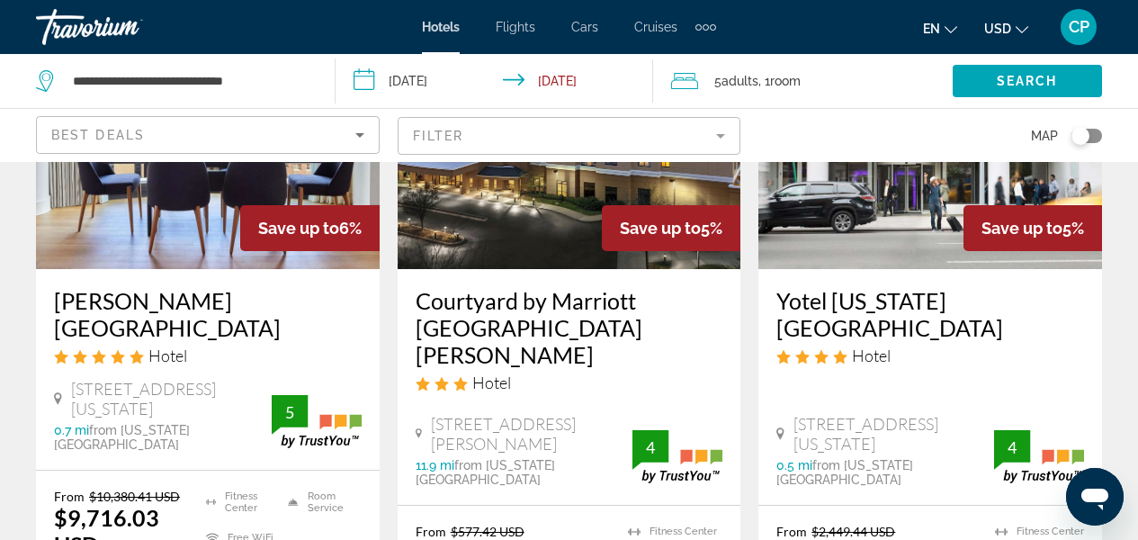
click at [618, 287] on h3 "Courtyard by Marriott [GEOGRAPHIC_DATA][PERSON_NAME]" at bounding box center [570, 327] width 308 height 81
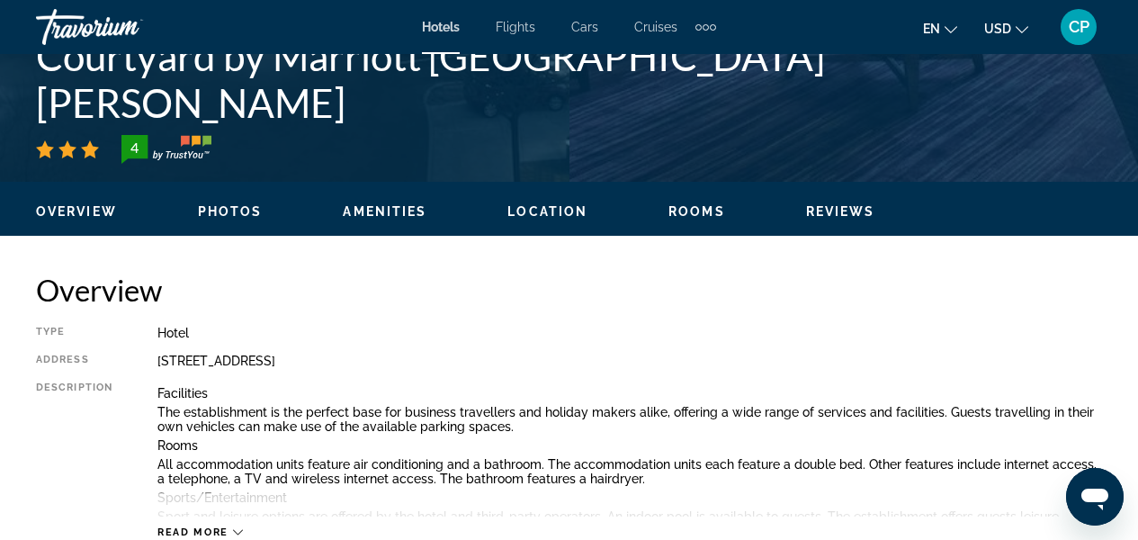
scroll to position [721, 0]
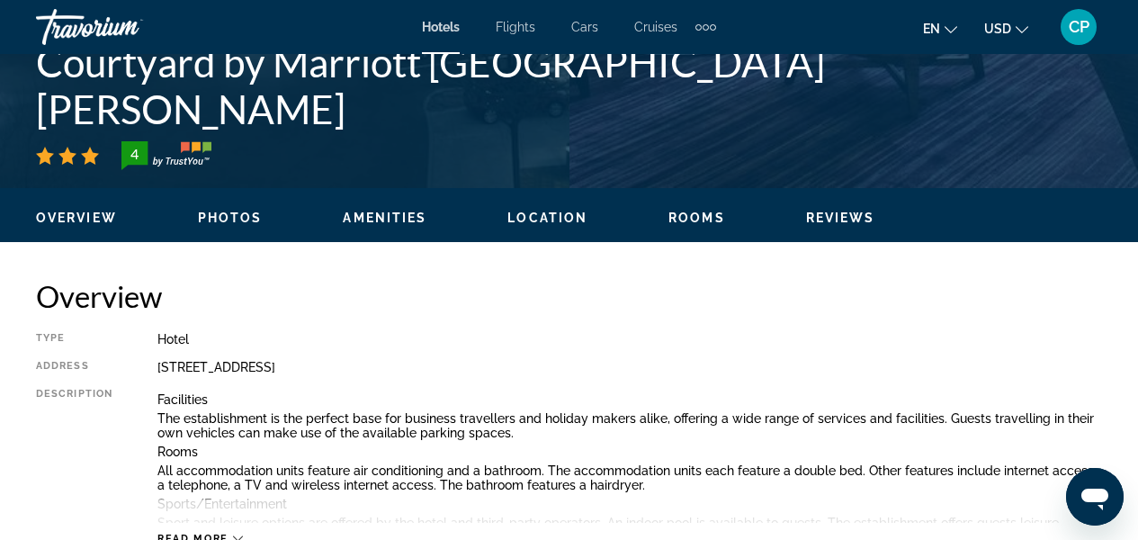
click at [700, 230] on div "Overview Photos Amenities Location Rooms Reviews Check Availability" at bounding box center [569, 216] width 1138 height 56
click at [693, 220] on span "Rooms" at bounding box center [697, 218] width 57 height 14
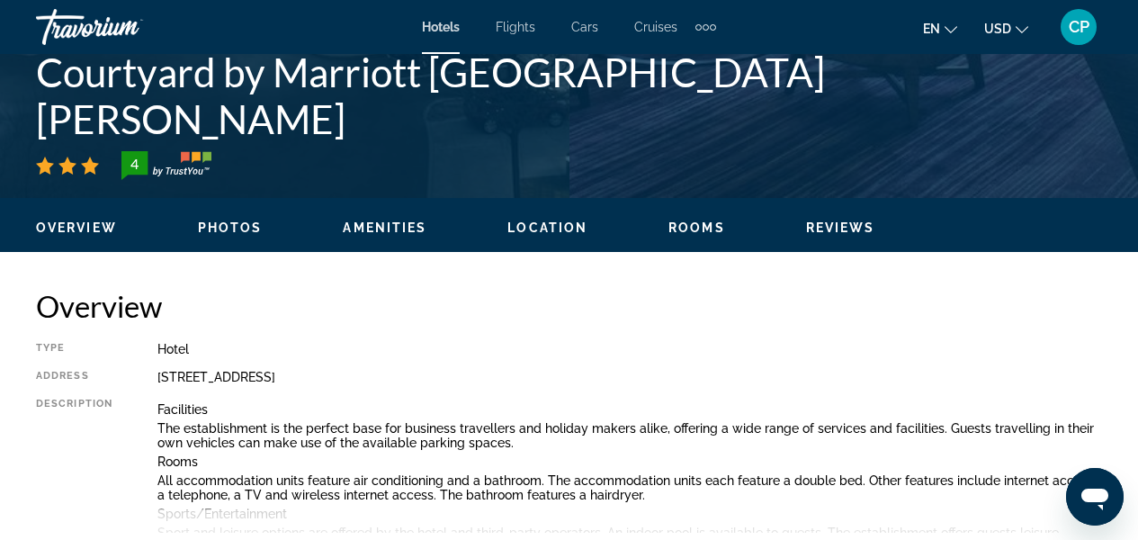
scroll to position [667, 0]
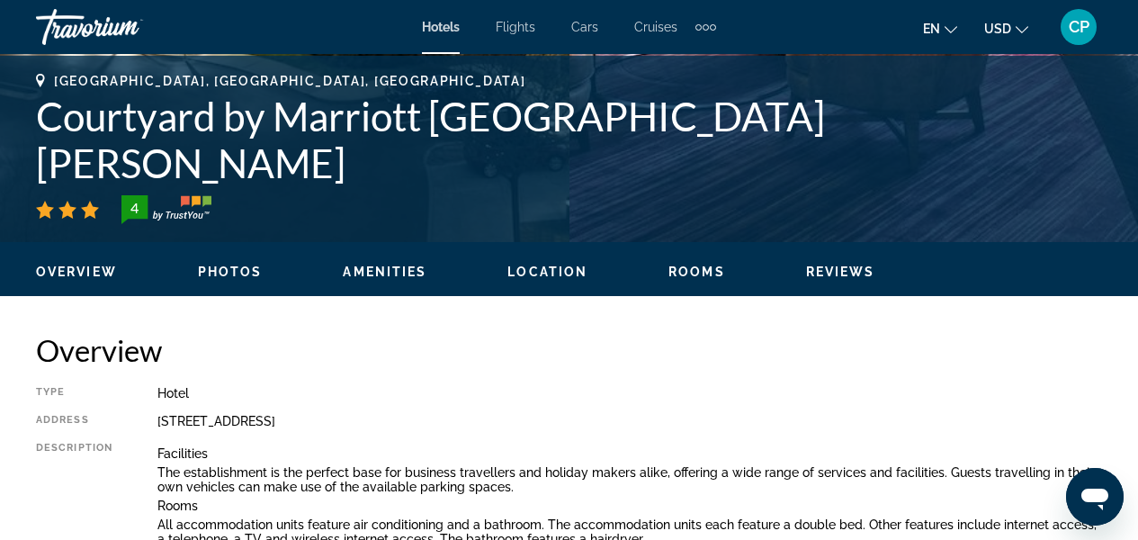
click at [240, 273] on span "Photos" at bounding box center [230, 272] width 65 height 14
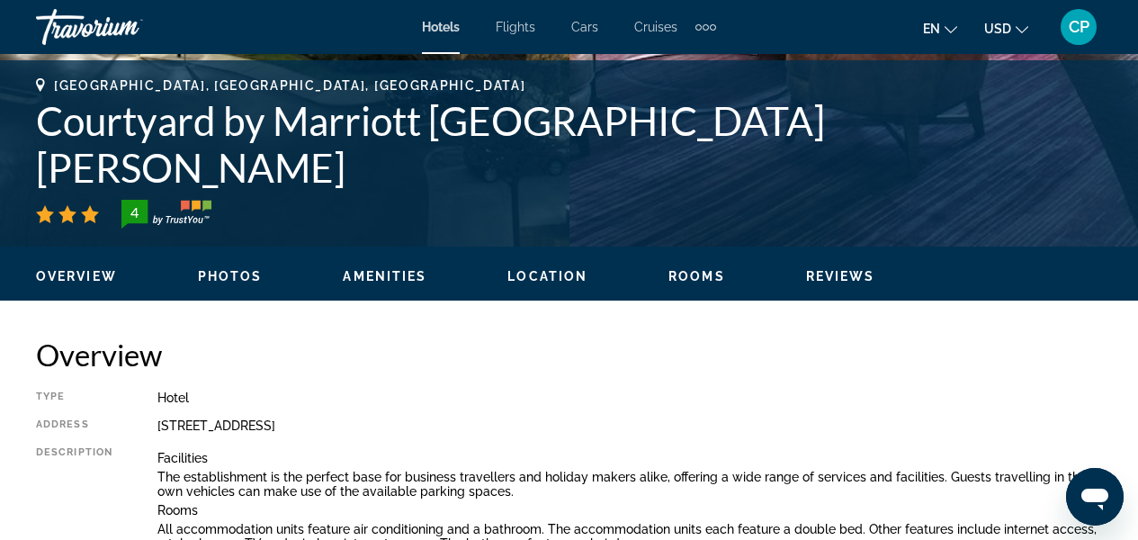
scroll to position [647, 0]
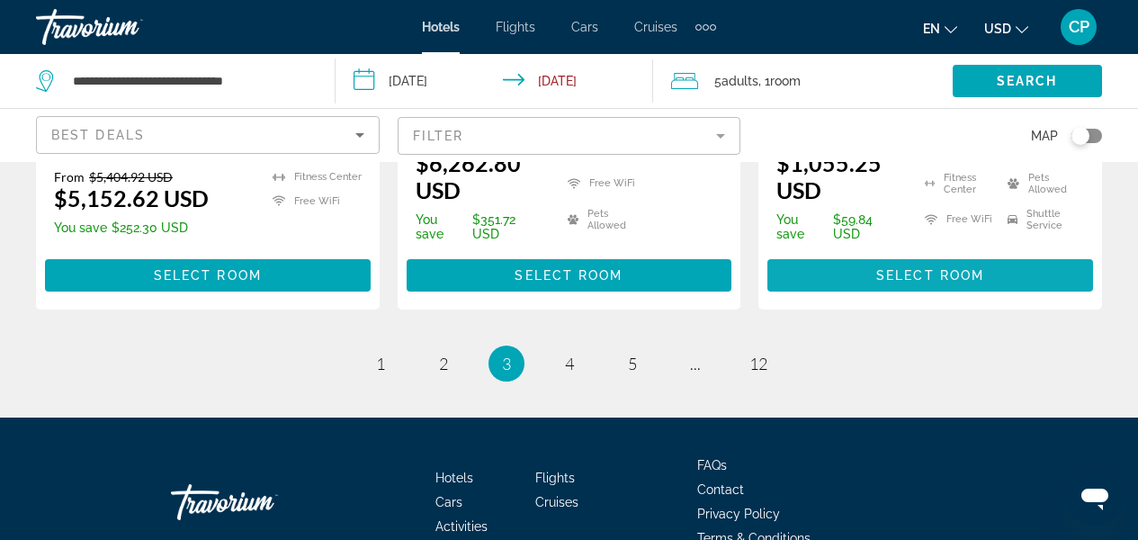
scroll to position [2740, 0]
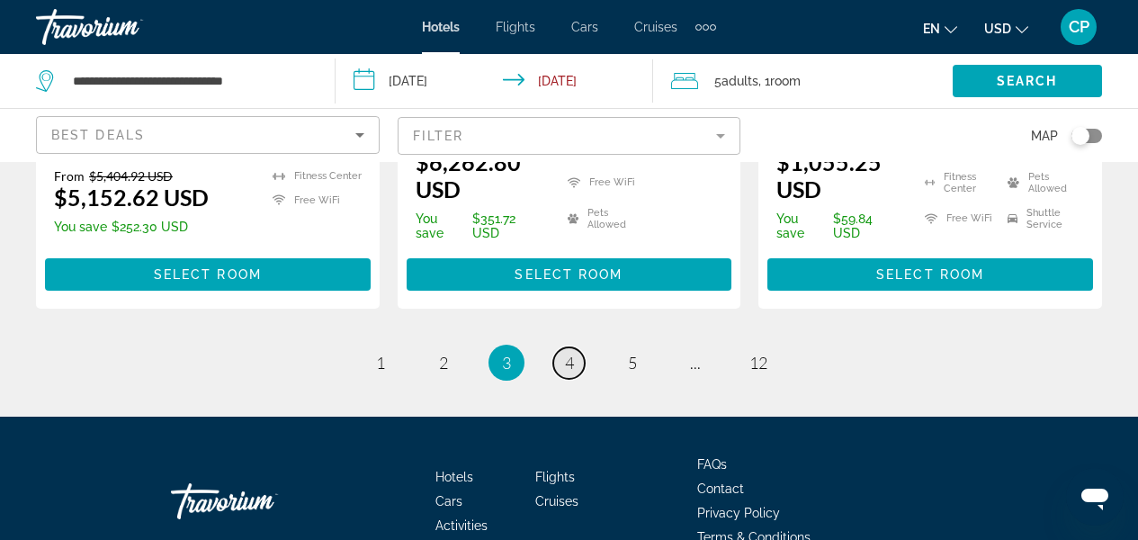
click at [565, 353] on span "4" at bounding box center [569, 363] width 9 height 20
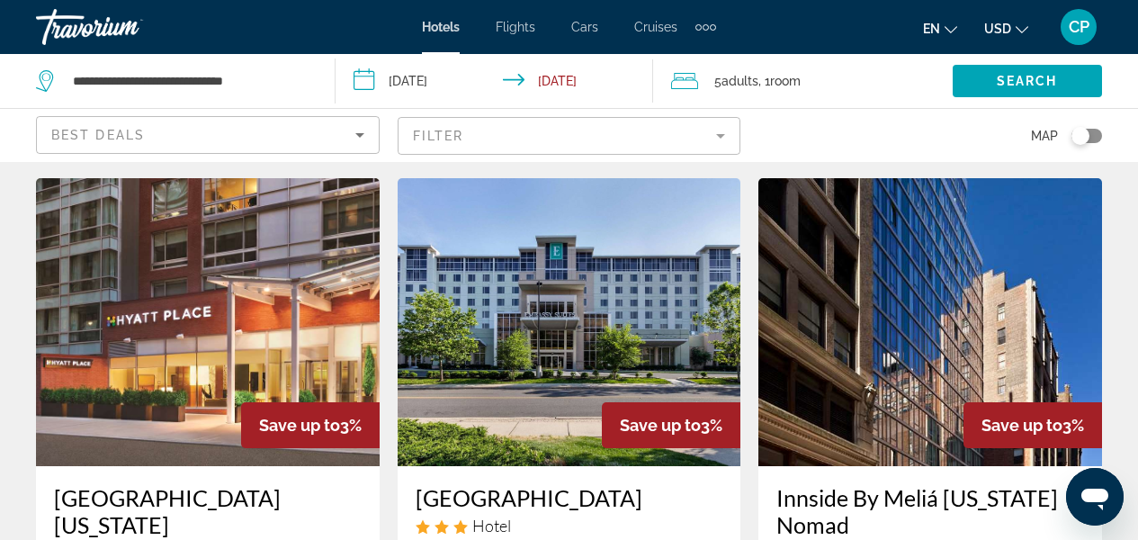
scroll to position [2250, 0]
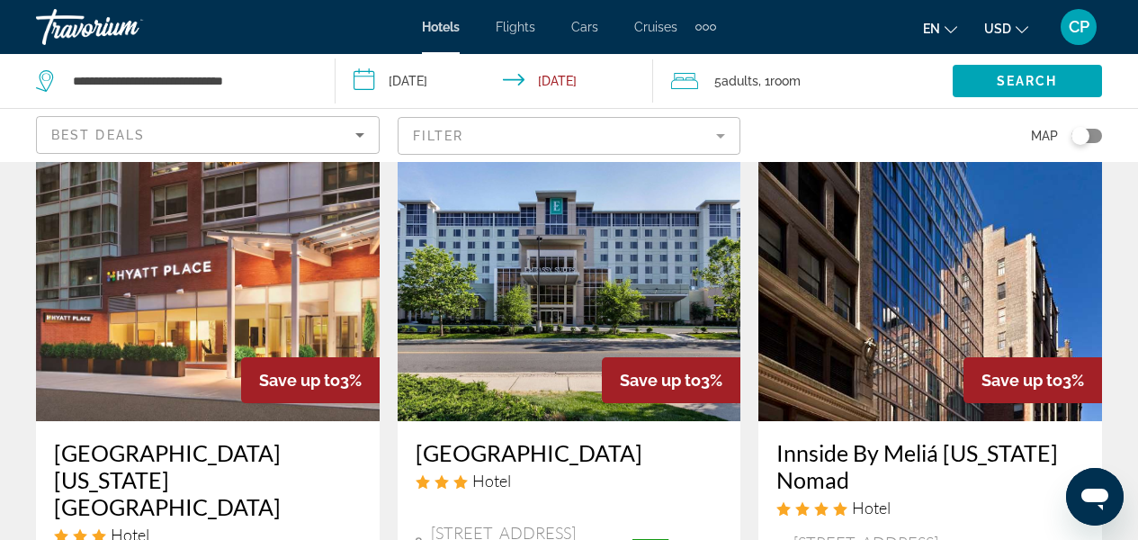
click at [463, 443] on h3 "[GEOGRAPHIC_DATA]" at bounding box center [570, 452] width 308 height 27
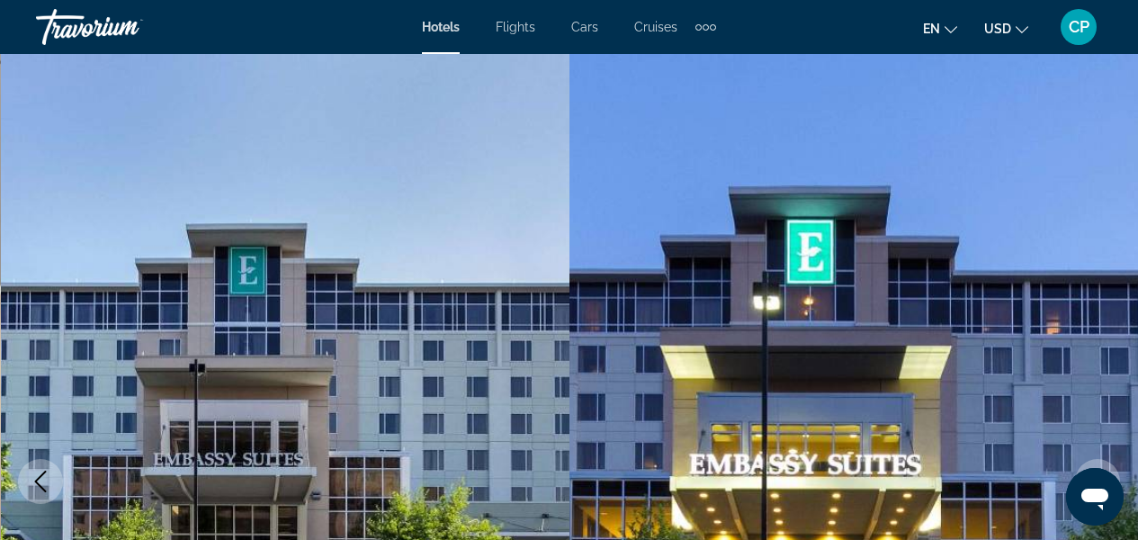
scroll to position [4, 0]
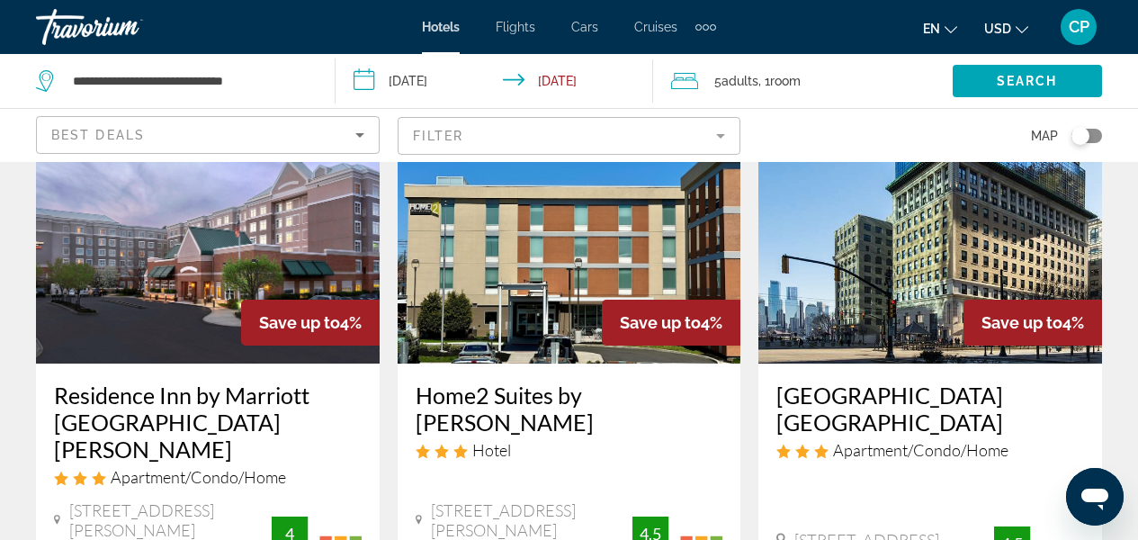
scroll to position [829, 0]
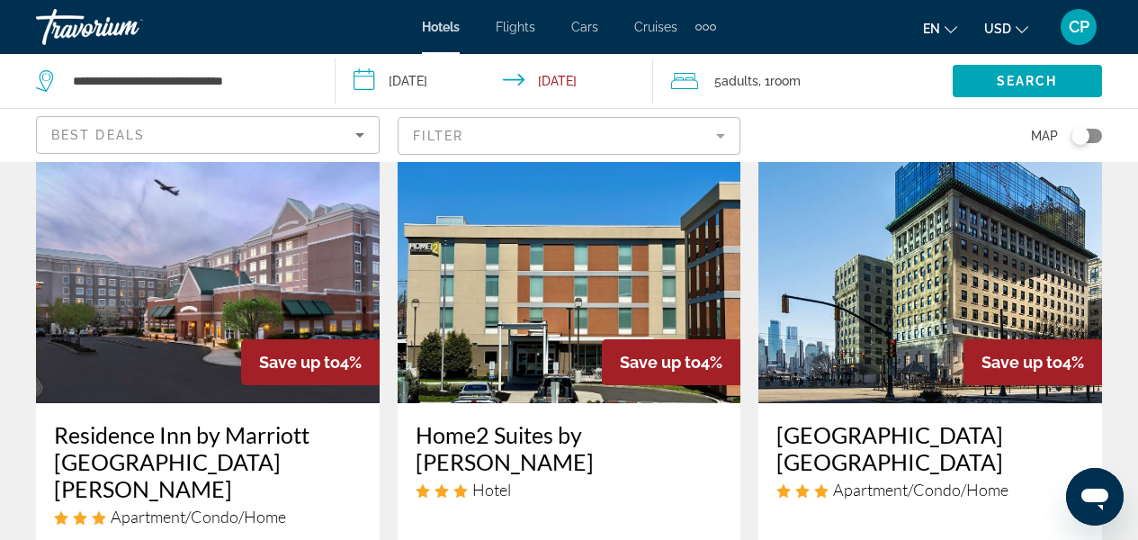
click at [626, 293] on img "Main content" at bounding box center [570, 259] width 344 height 288
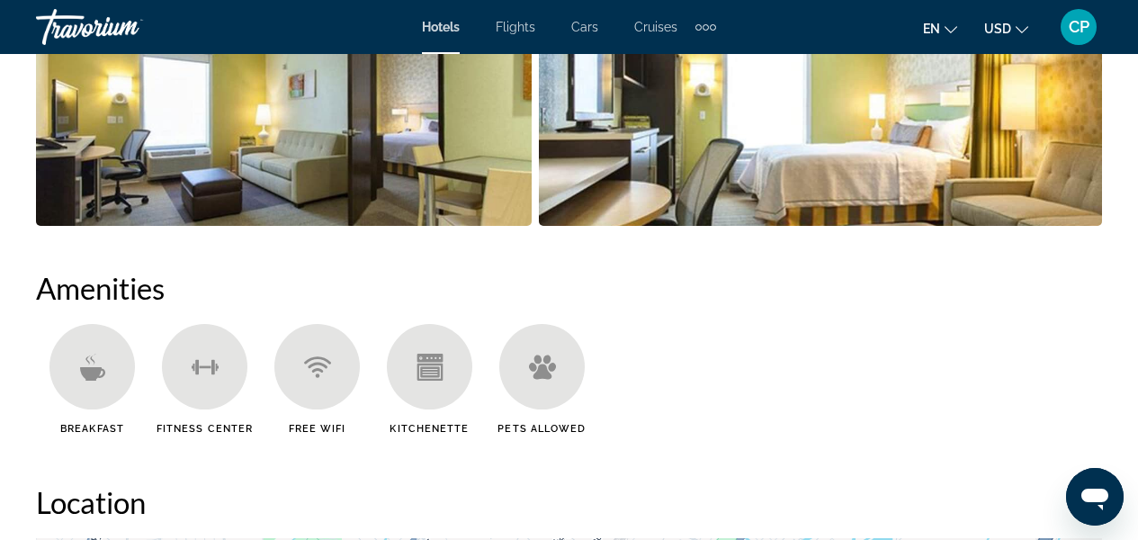
scroll to position [1590, 0]
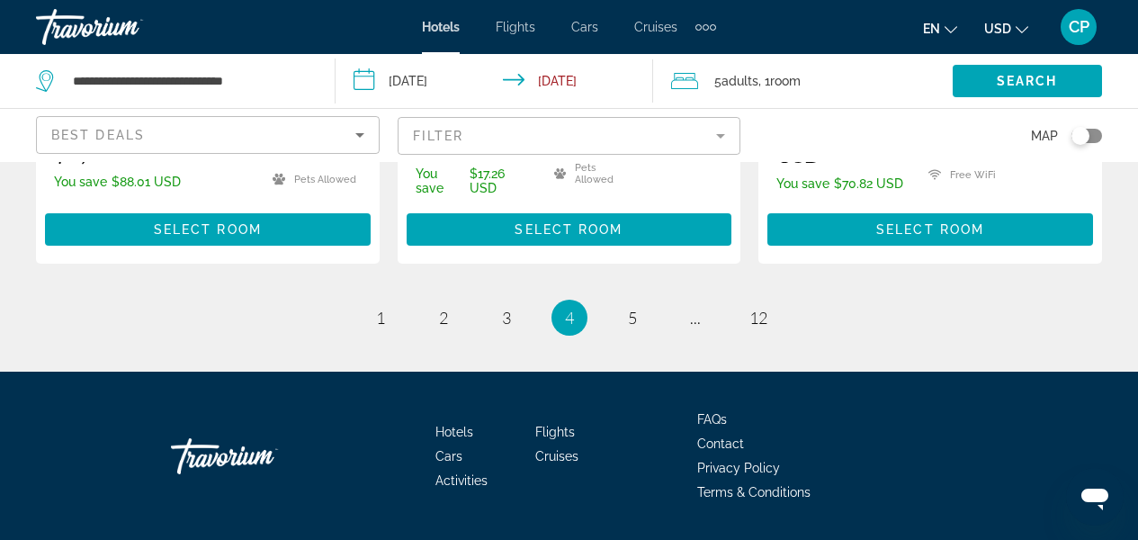
scroll to position [2821, 0]
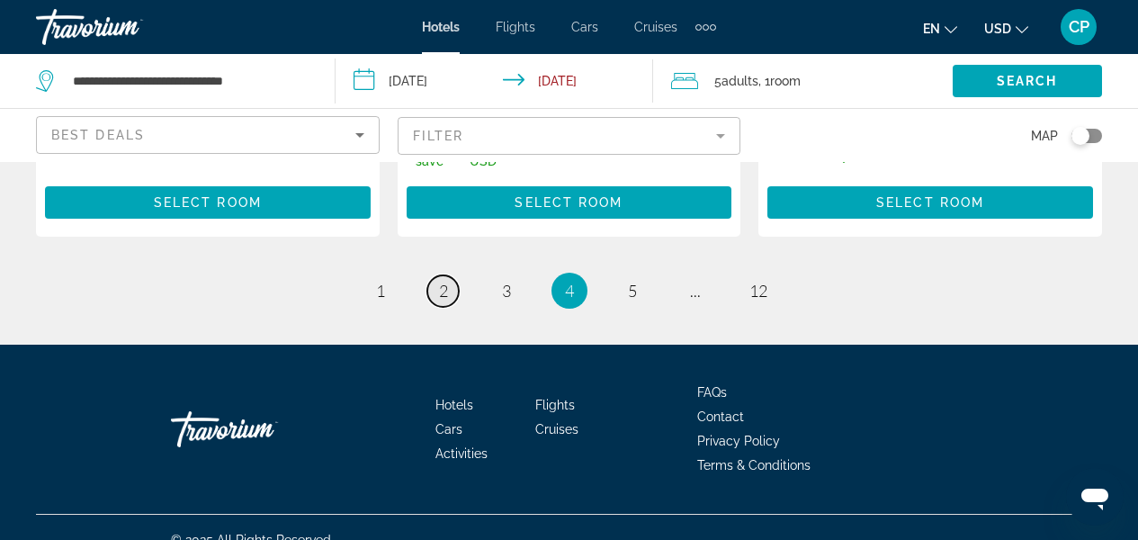
click at [433, 275] on link "page 2" at bounding box center [442, 290] width 31 height 31
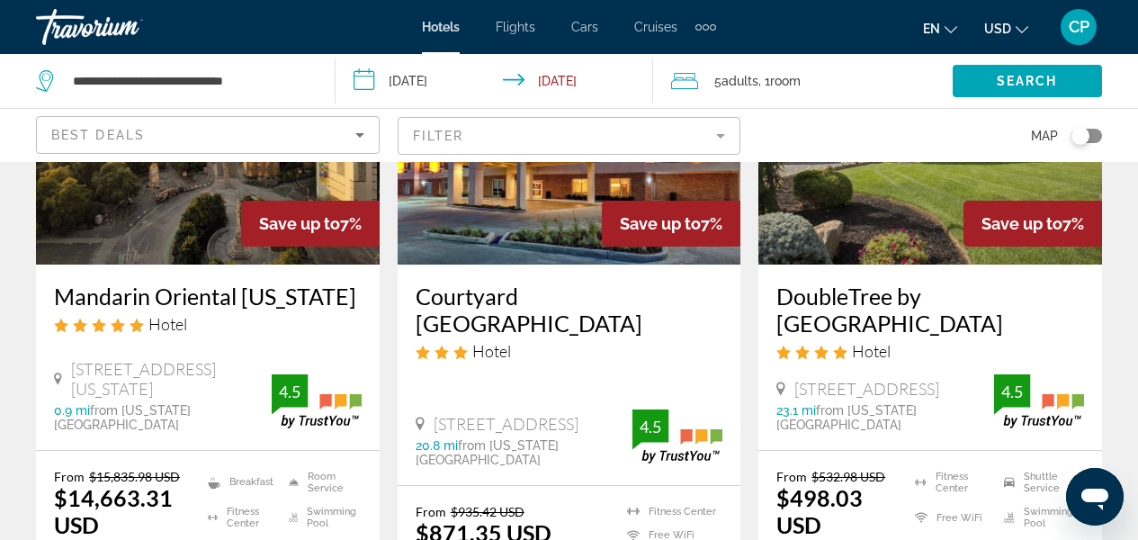
scroll to position [2695, 0]
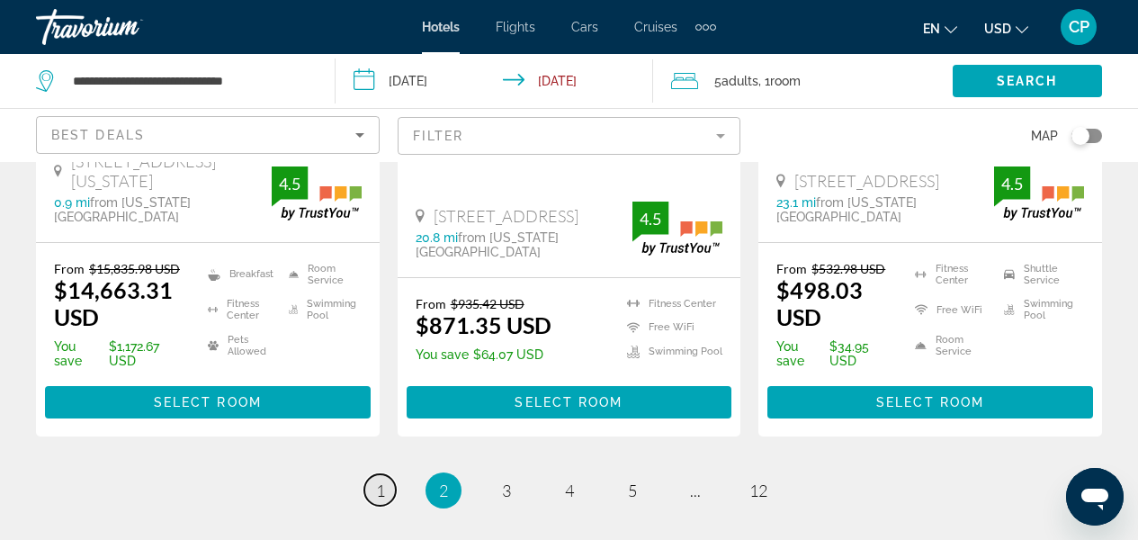
click at [386, 474] on link "page 1" at bounding box center [379, 489] width 31 height 31
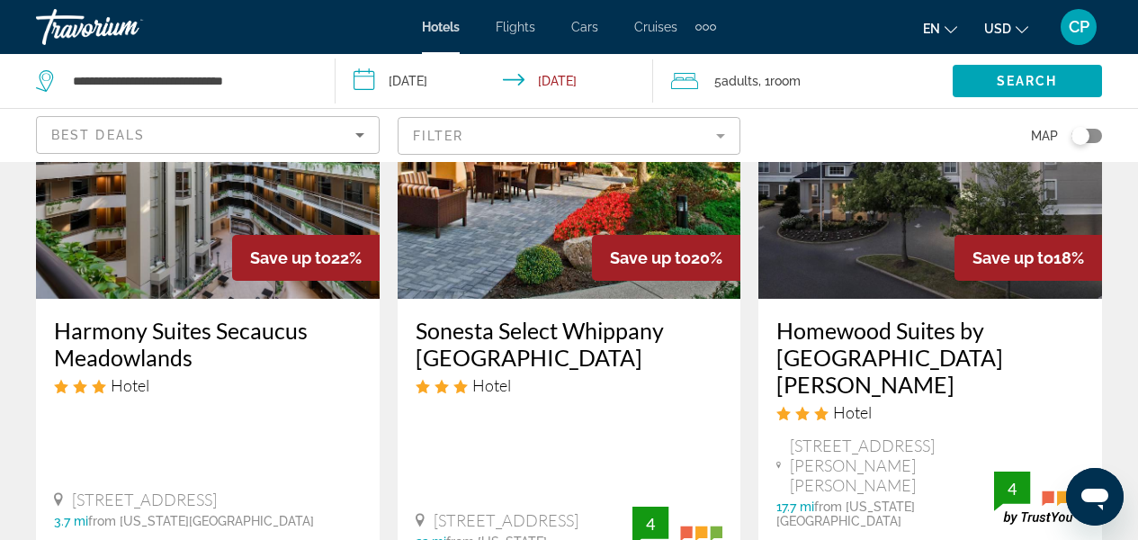
scroll to position [1665, 0]
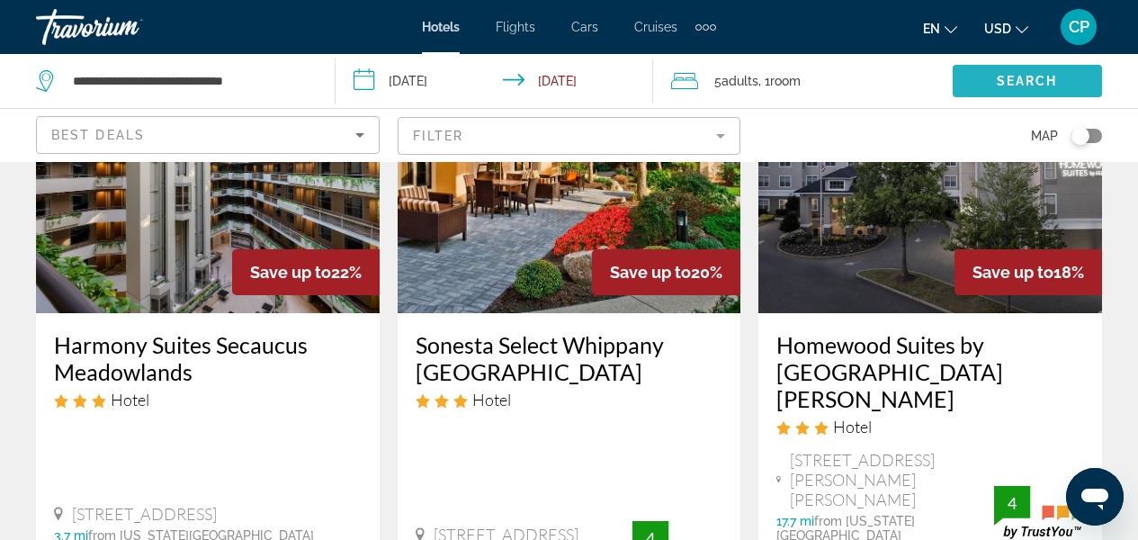
click at [1005, 80] on span "Search" at bounding box center [1027, 81] width 61 height 14
click at [1021, 78] on span "Search" at bounding box center [1027, 81] width 61 height 14
click at [1009, 85] on span "Search" at bounding box center [1027, 81] width 61 height 14
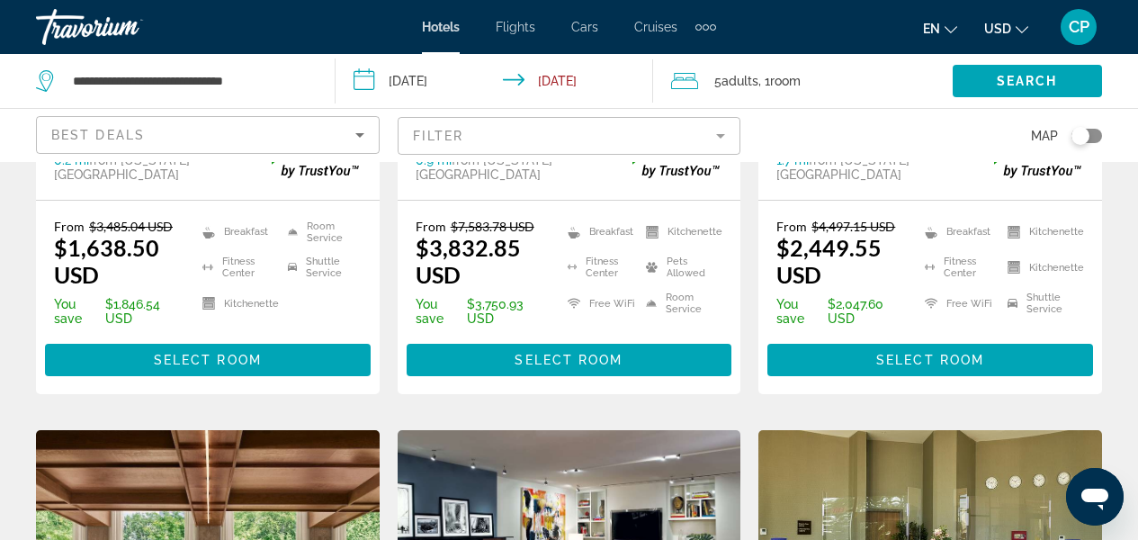
scroll to position [0, 0]
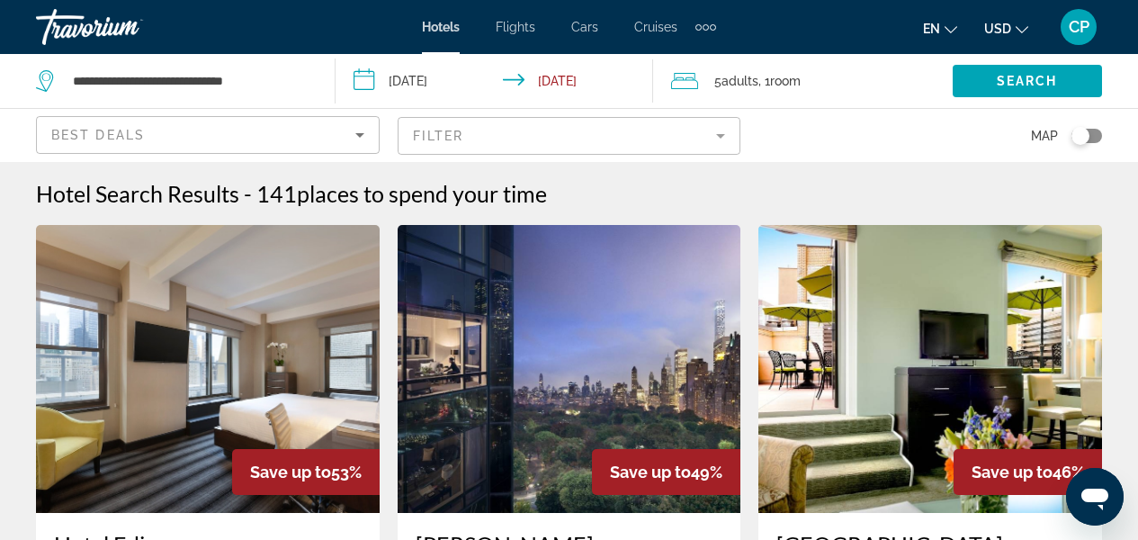
click at [737, 133] on mat-form-field "Filter" at bounding box center [570, 136] width 344 height 38
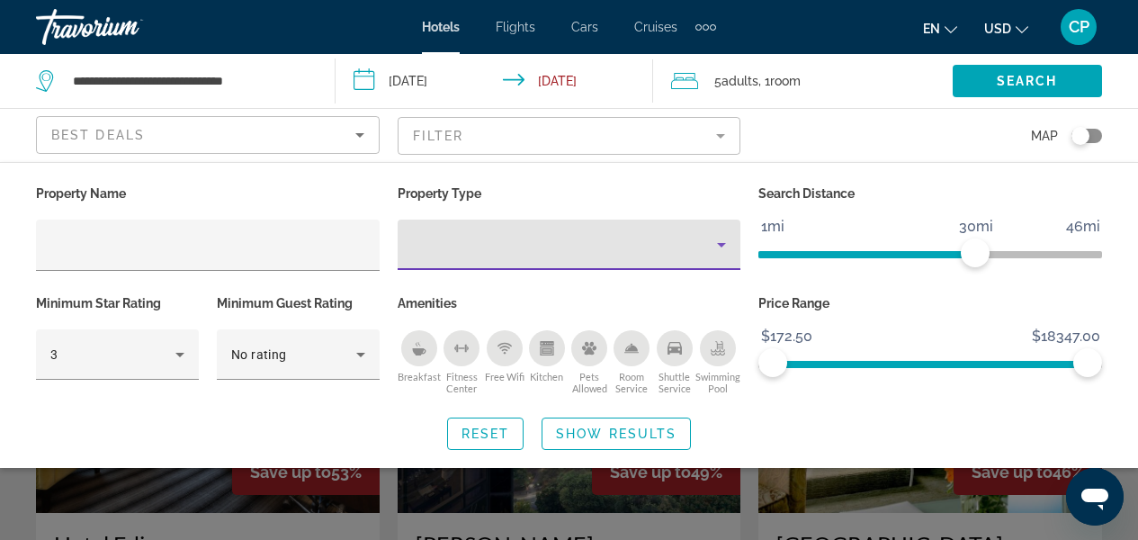
click at [725, 246] on icon "Property type" at bounding box center [722, 245] width 22 height 22
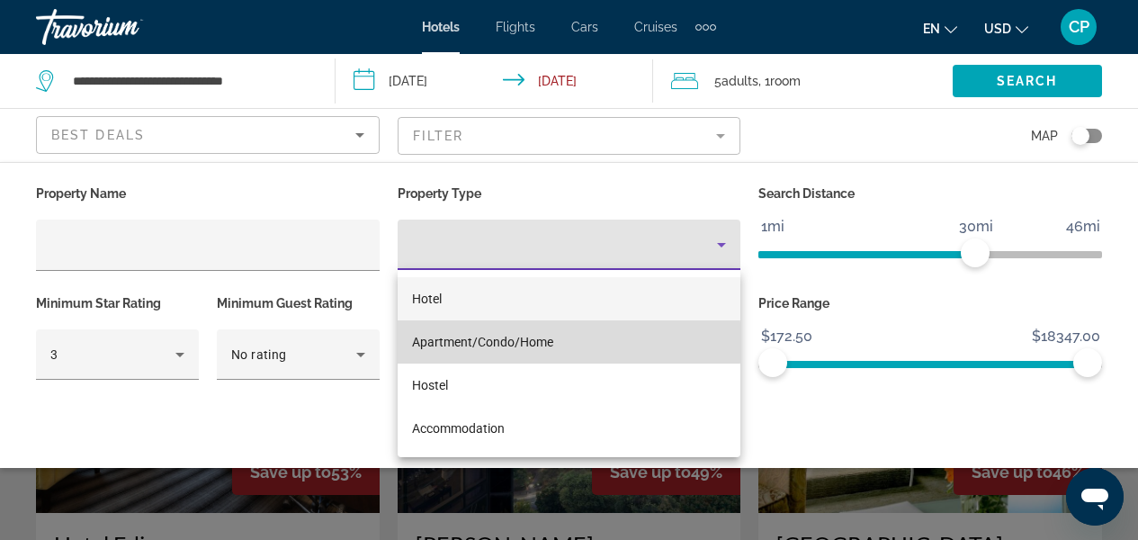
click at [524, 342] on span "Apartment/Condo/Home" at bounding box center [482, 342] width 141 height 14
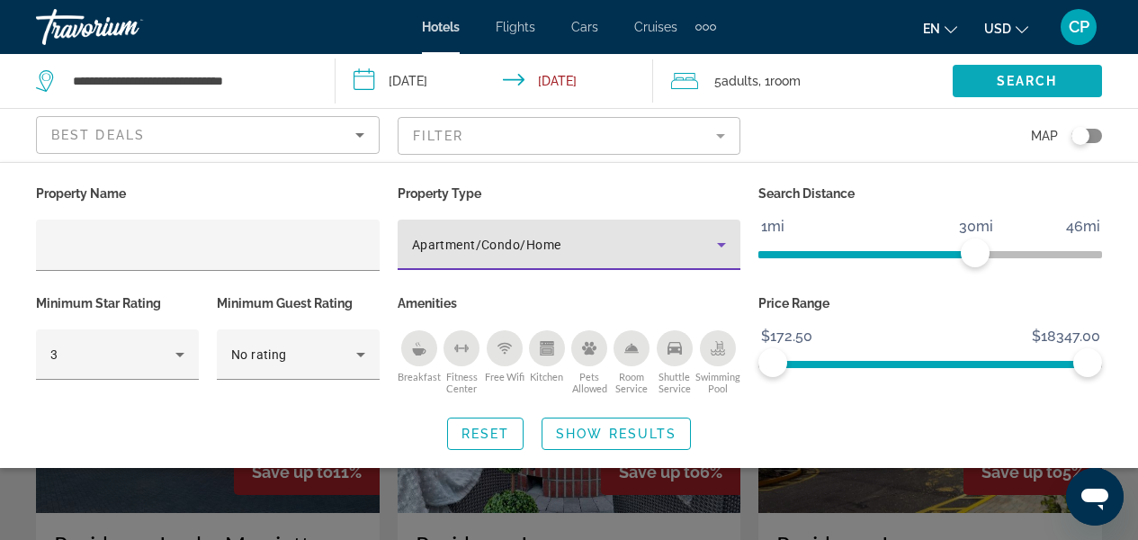
click at [1039, 85] on span "Search" at bounding box center [1027, 81] width 61 height 14
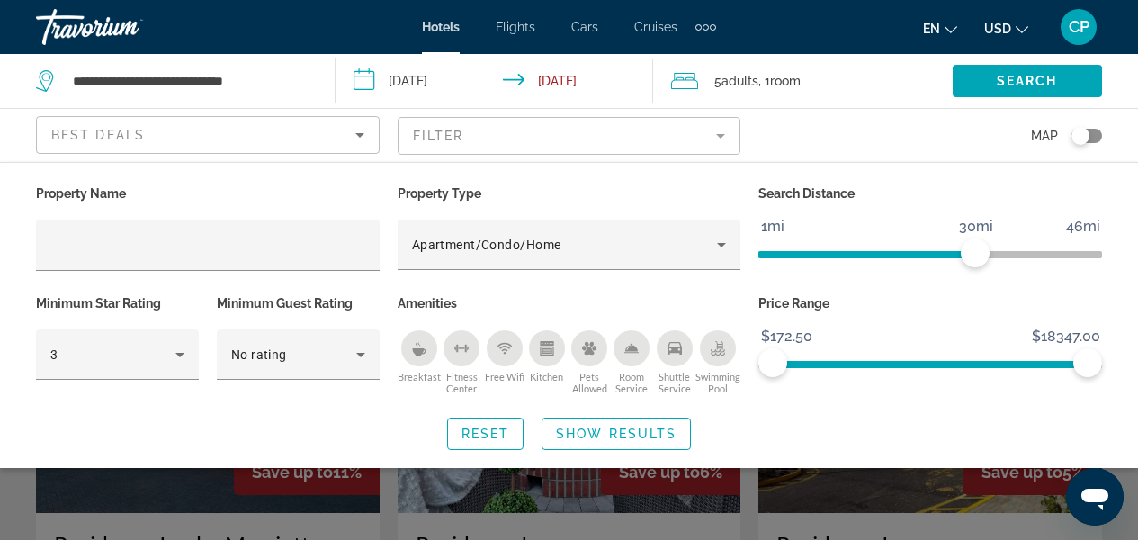
drag, startPoint x: 1077, startPoint y: 85, endPoint x: 1148, endPoint y: 258, distance: 187.7
click at [1138, 258] on html "**********" at bounding box center [569, 270] width 1138 height 540
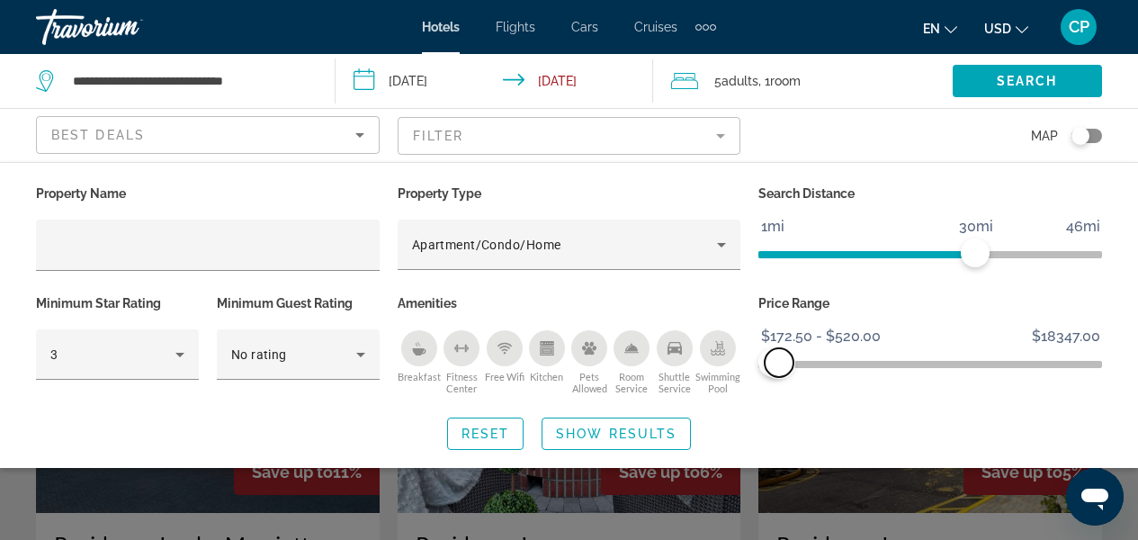
drag, startPoint x: 1088, startPoint y: 359, endPoint x: 779, endPoint y: 367, distance: 308.8
click at [779, 367] on span "ngx-slider-max" at bounding box center [779, 362] width 29 height 29
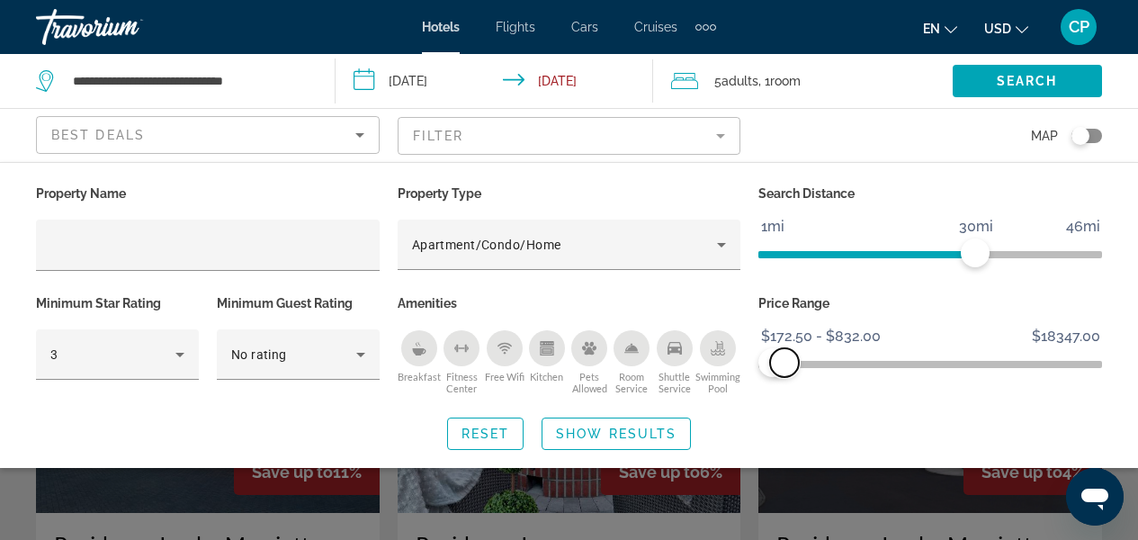
click at [785, 363] on span "ngx-slider-max" at bounding box center [784, 362] width 29 height 29
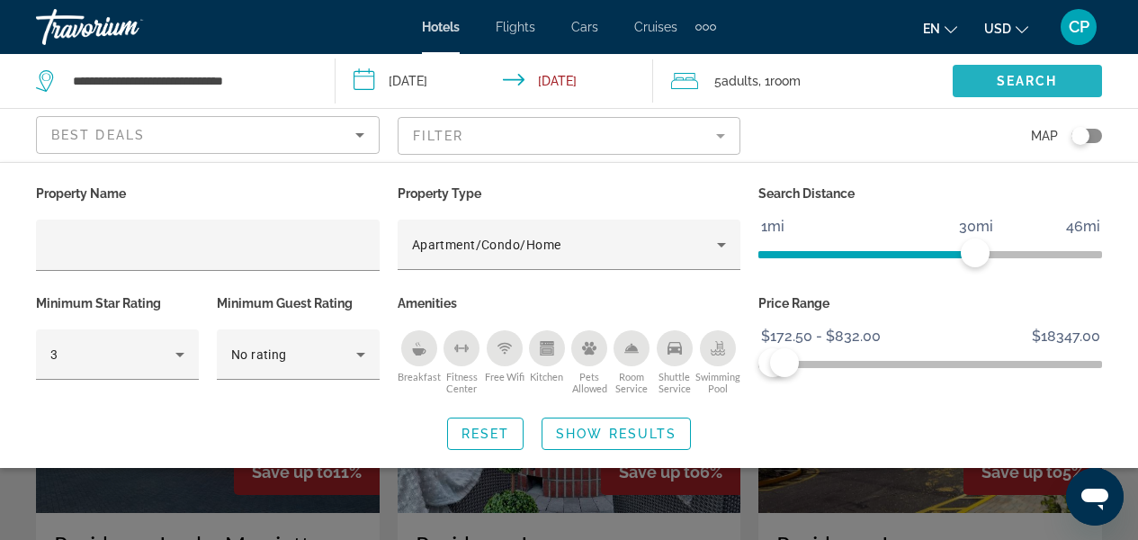
click at [1052, 85] on span "Search" at bounding box center [1027, 81] width 61 height 14
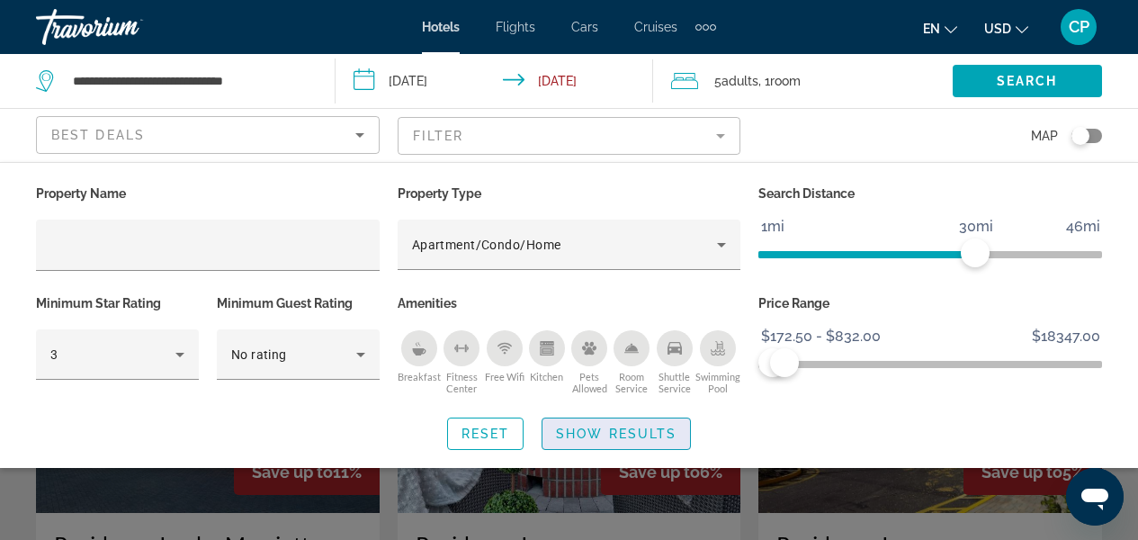
click at [648, 441] on span "Search widget" at bounding box center [617, 433] width 148 height 43
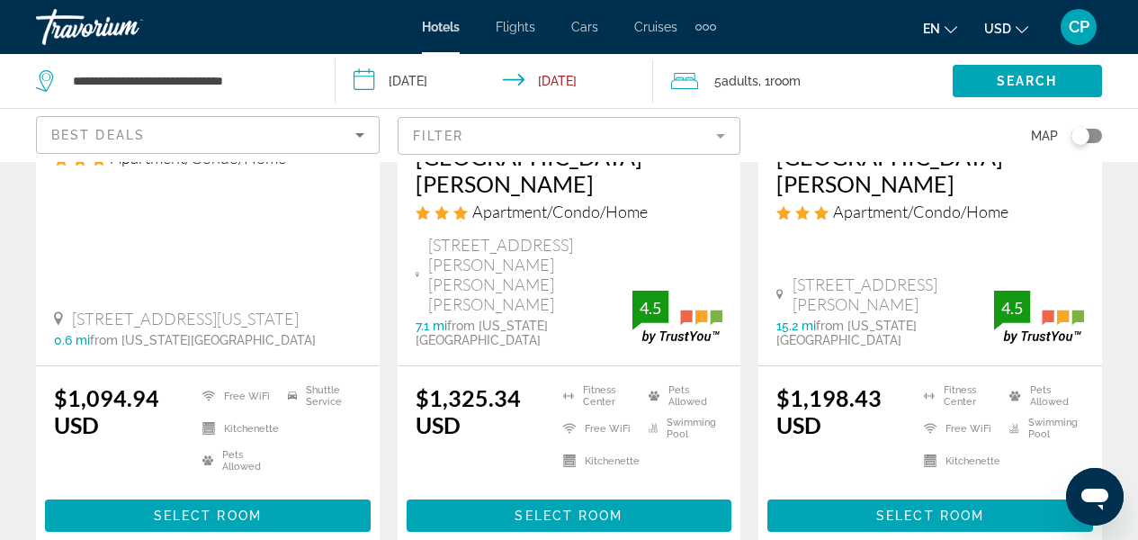
scroll to position [2562, 0]
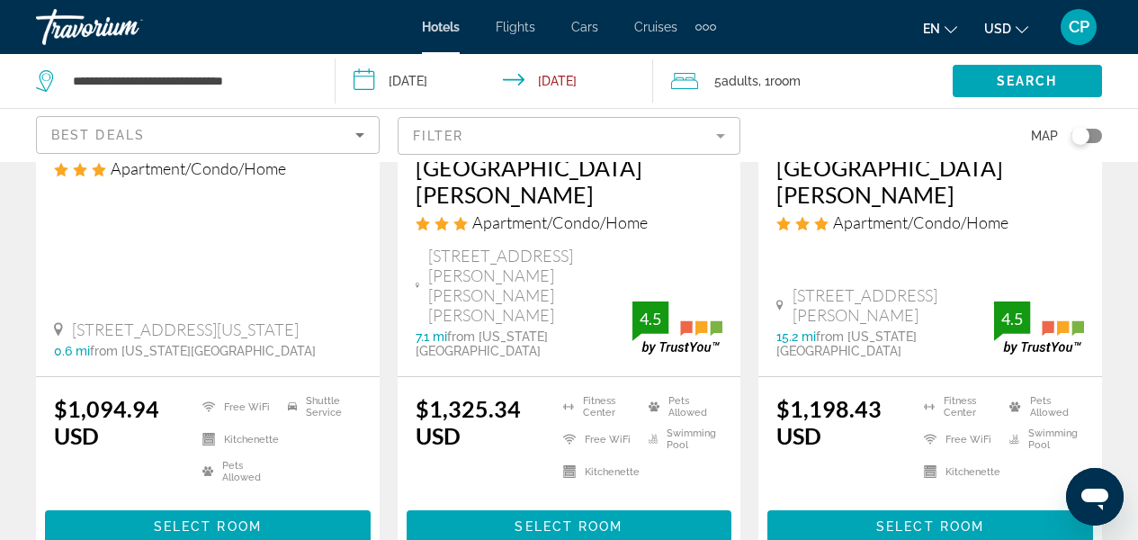
drag, startPoint x: 1145, startPoint y: 58, endPoint x: 30, endPoint y: 1, distance: 1116.5
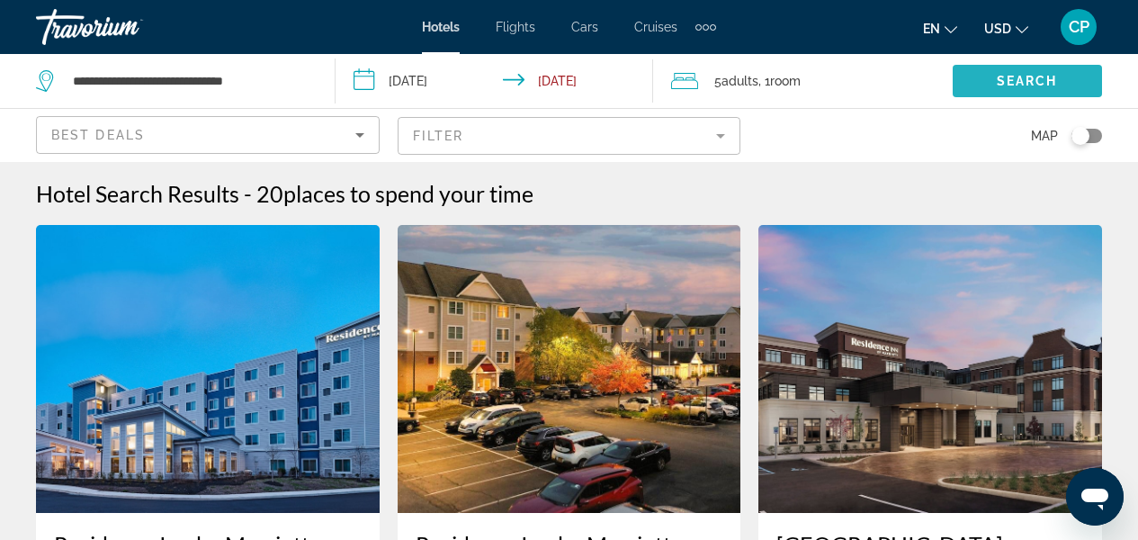
click at [1003, 83] on span "Search" at bounding box center [1027, 81] width 61 height 14
click at [725, 137] on mat-form-field "Filter" at bounding box center [570, 136] width 344 height 38
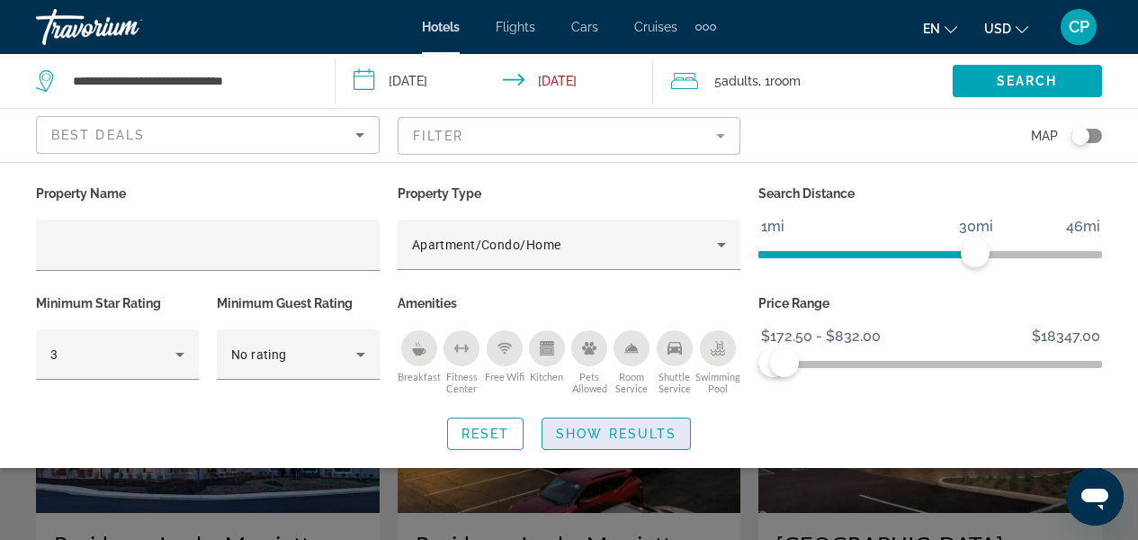
click at [634, 433] on span "Show Results" at bounding box center [616, 434] width 121 height 14
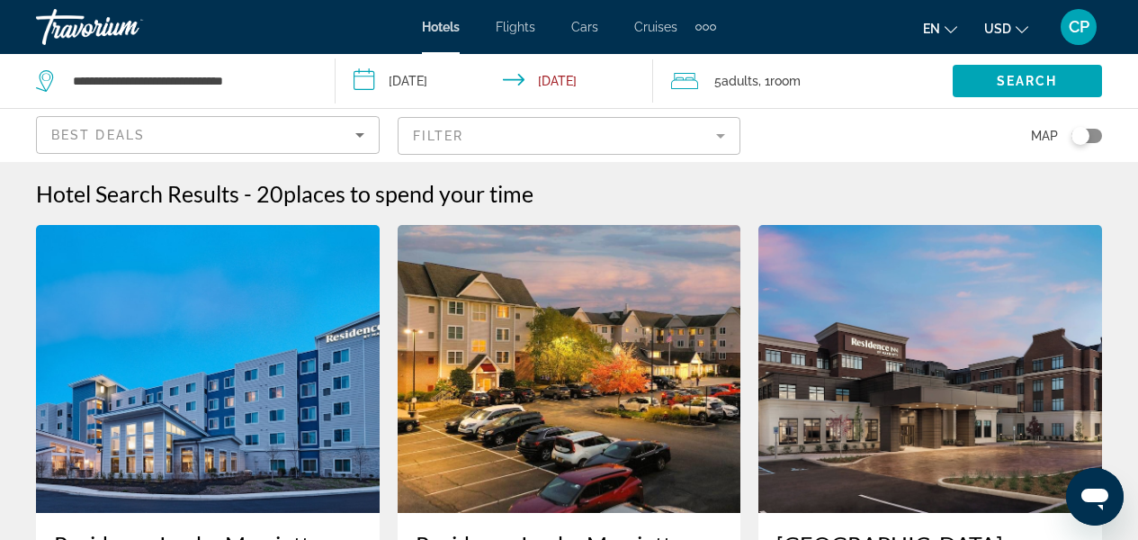
click at [719, 146] on mat-form-field "Filter" at bounding box center [570, 136] width 344 height 38
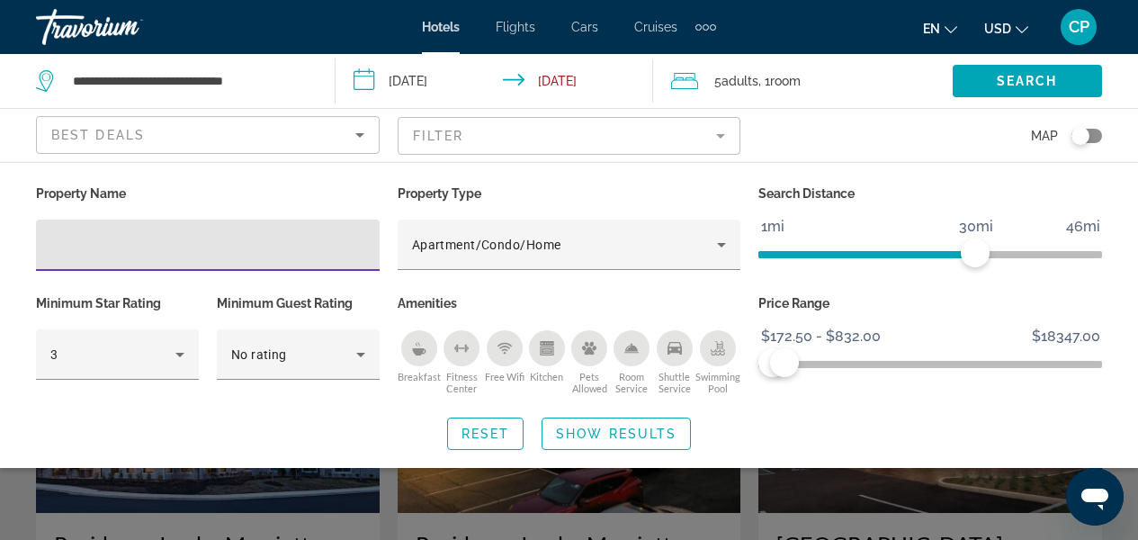
click at [610, 429] on span "Show Results" at bounding box center [616, 434] width 121 height 14
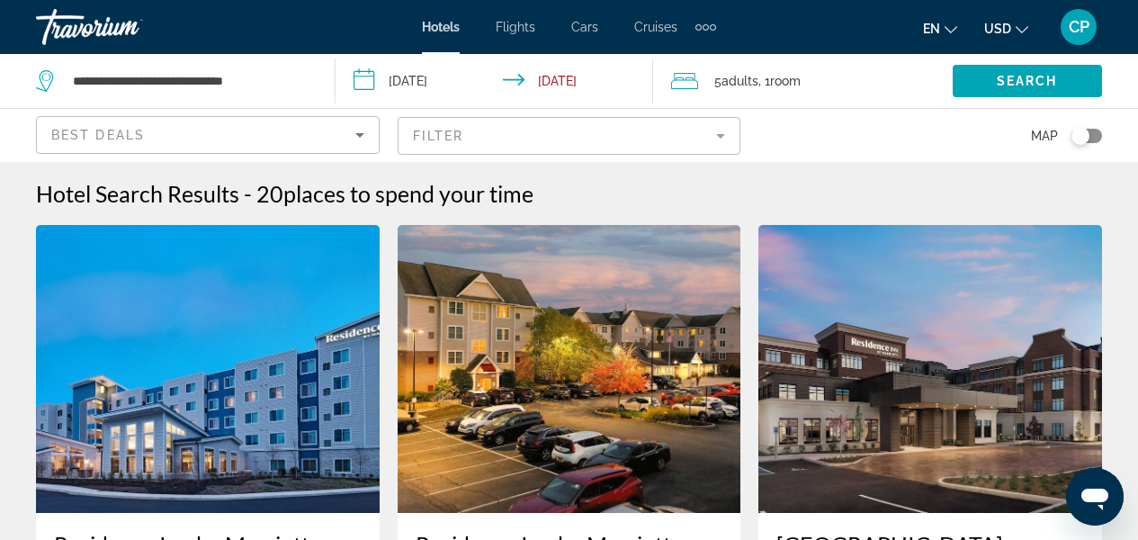
click at [846, 73] on div "5 Adult Adults , 1 Room rooms" at bounding box center [812, 80] width 282 height 25
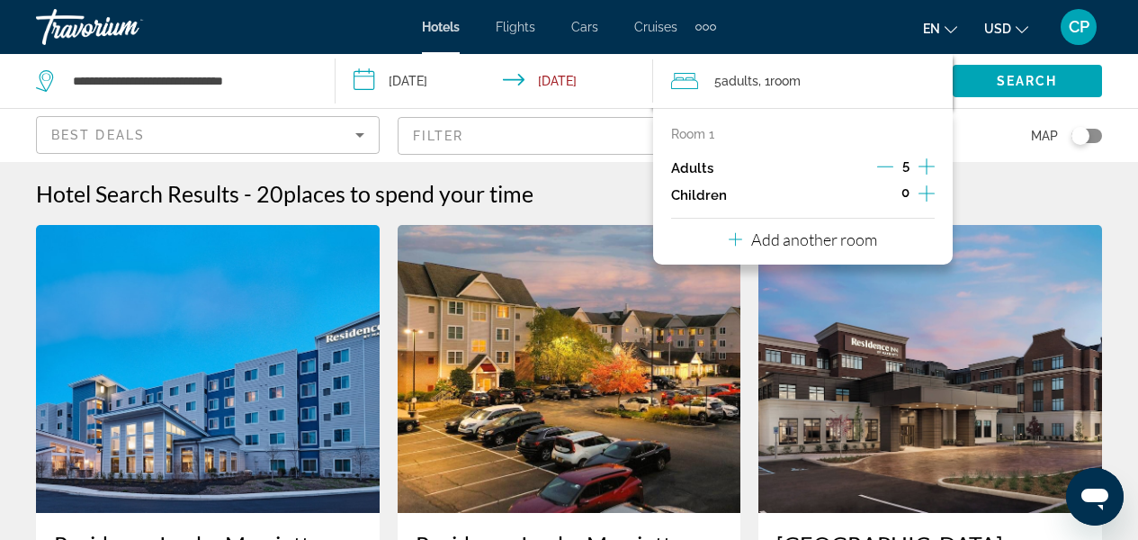
click at [886, 164] on icon "Decrement adults" at bounding box center [885, 166] width 16 height 16
click at [993, 83] on span "Search widget" at bounding box center [1027, 80] width 149 height 43
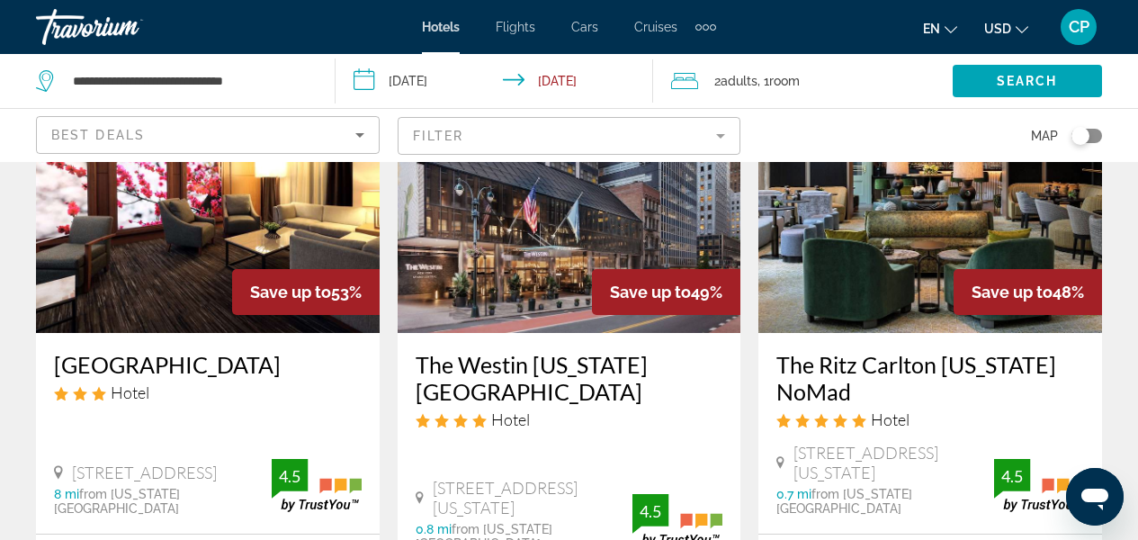
scroll to position [819, 0]
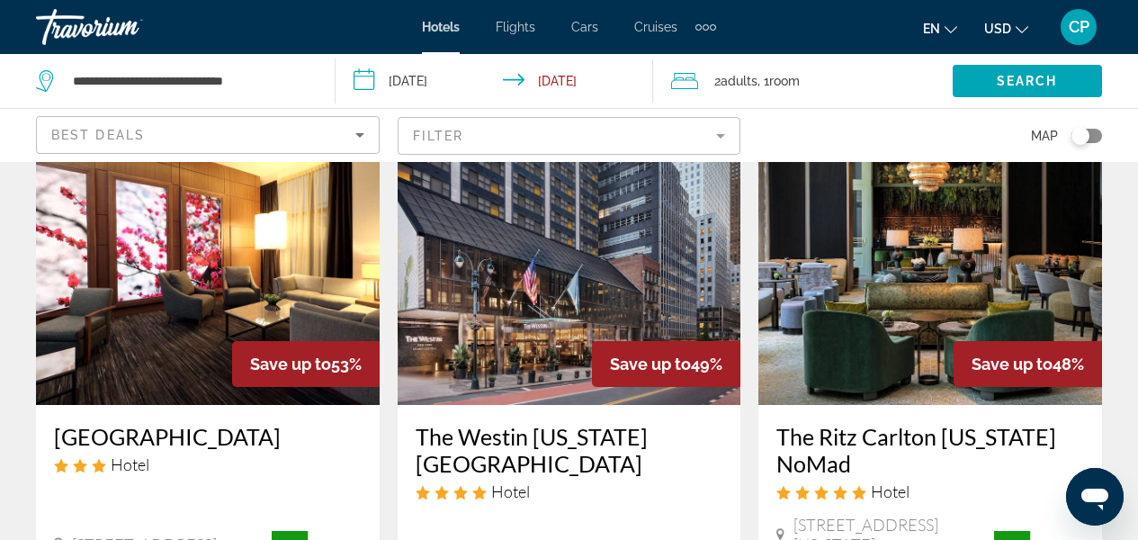
click at [178, 325] on img "Main content" at bounding box center [208, 261] width 344 height 288
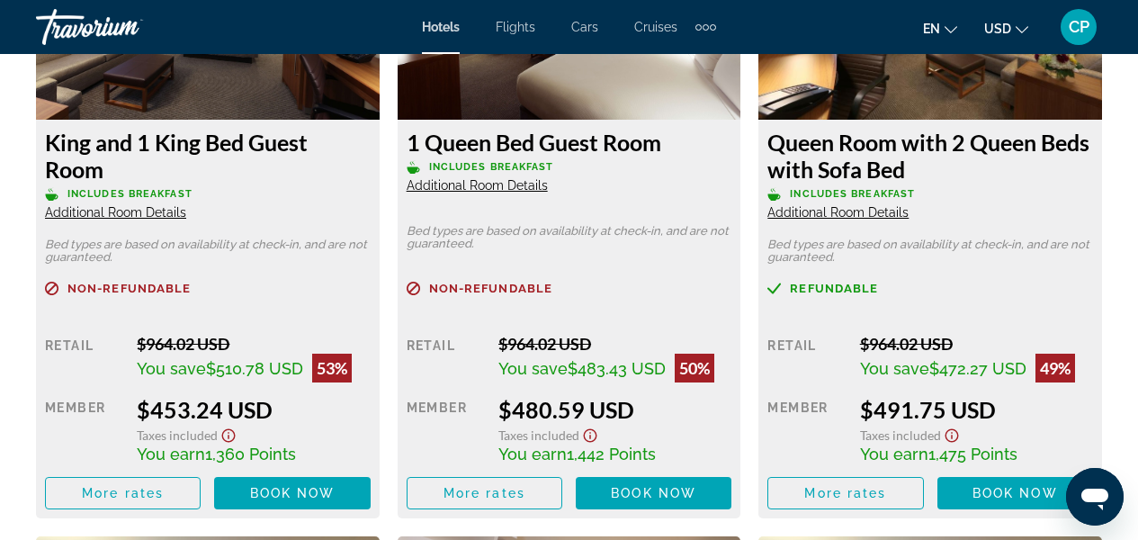
scroll to position [3028, 0]
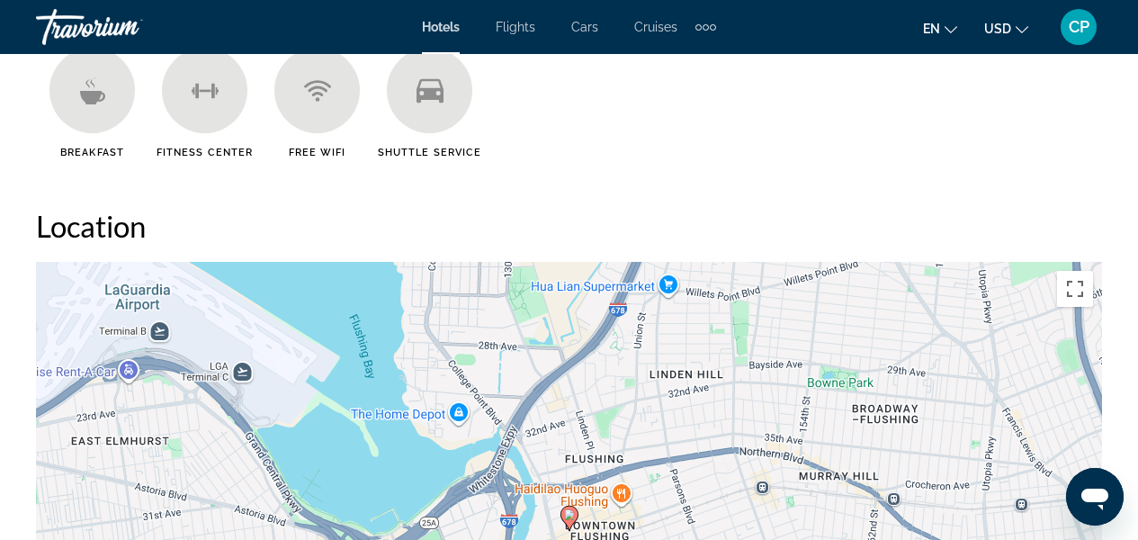
scroll to position [865, 0]
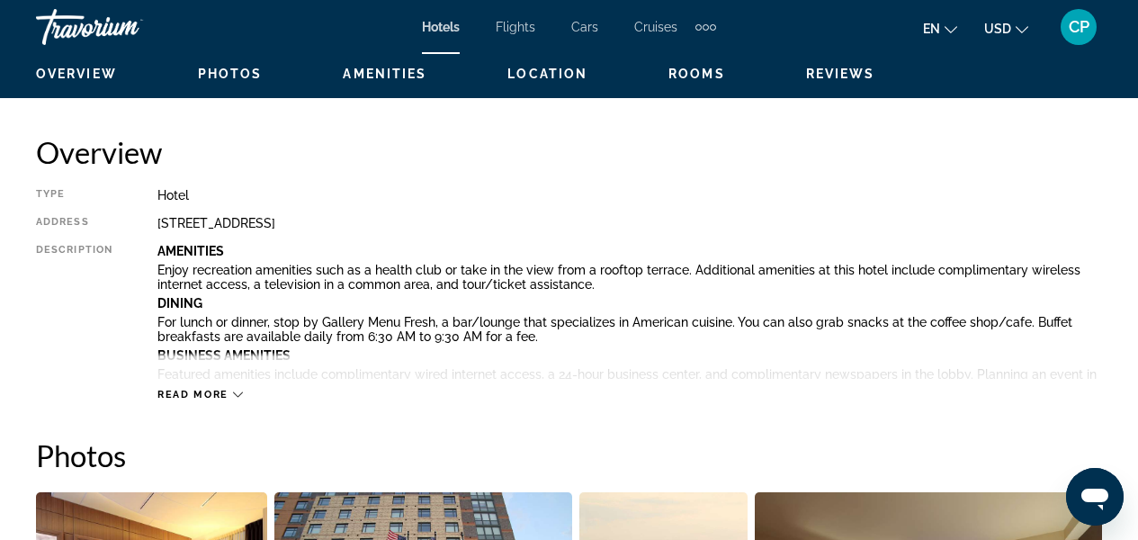
click at [680, 76] on span "Rooms" at bounding box center [697, 74] width 57 height 14
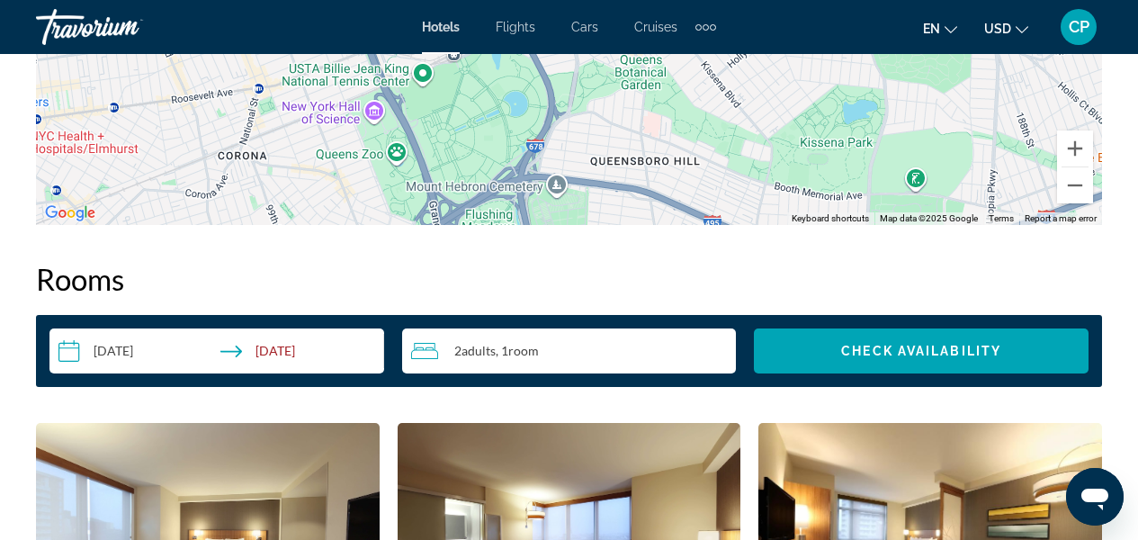
scroll to position [2436, 0]
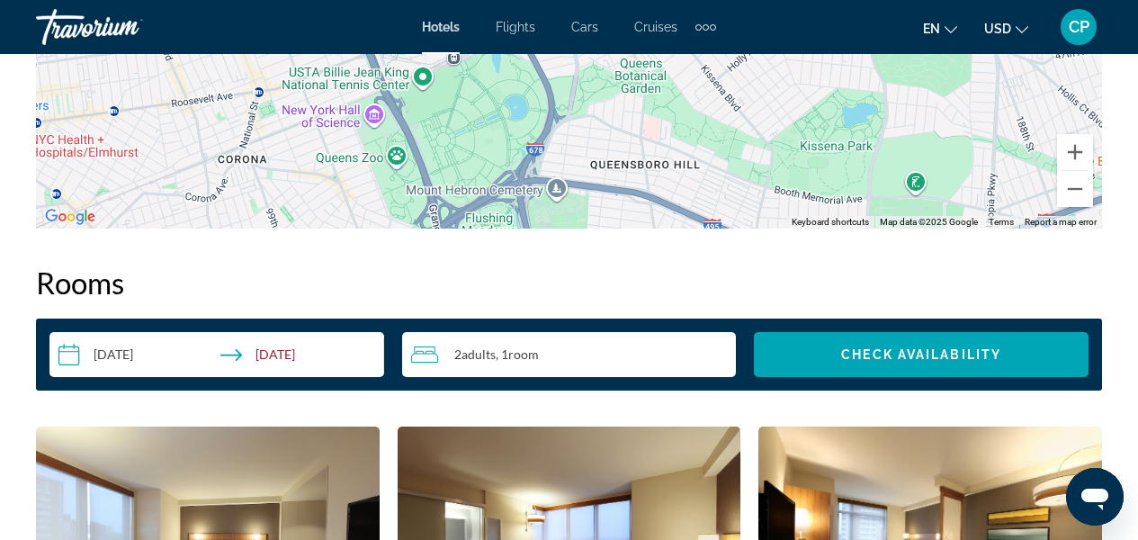
click at [526, 363] on div "2 Adult Adults , 1 Room rooms" at bounding box center [574, 355] width 326 height 22
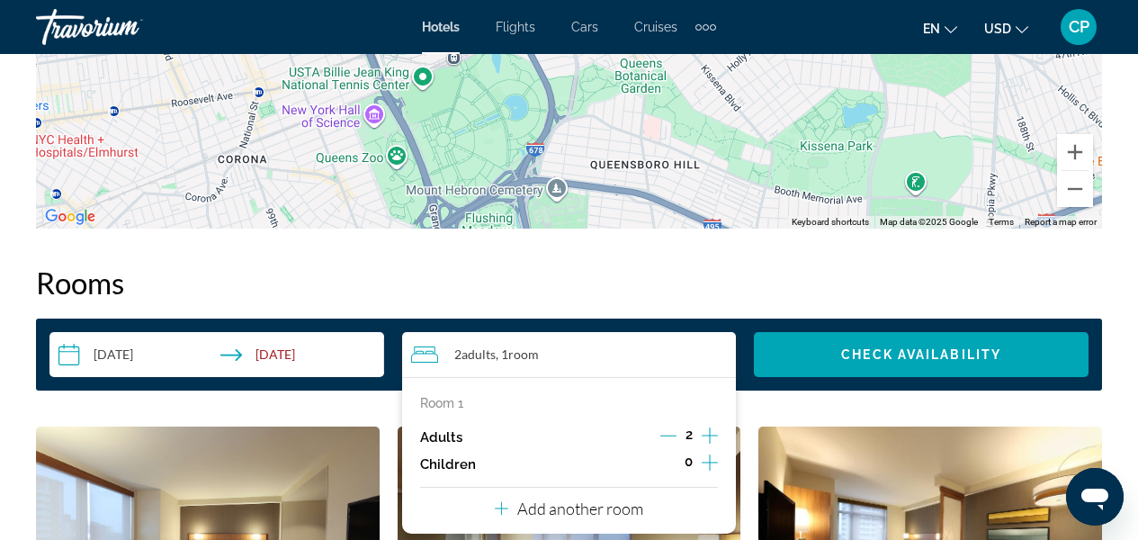
click at [706, 433] on icon "Increment adults" at bounding box center [710, 436] width 16 height 22
click at [705, 431] on icon "Increment adults" at bounding box center [710, 436] width 16 height 22
click at [706, 433] on icon "Increment adults" at bounding box center [710, 436] width 16 height 22
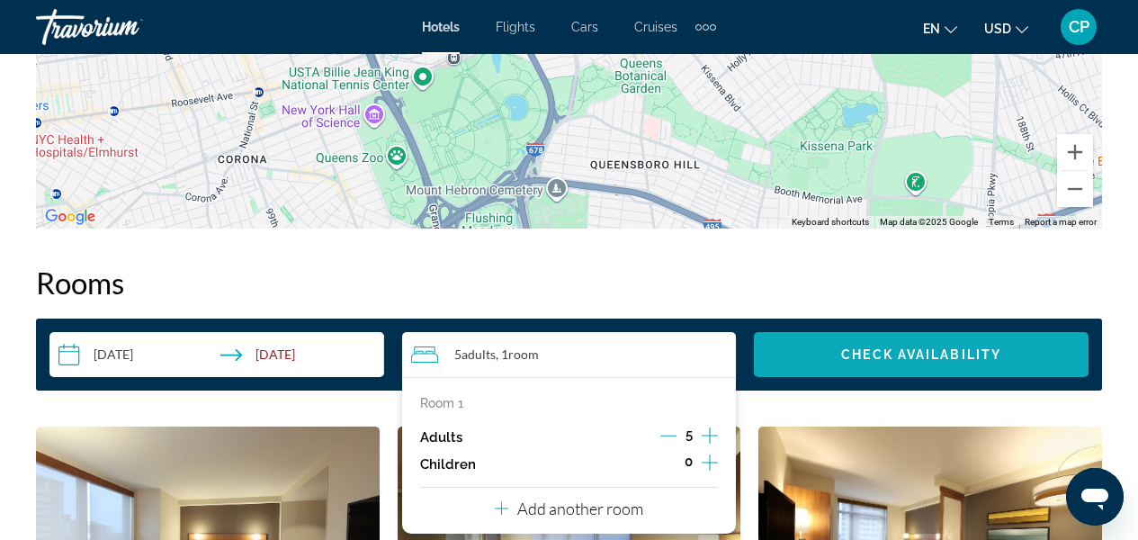
click at [850, 373] on span "Search widget" at bounding box center [921, 354] width 335 height 43
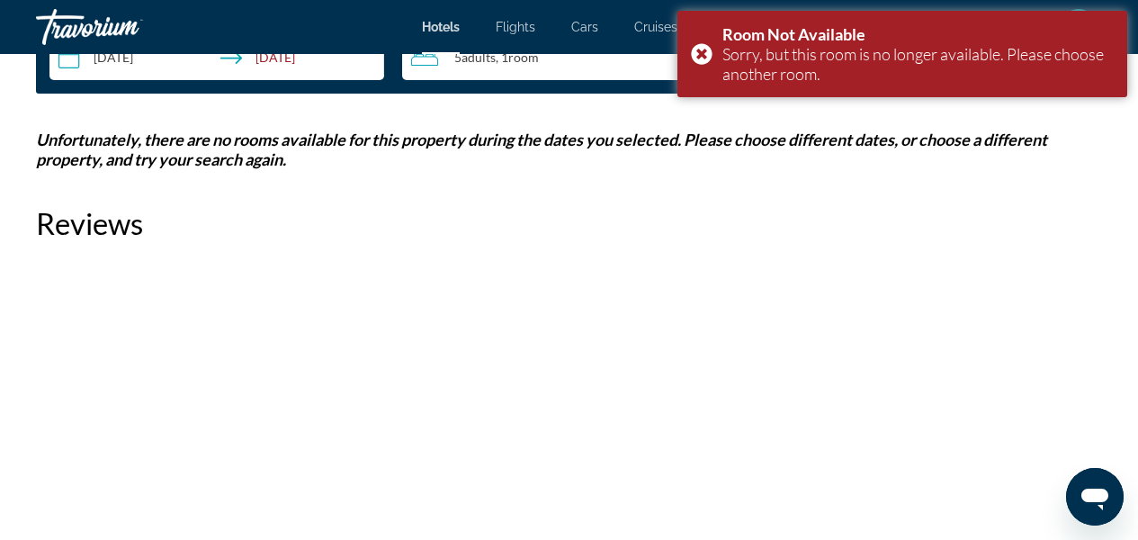
scroll to position [2177, 0]
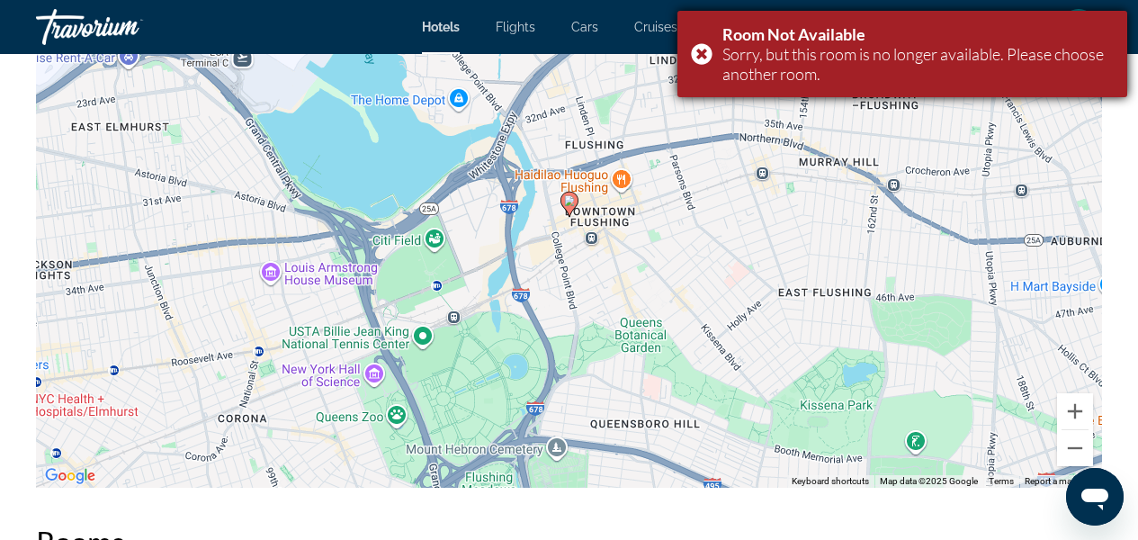
click at [698, 49] on div "Room Not Available Sorry, but this room is no longer available. Please choose a…" at bounding box center [903, 54] width 450 height 86
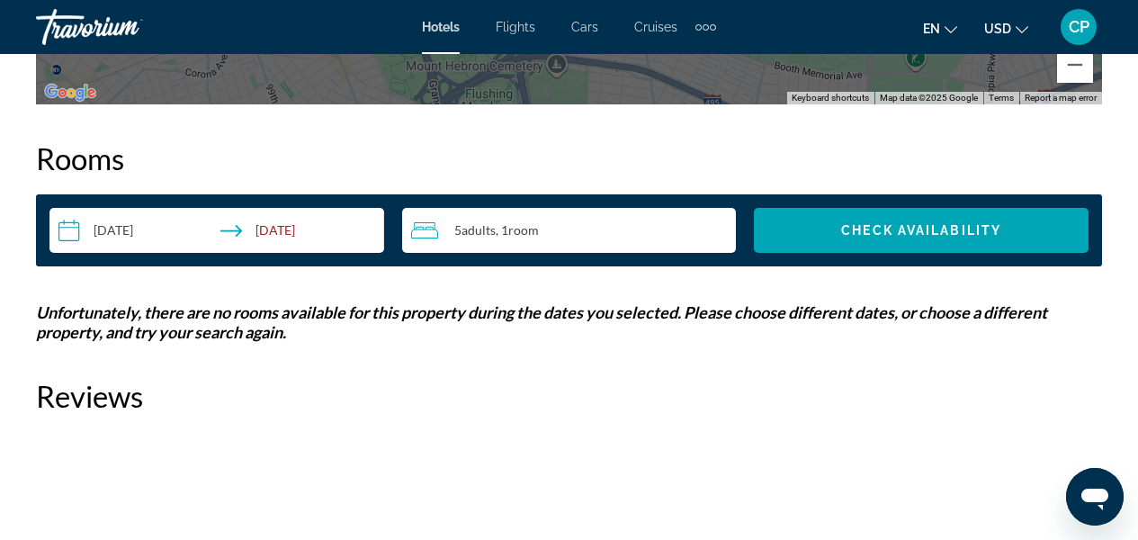
scroll to position [2559, 0]
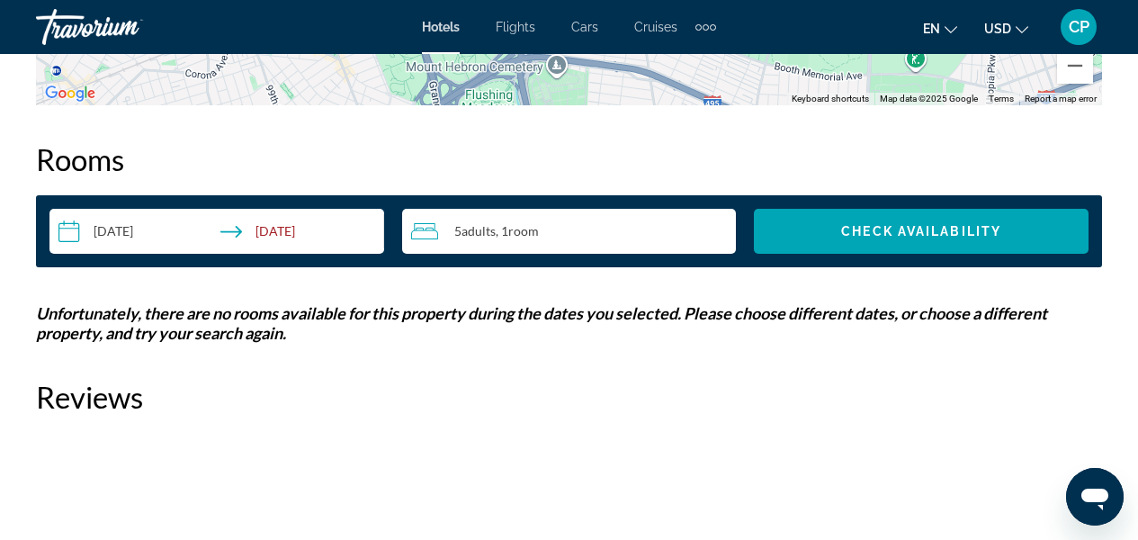
click at [605, 220] on div "5 Adult Adults , 1 Room rooms" at bounding box center [574, 231] width 326 height 22
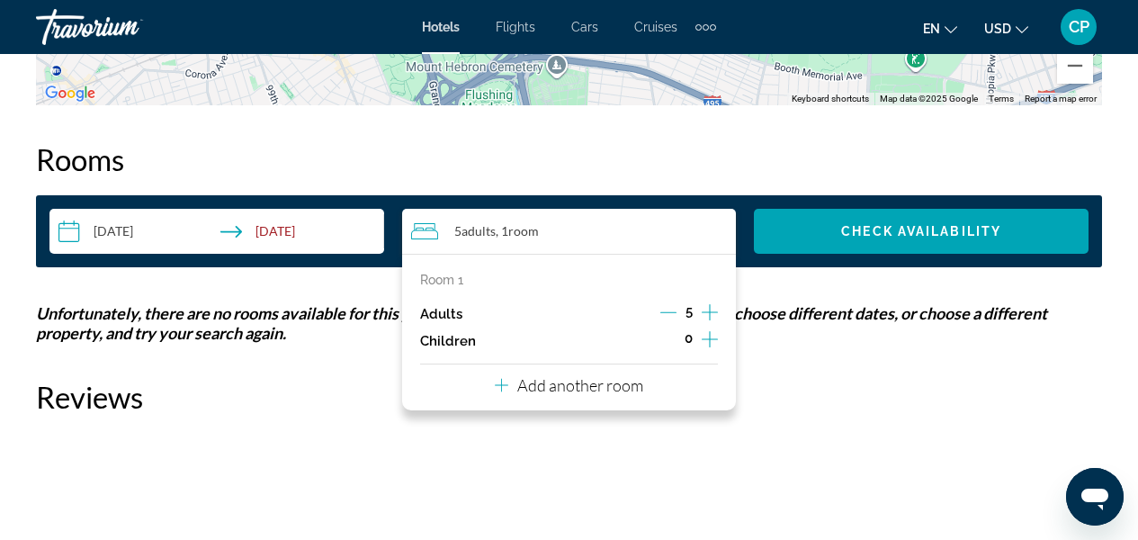
click at [666, 312] on icon "Decrement adults" at bounding box center [669, 312] width 16 height 16
click at [664, 312] on icon "Decrement adults" at bounding box center [669, 312] width 16 height 1
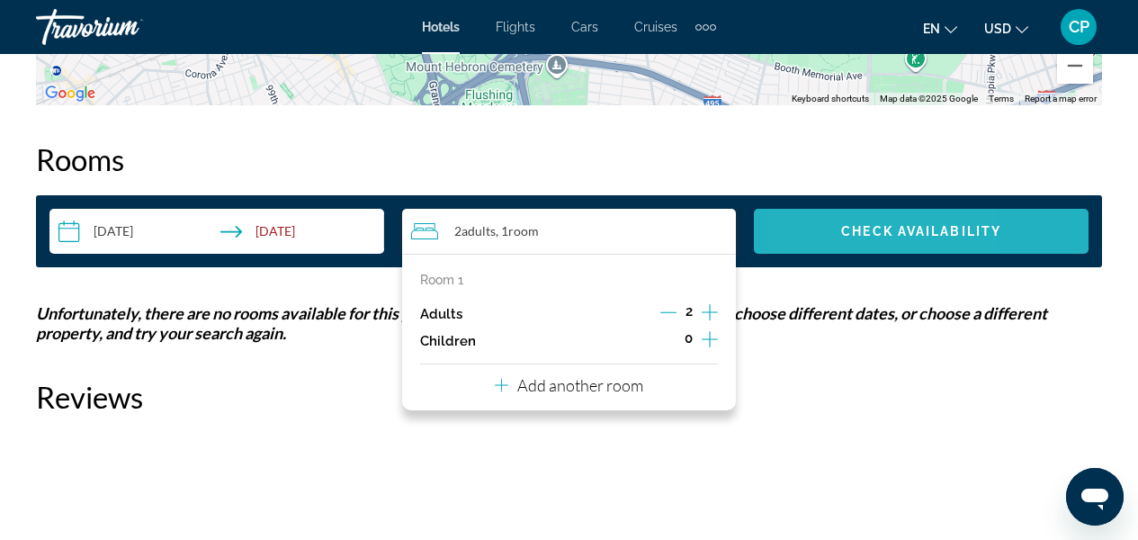
click at [814, 241] on span "Search widget" at bounding box center [921, 231] width 335 height 43
